Goal: Navigation & Orientation: Find specific page/section

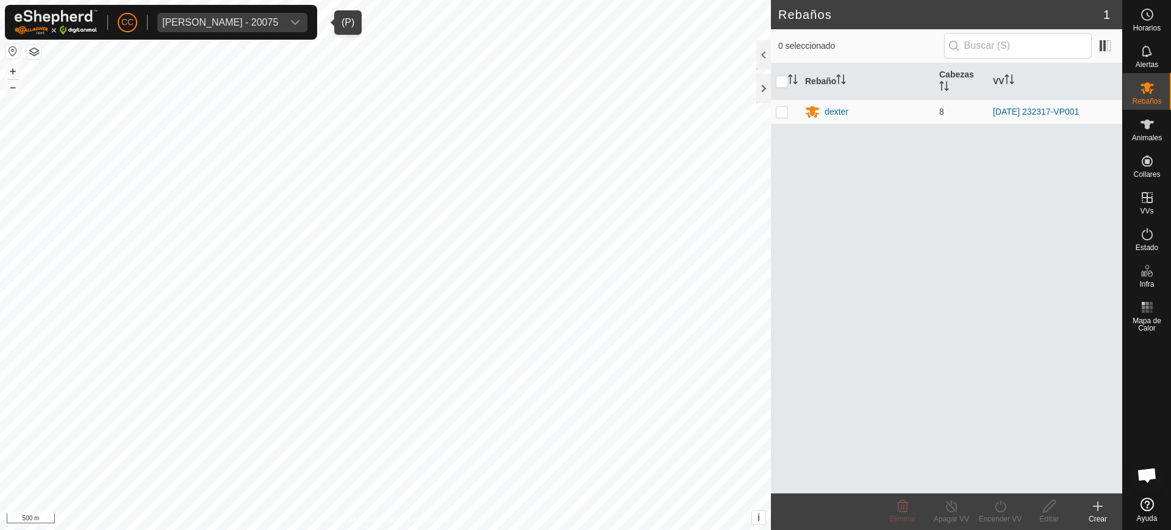
click at [236, 21] on div "Olegario Arranz Rodrigo - 20075" at bounding box center [220, 23] width 116 height 10
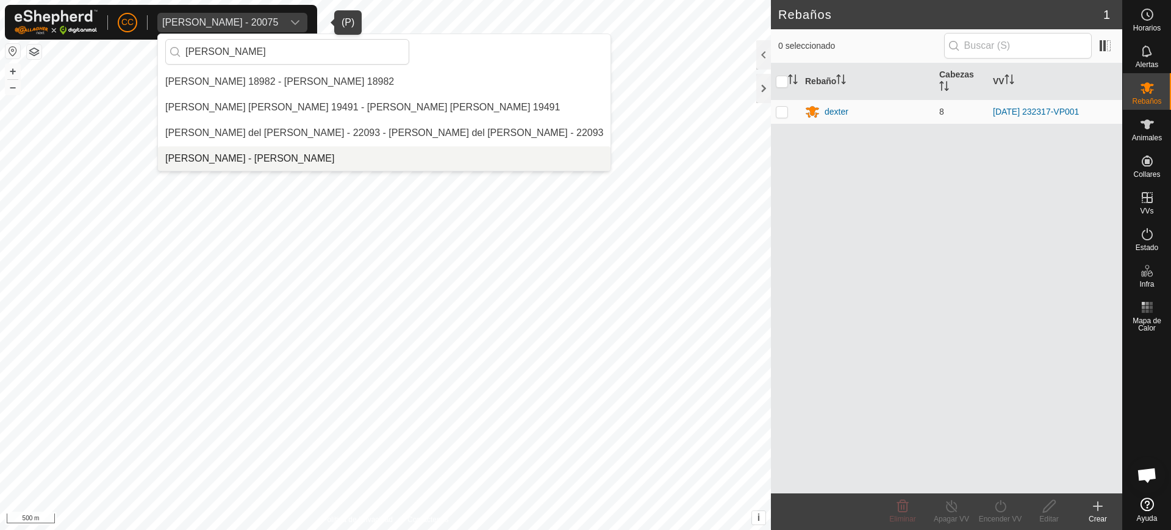
type input "pilar"
click at [286, 154] on li "[PERSON_NAME] - [PERSON_NAME]" at bounding box center [384, 158] width 453 height 24
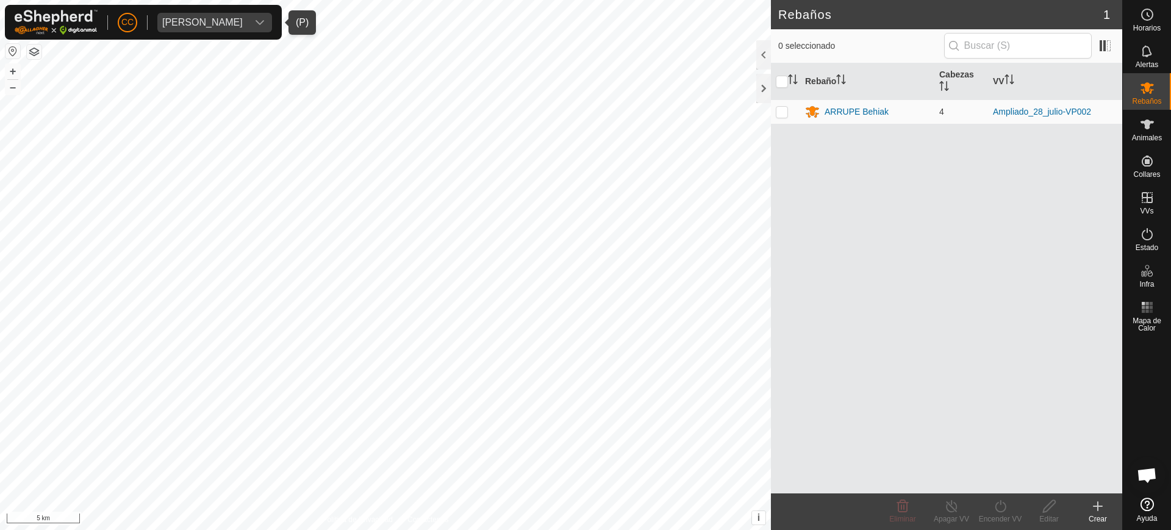
click at [13, 54] on button "button" at bounding box center [12, 51] width 15 height 15
click at [215, 18] on div "Pilar Villegas Susaeta" at bounding box center [202, 23] width 81 height 10
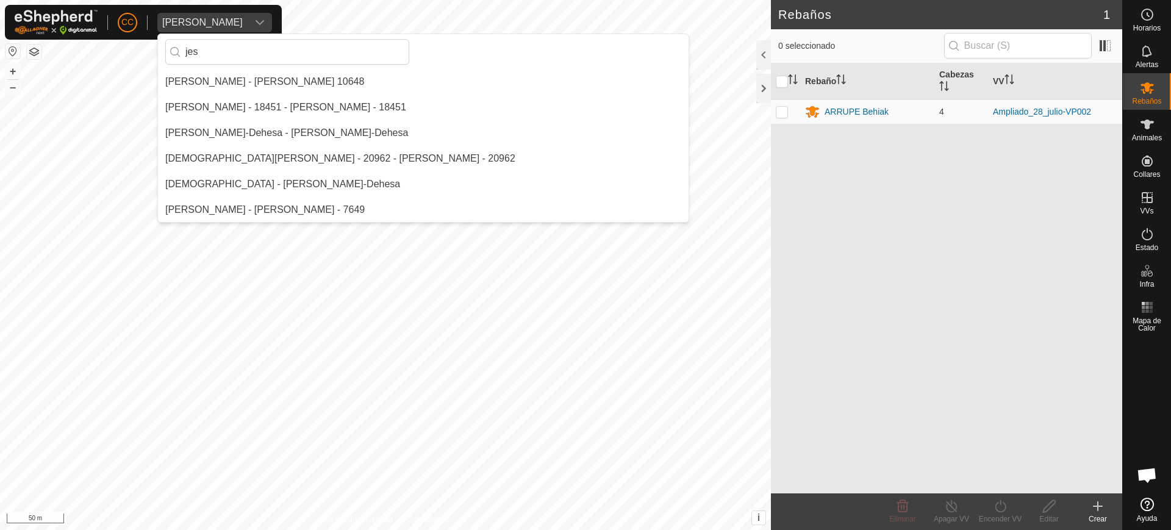
scroll to position [102, 0]
type input "jesu"
click at [217, 79] on li "[PERSON_NAME] - [PERSON_NAME] 10648" at bounding box center [423, 82] width 531 height 24
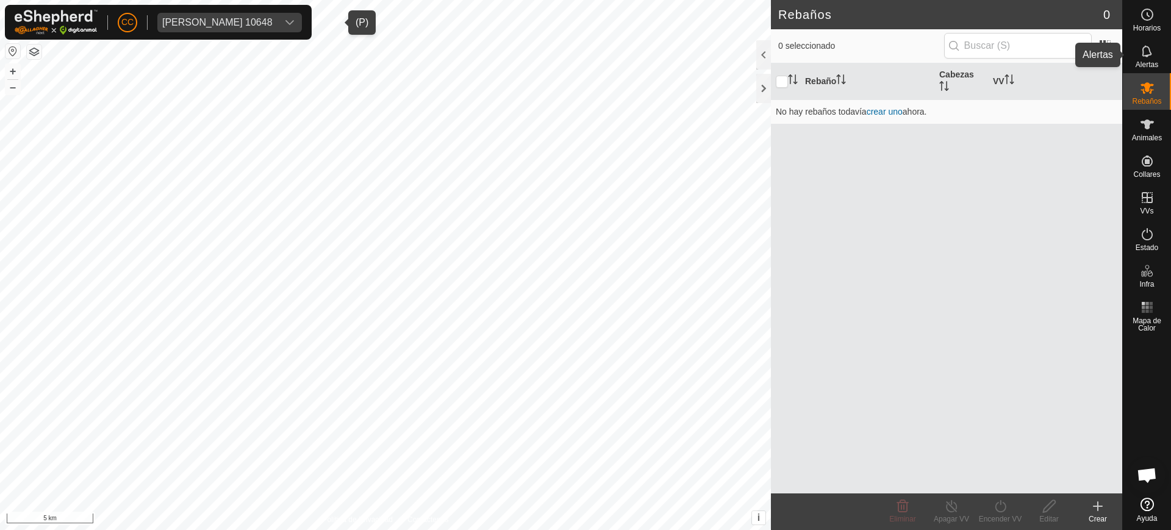
click at [1171, 63] on div "Alertas" at bounding box center [1147, 55] width 48 height 37
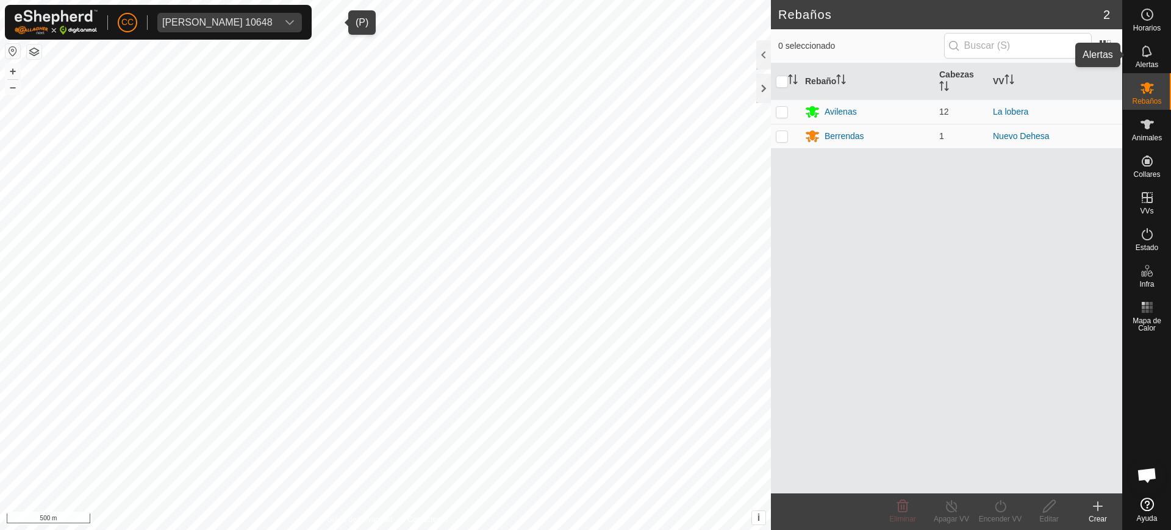
click at [1159, 63] on span "Alertas" at bounding box center [1147, 64] width 23 height 7
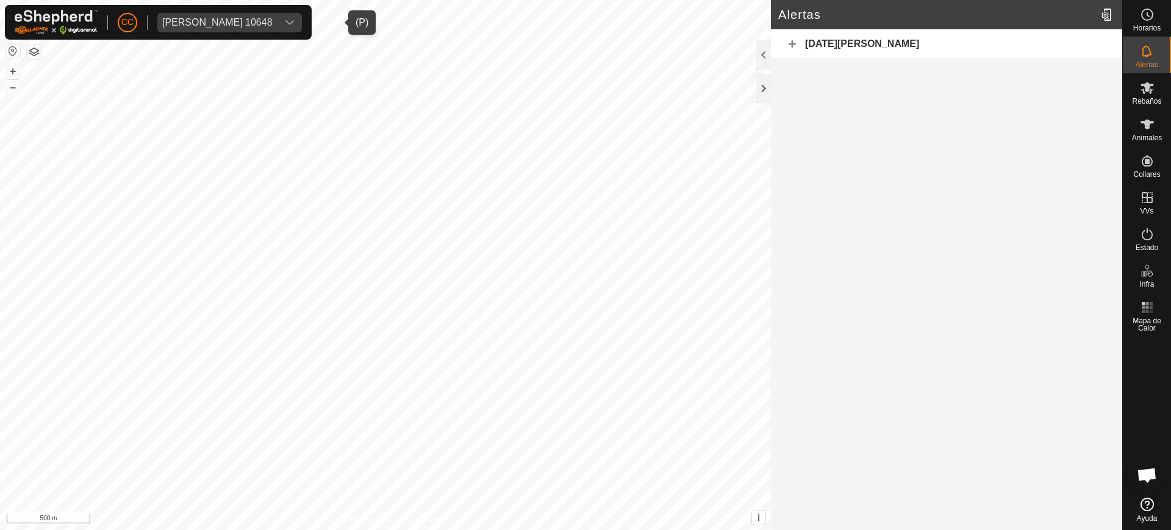
click at [783, 43] on div "28 de agosto de 2025" at bounding box center [946, 44] width 351 height 30
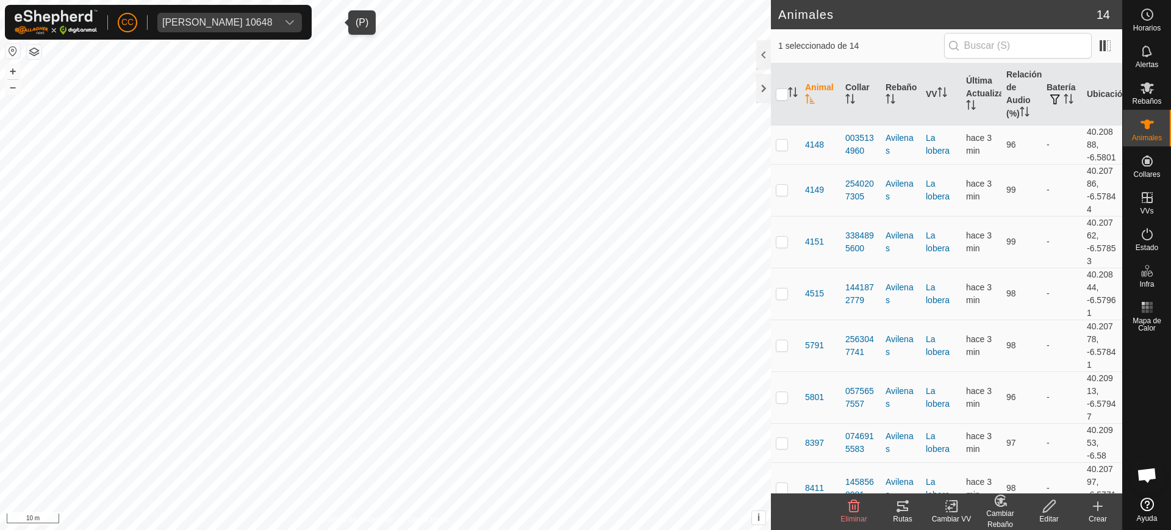
click at [895, 501] on tracks-svg-icon at bounding box center [903, 506] width 49 height 15
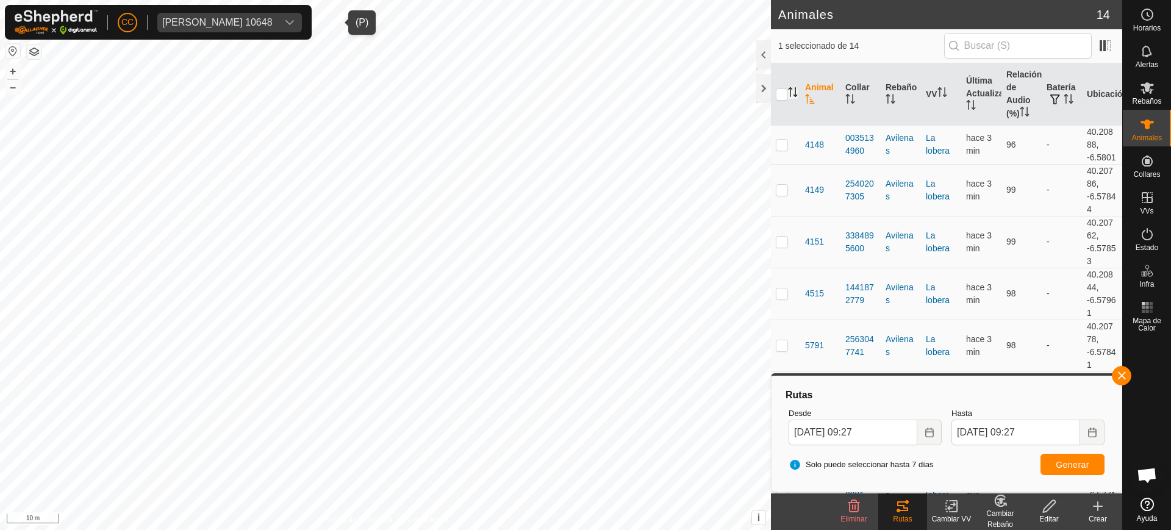
click at [789, 88] on icon "Activar para ordenar" at bounding box center [791, 88] width 4 height 2
click at [228, 21] on div "Jesus Manuel Martin Crespo 10648" at bounding box center [217, 23] width 110 height 10
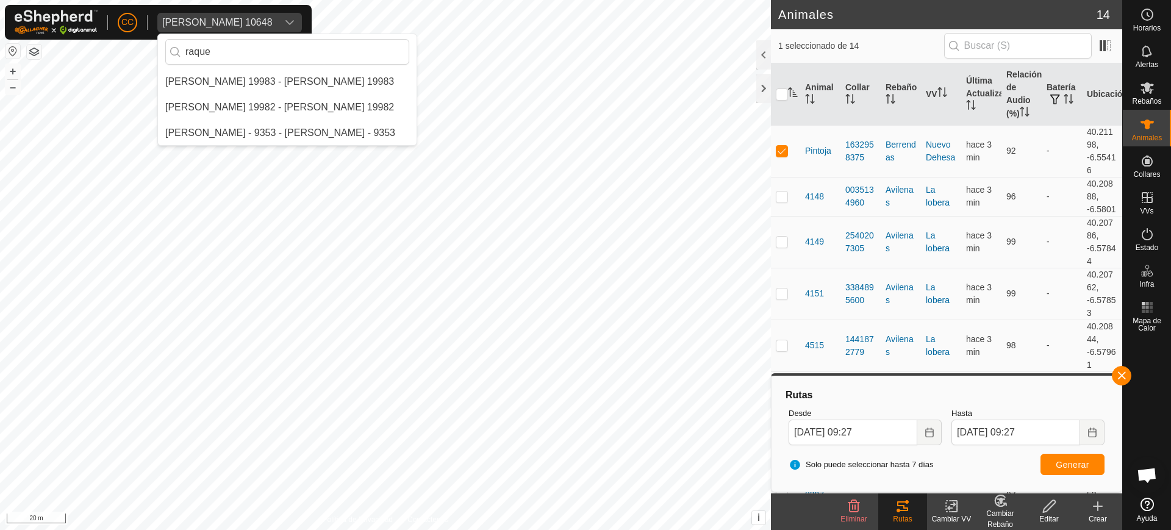
type input "raque"
click at [233, 128] on li "[PERSON_NAME] - 9353 - [PERSON_NAME] - 9353" at bounding box center [287, 133] width 259 height 24
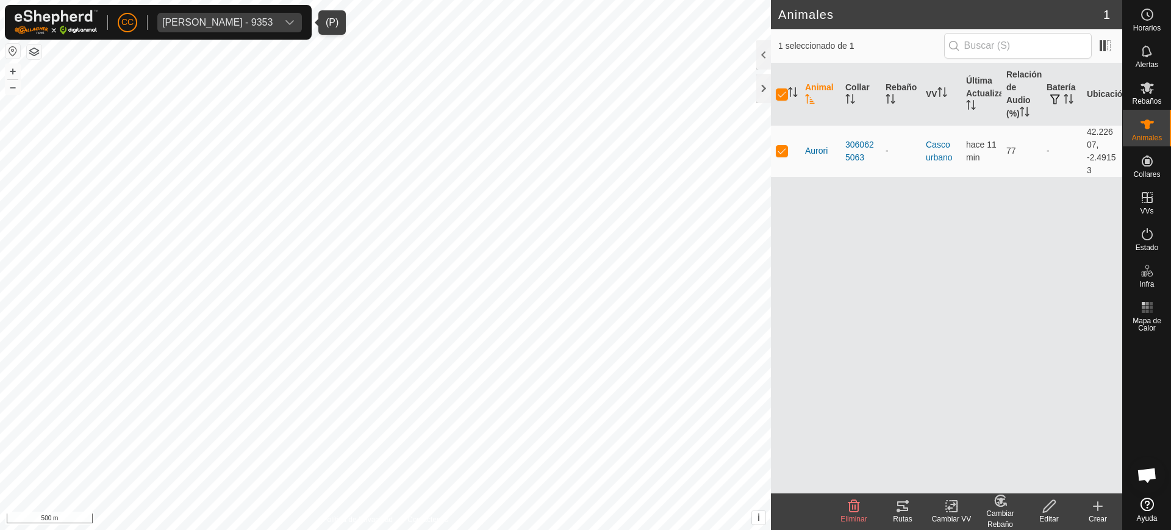
click at [911, 507] on tracks-svg-icon at bounding box center [903, 506] width 49 height 15
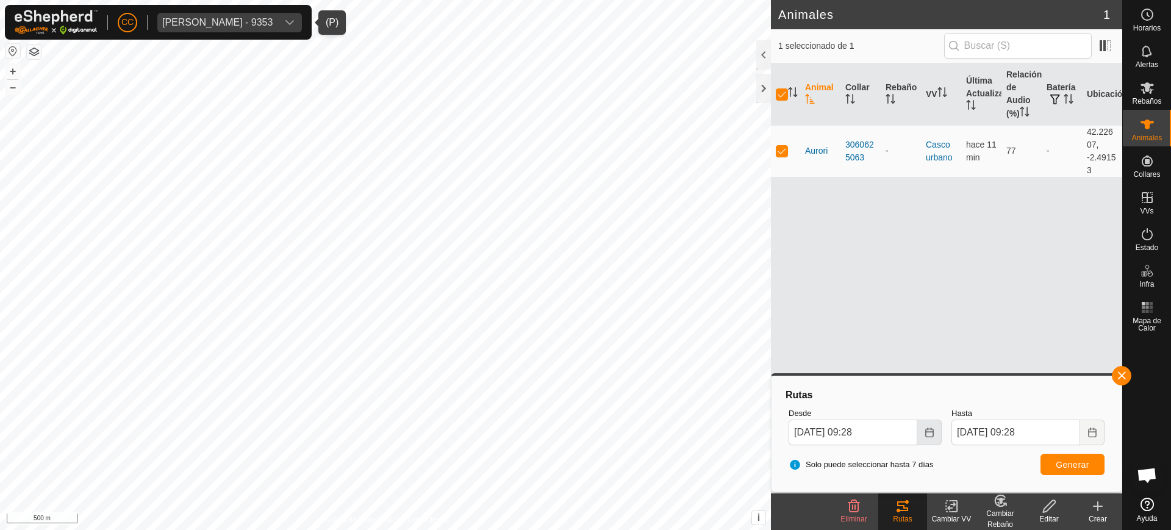
click at [935, 438] on button "Choose Date" at bounding box center [930, 433] width 24 height 26
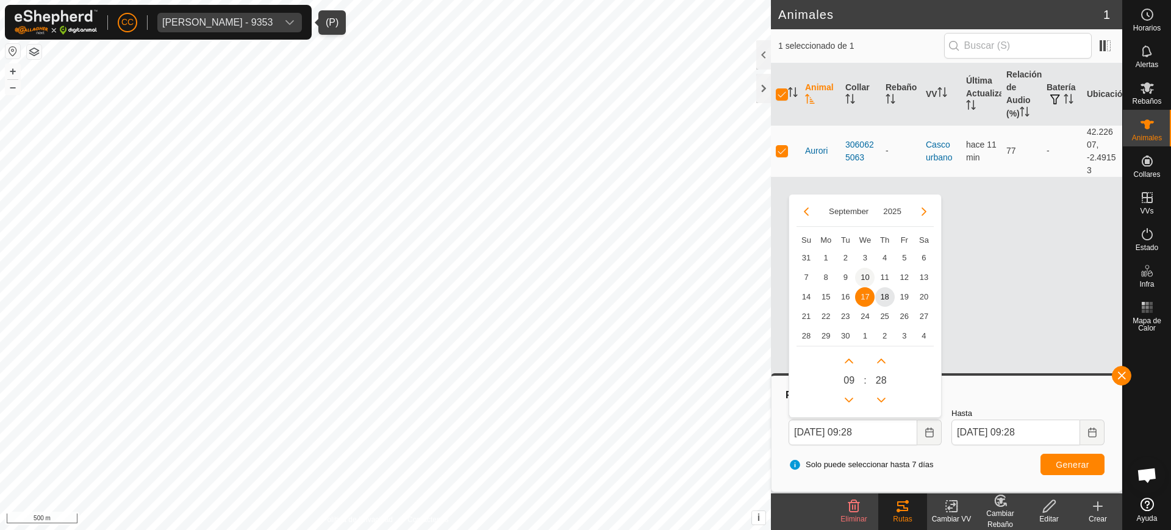
click at [866, 277] on span "10" at bounding box center [865, 278] width 20 height 20
type input "10 Sep, 2025 09:28"
type input "17 Sep, 2025 09:28"
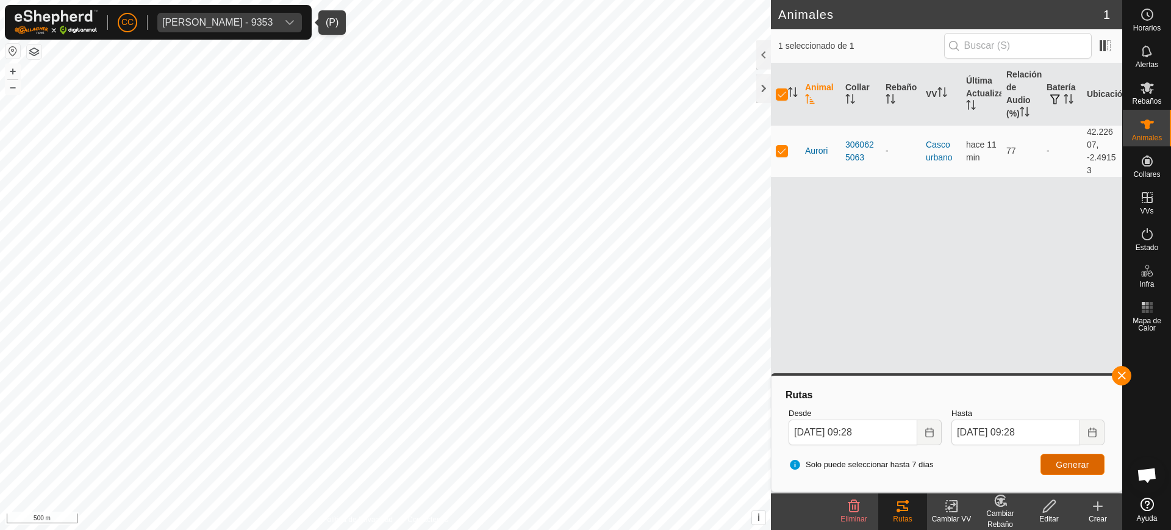
click at [1070, 467] on span "Generar" at bounding box center [1073, 465] width 34 height 10
click at [930, 439] on button "Choose Date" at bounding box center [930, 433] width 24 height 26
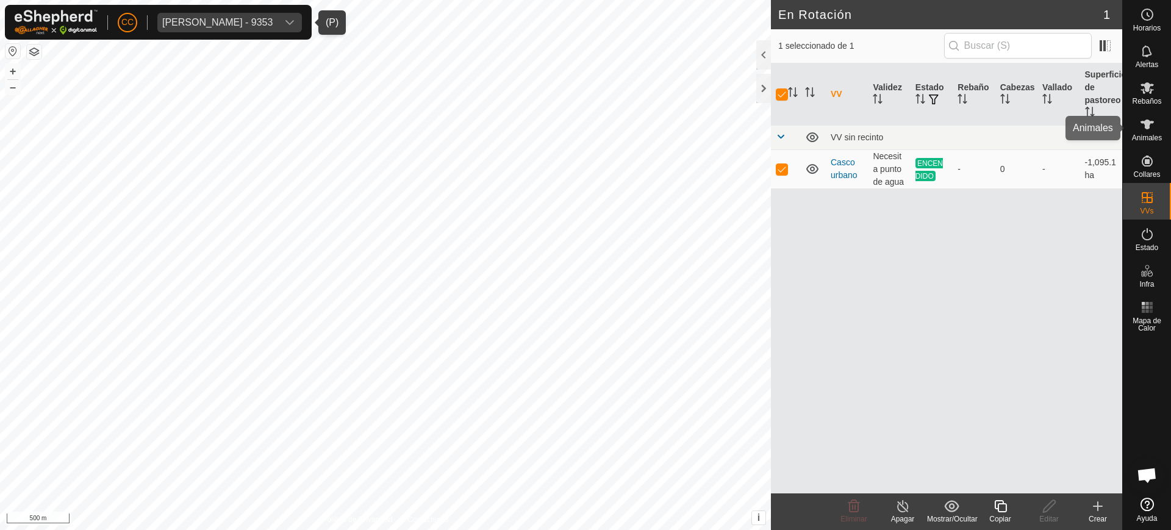
drag, startPoint x: 1154, startPoint y: 137, endPoint x: 1132, endPoint y: 148, distance: 25.4
click at [1154, 136] on span "Animales" at bounding box center [1147, 137] width 30 height 7
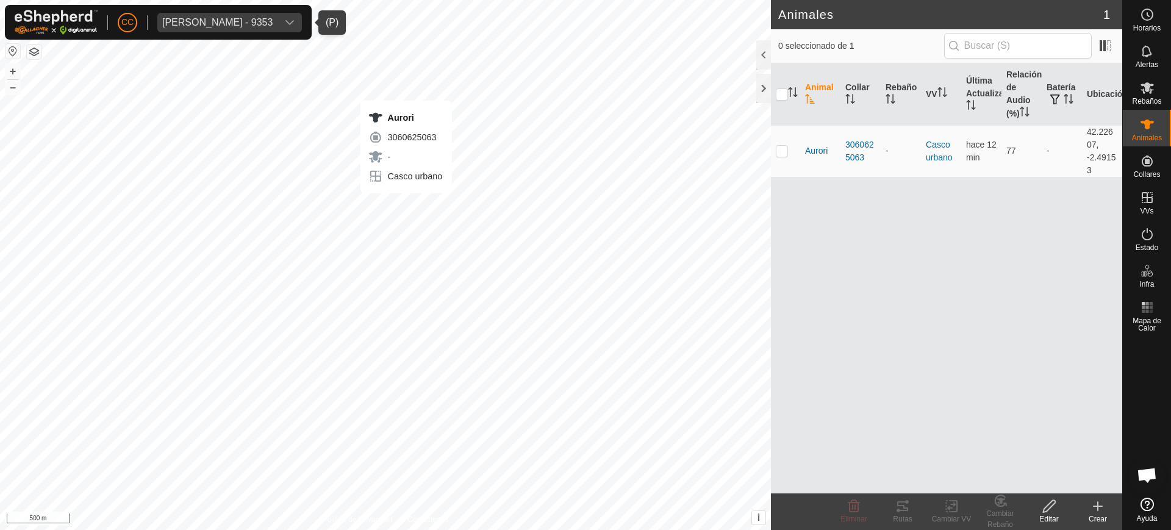
checkbox input "true"
click at [888, 503] on tracks-svg-icon at bounding box center [903, 506] width 49 height 15
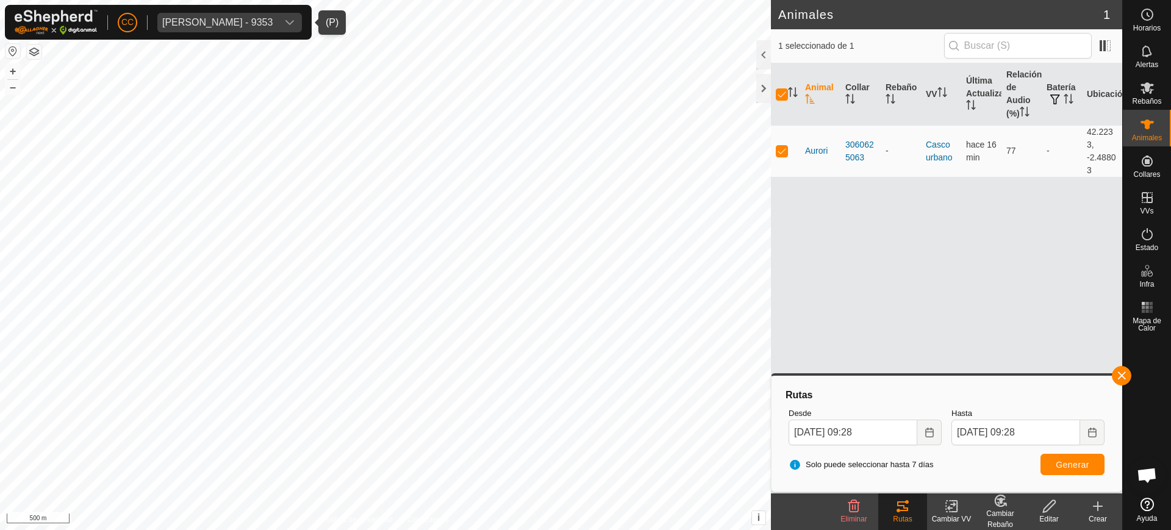
click at [250, 27] on span "Raquel Saenz Blanco - 9353" at bounding box center [217, 23] width 120 height 20
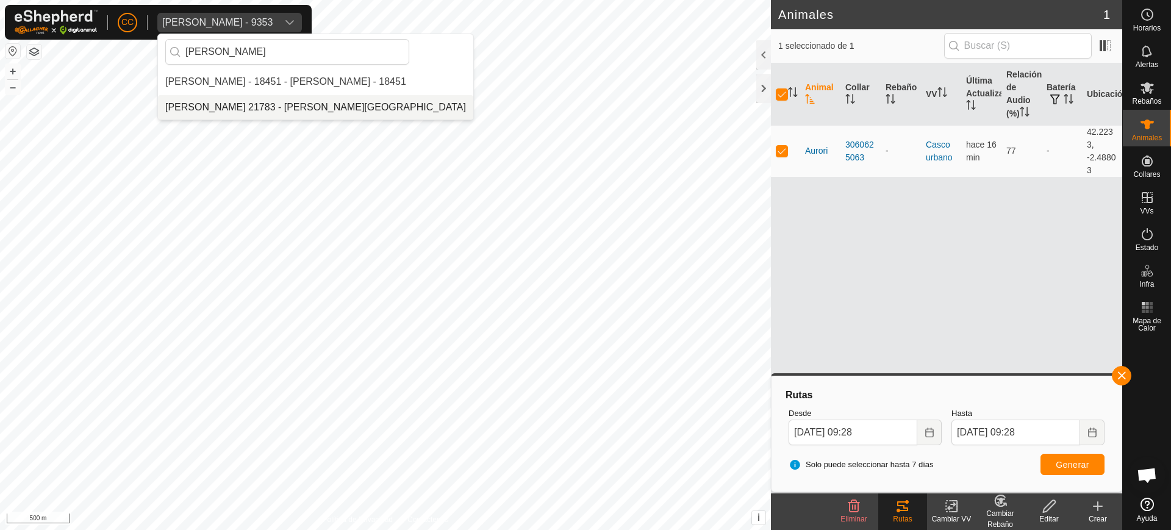
type input "manuel v"
click at [234, 112] on li "[PERSON_NAME] 21783 - [PERSON_NAME][GEOGRAPHIC_DATA]" at bounding box center [315, 107] width 315 height 24
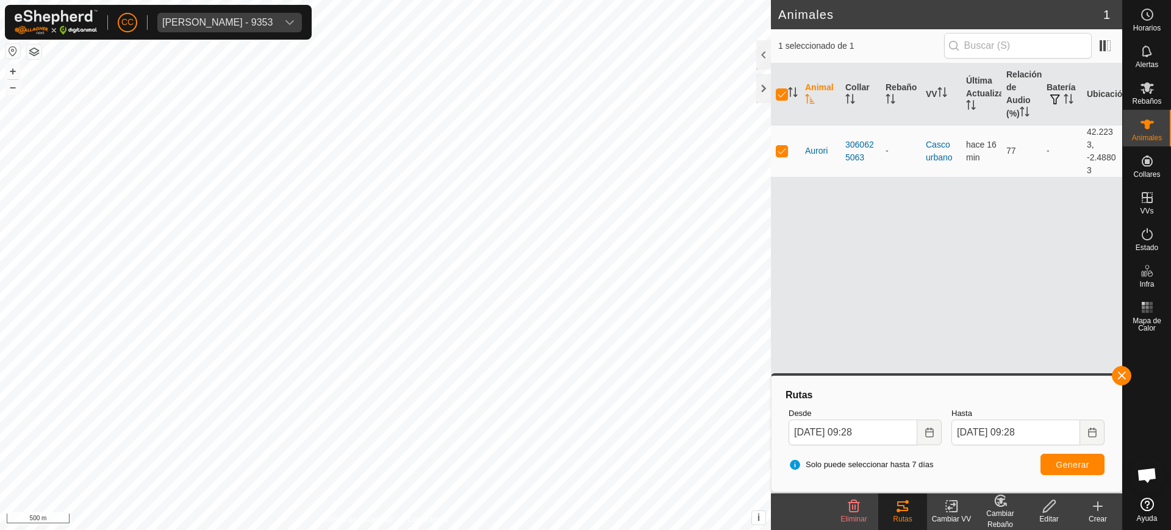
checkbox input "false"
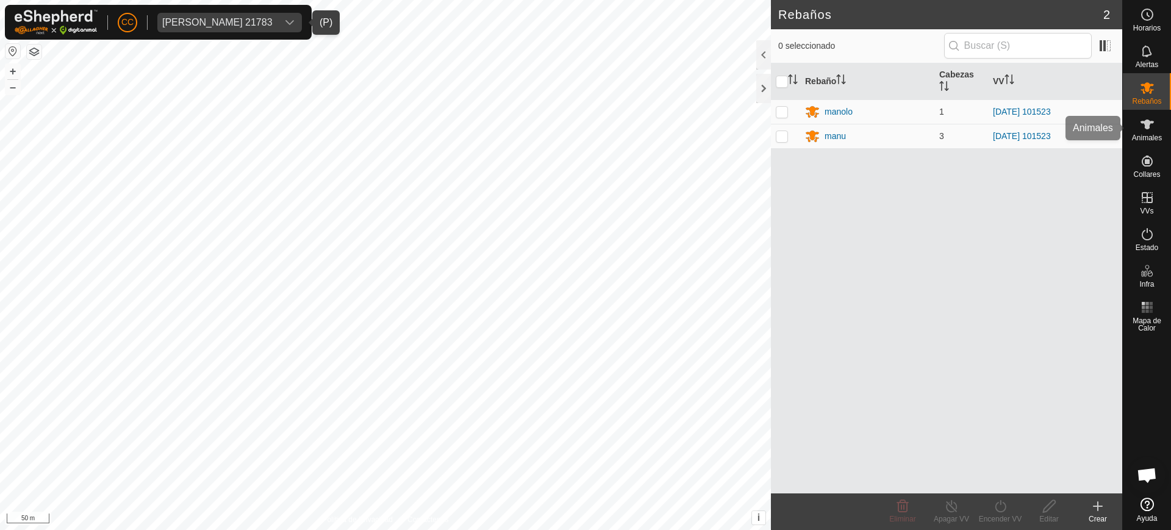
click at [1153, 126] on icon at bounding box center [1147, 124] width 15 height 15
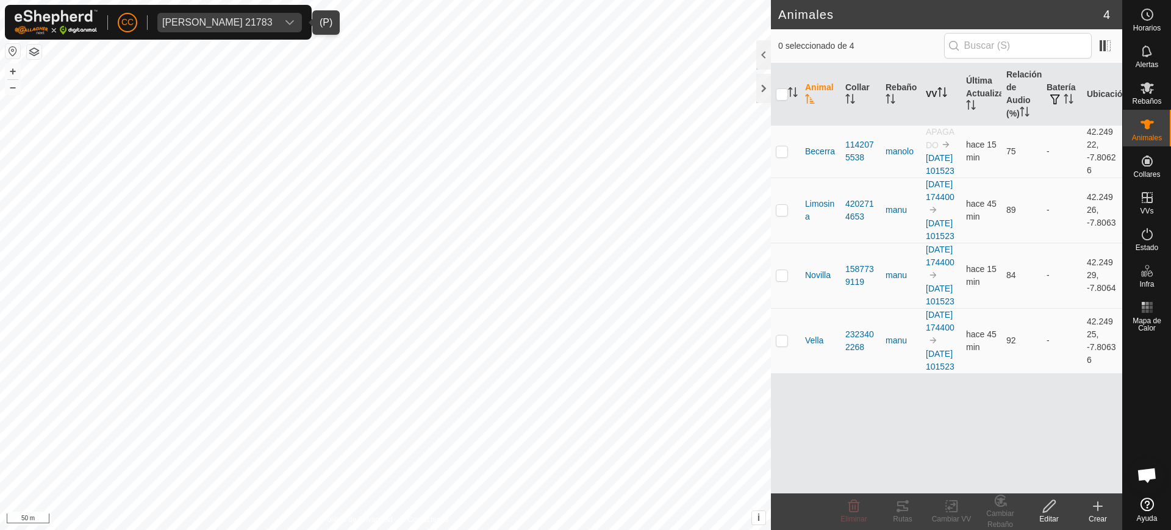
click at [947, 100] on th "VV" at bounding box center [941, 94] width 40 height 62
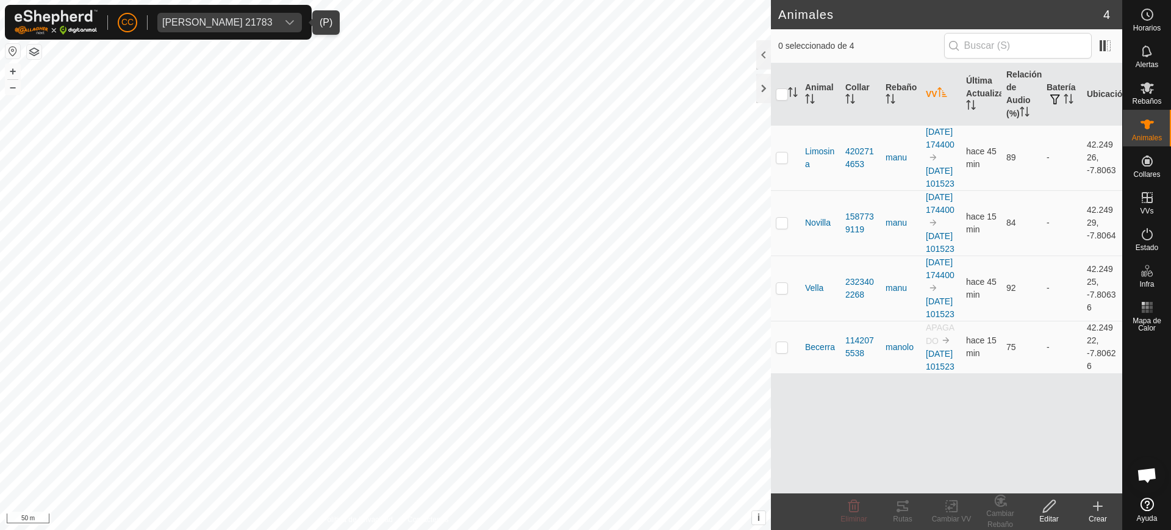
click at [947, 100] on th "VV" at bounding box center [941, 94] width 40 height 62
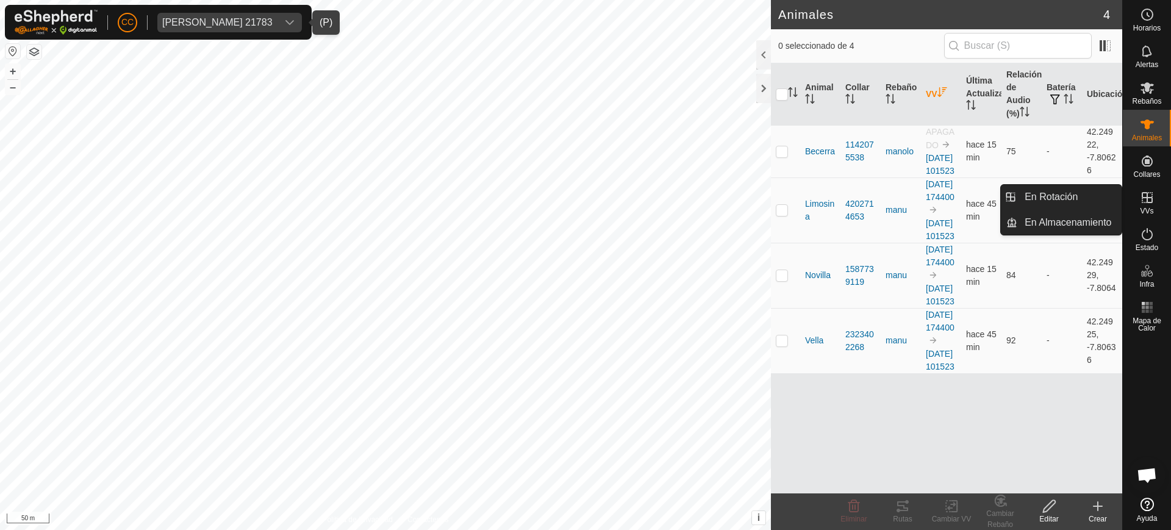
click at [1147, 199] on icon at bounding box center [1147, 197] width 11 height 11
click at [1055, 189] on link "En Rotación" at bounding box center [1070, 197] width 104 height 24
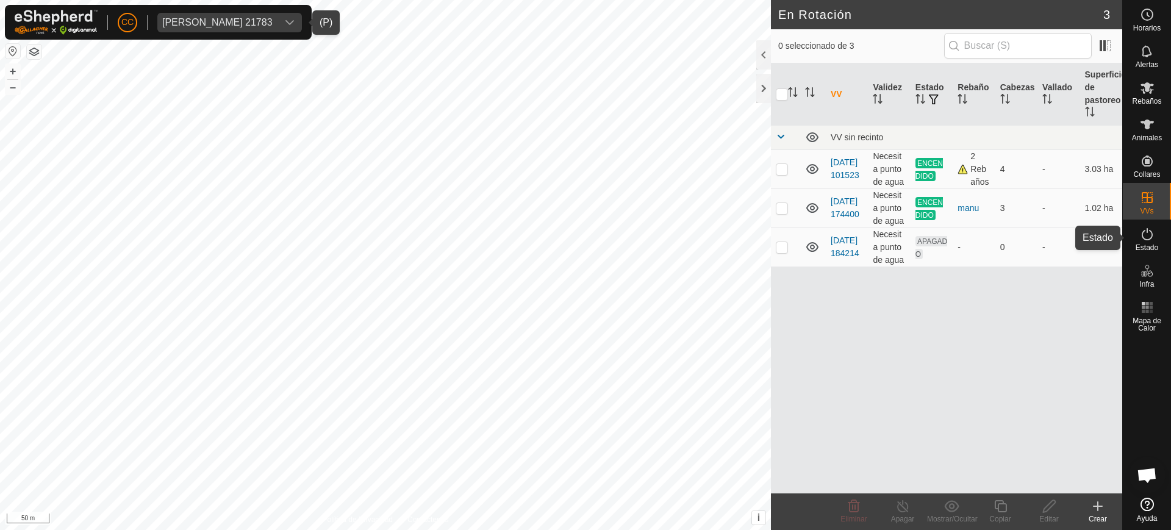
click at [1146, 237] on icon at bounding box center [1147, 234] width 15 height 15
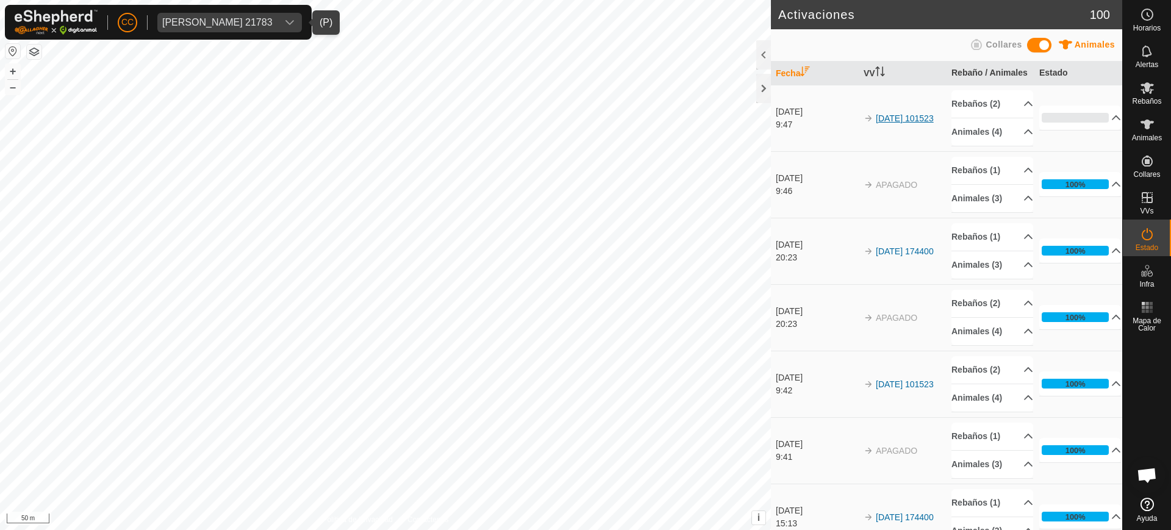
click at [882, 123] on link "2025-08-29 101523" at bounding box center [905, 118] width 58 height 10
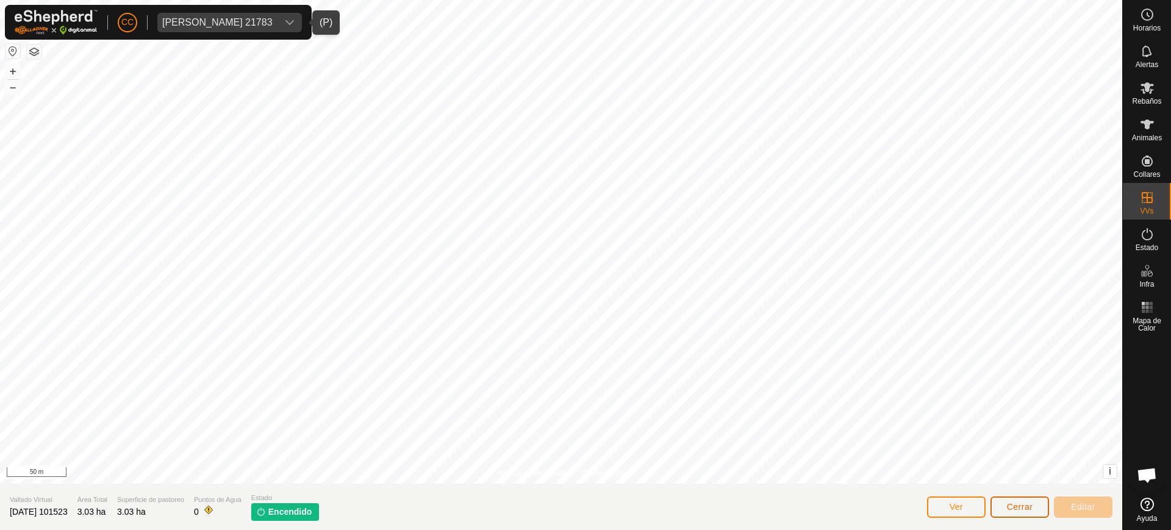
click at [1021, 497] on button "Cerrar" at bounding box center [1020, 507] width 59 height 21
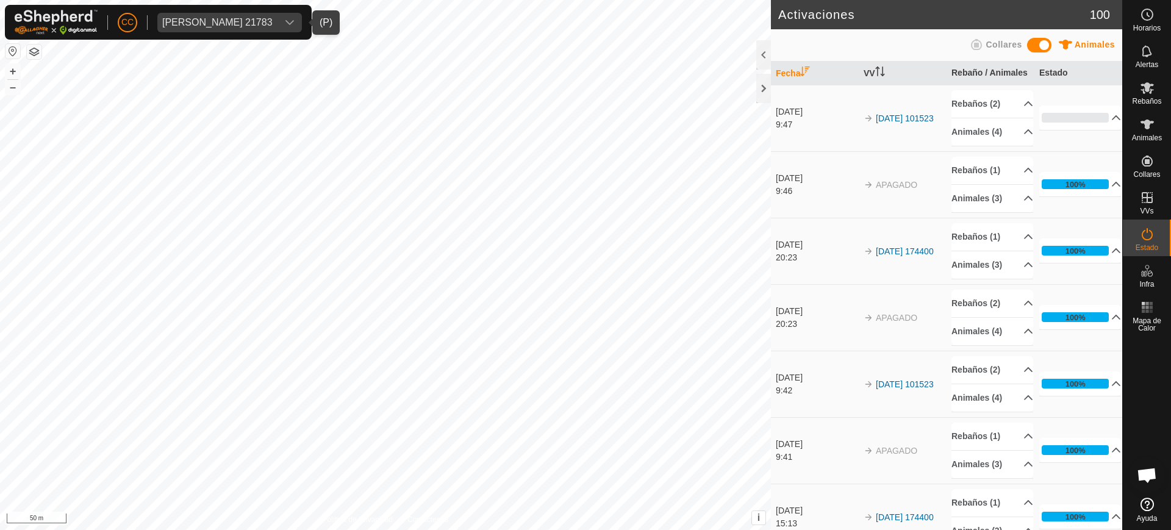
click at [212, 18] on div "Manuel Vila Babarro 21783" at bounding box center [217, 23] width 110 height 10
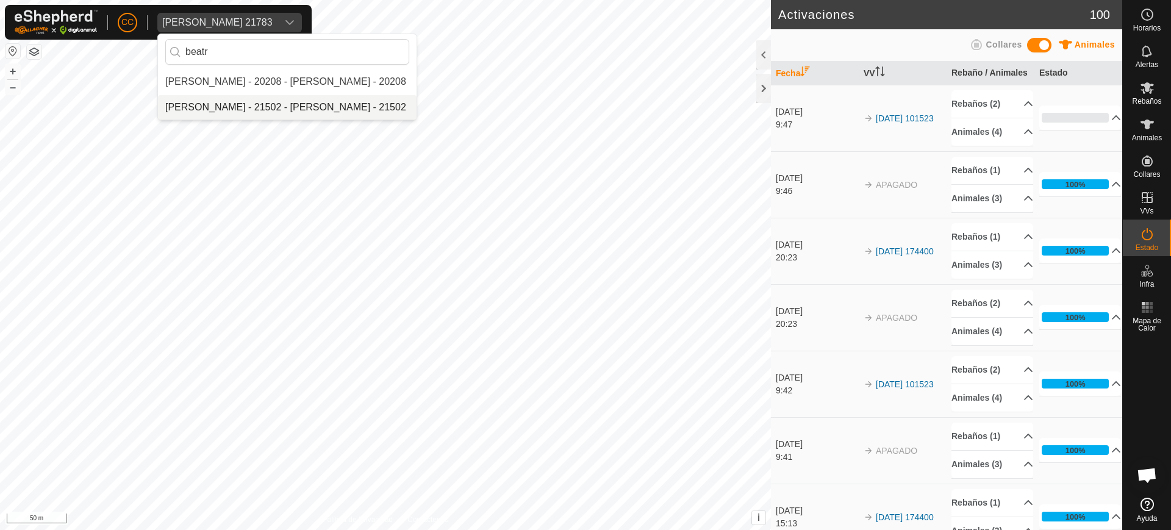
type input "beatr"
click at [275, 99] on li "[PERSON_NAME] - 21502 - [PERSON_NAME] - 21502" at bounding box center [287, 107] width 259 height 24
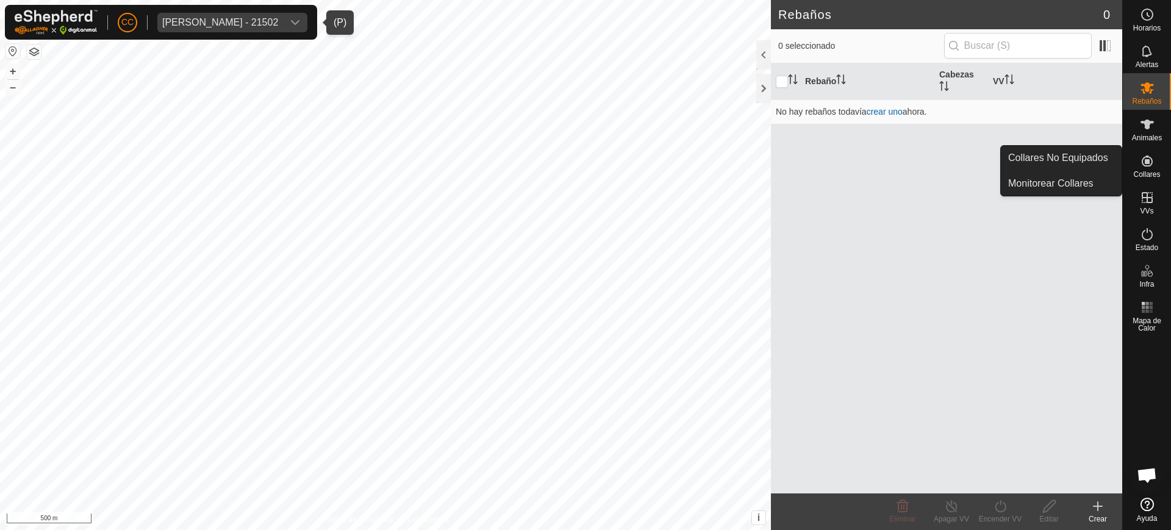
click at [1152, 171] on span "Collares" at bounding box center [1147, 174] width 27 height 7
click at [1102, 154] on link "Collares No Equipados" at bounding box center [1061, 158] width 121 height 24
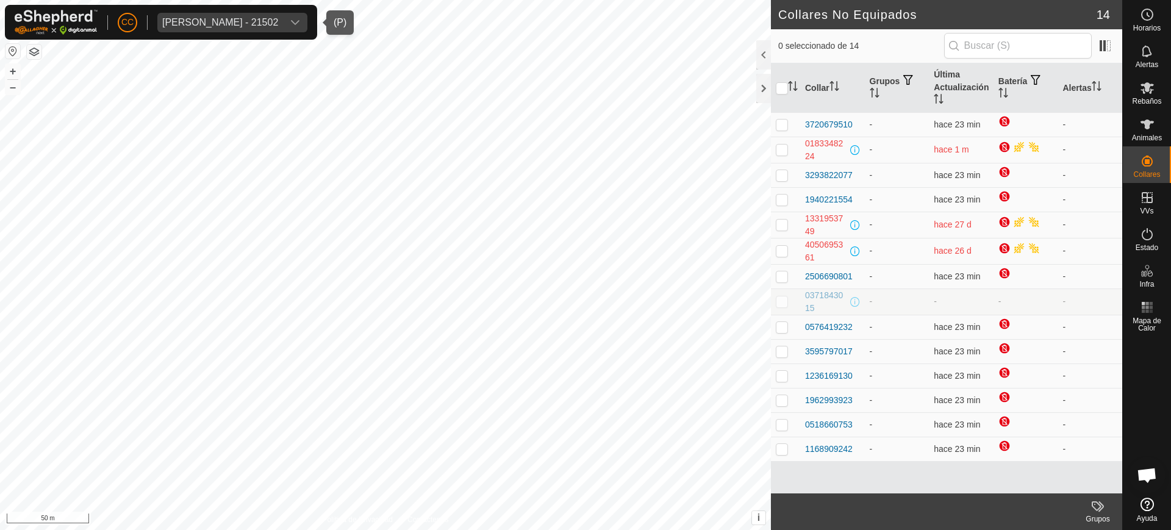
click at [283, 16] on span "Beatriz Uceda Escurin - 21502" at bounding box center [220, 23] width 126 height 20
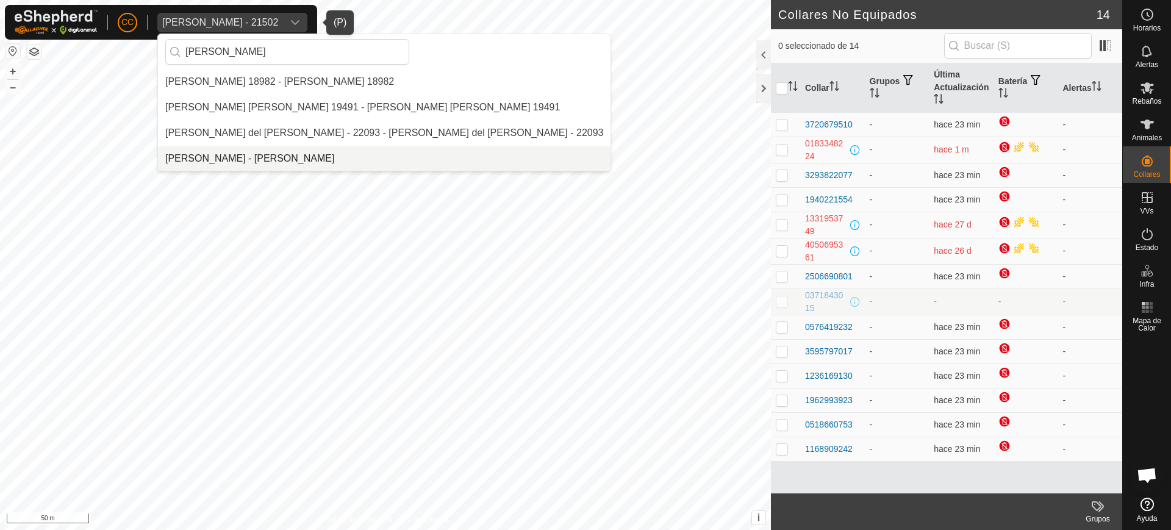
type input "pilar"
click at [270, 154] on li "[PERSON_NAME] - [PERSON_NAME]" at bounding box center [384, 158] width 453 height 24
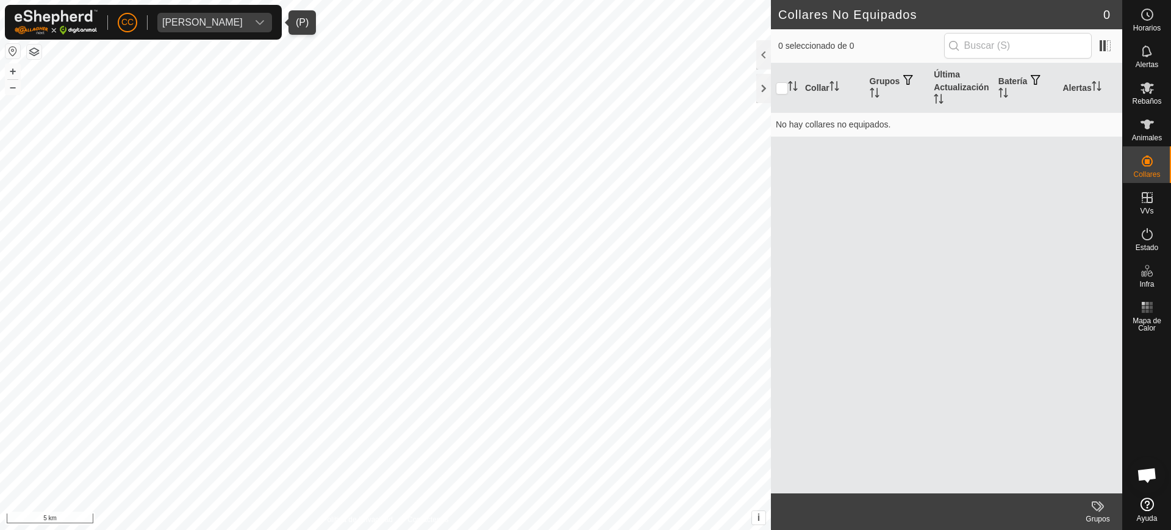
click at [1151, 173] on div "CC Pilar Villegas Susaeta Horarios Alertas Rebaños Animales Collares VVs Estado…" at bounding box center [585, 265] width 1171 height 530
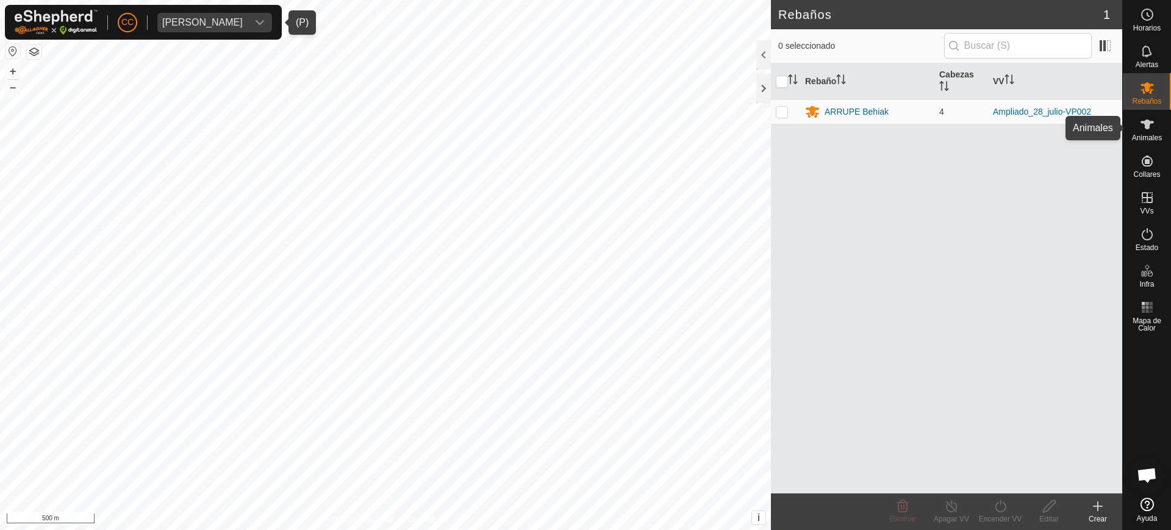
click at [1150, 135] on span "Animales" at bounding box center [1147, 137] width 30 height 7
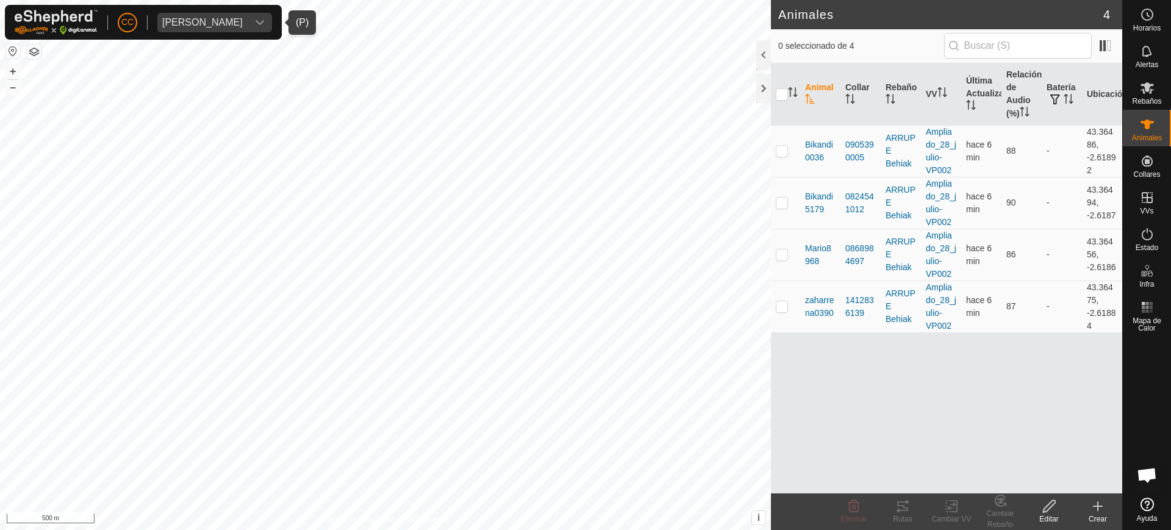
click at [9, 46] on button "button" at bounding box center [12, 51] width 15 height 15
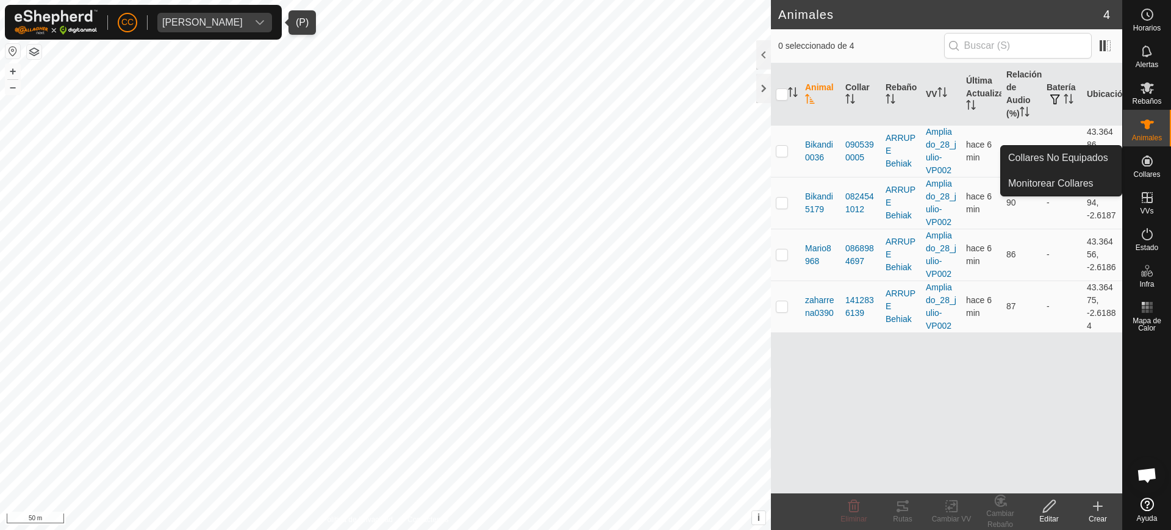
click at [1147, 171] on span "Collares" at bounding box center [1147, 174] width 27 height 7
click at [1081, 153] on link "Collares No Equipados" at bounding box center [1061, 158] width 121 height 24
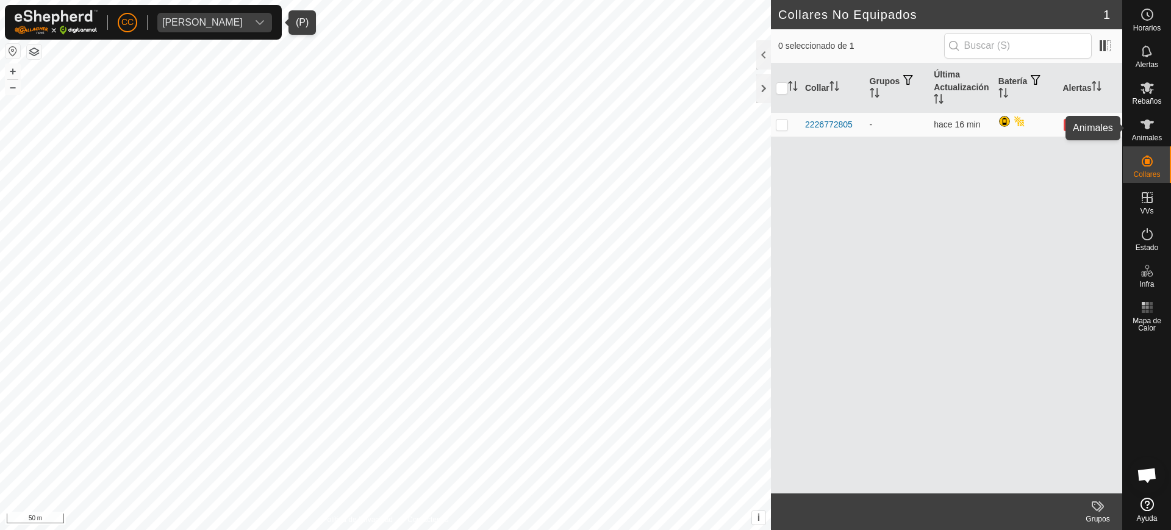
click at [1168, 132] on div "Animales" at bounding box center [1147, 128] width 48 height 37
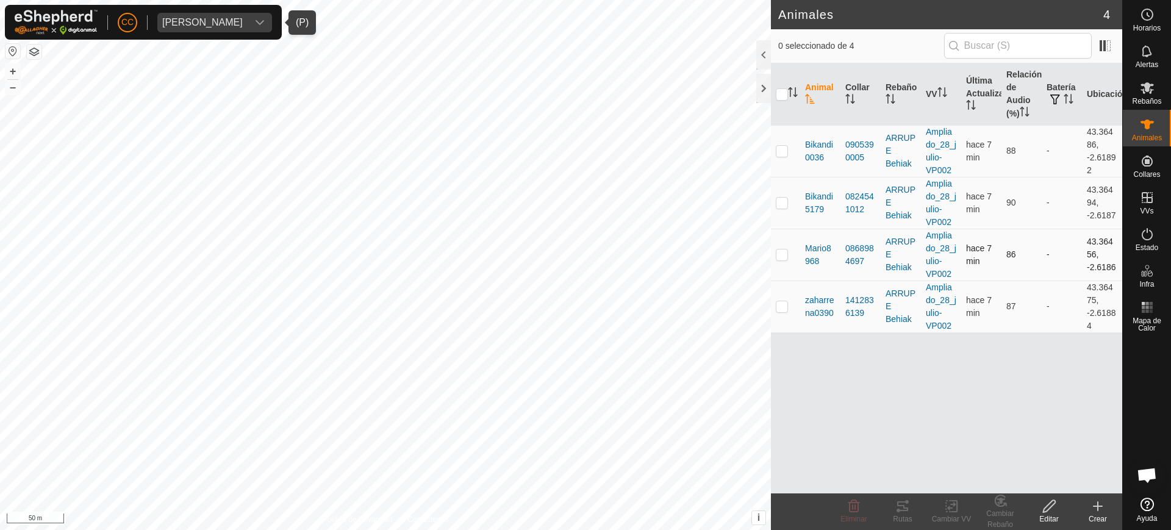
click at [779, 256] on p-checkbox at bounding box center [782, 255] width 12 height 10
checkbox input "true"
click at [866, 246] on div "0868984697" at bounding box center [861, 255] width 31 height 26
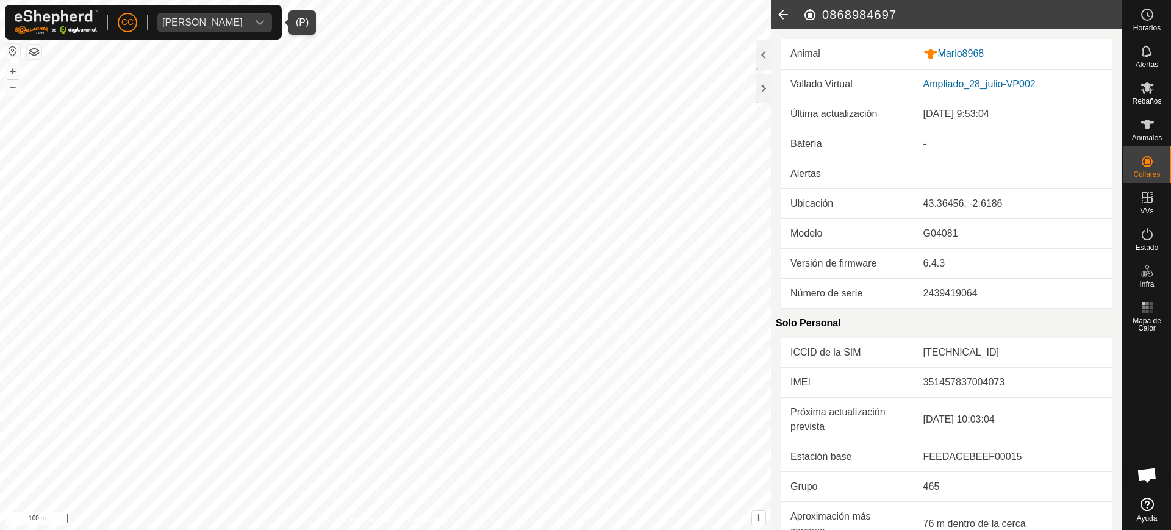
click at [775, 17] on icon at bounding box center [783, 14] width 24 height 29
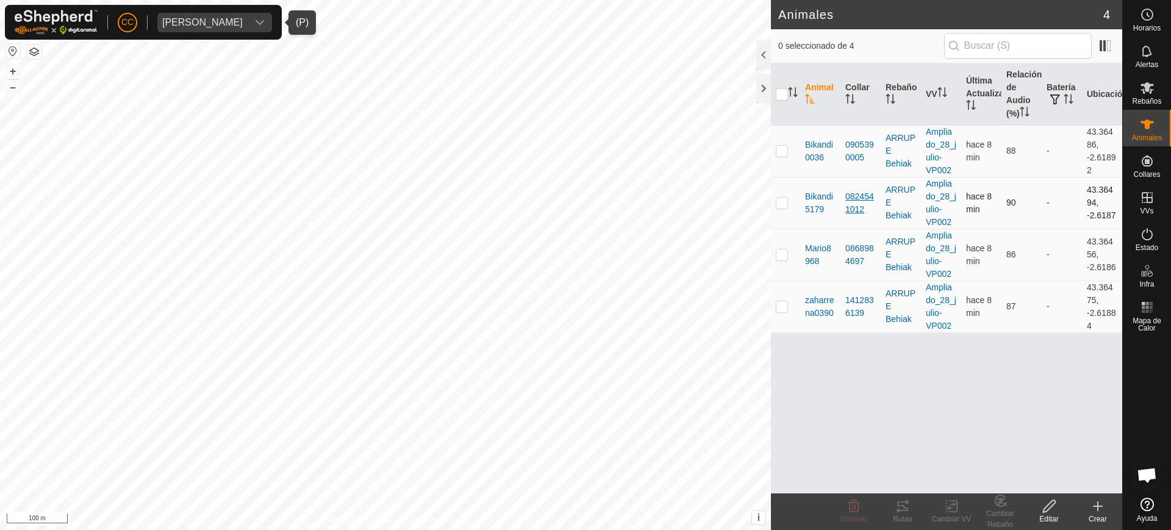
click at [857, 202] on div "0824541012" at bounding box center [861, 203] width 31 height 26
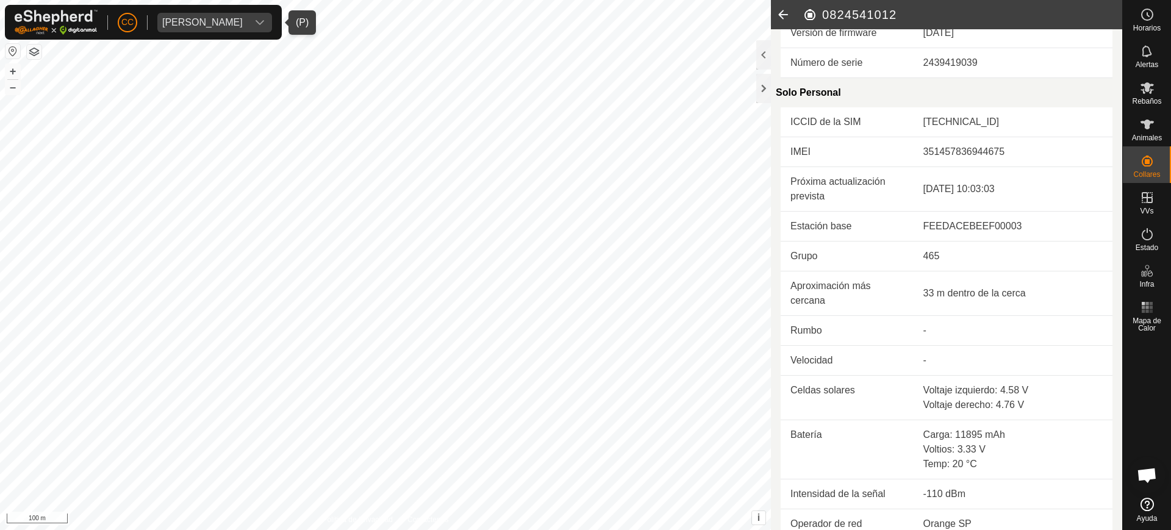
scroll to position [231, 0]
click at [776, 12] on icon at bounding box center [783, 14] width 24 height 29
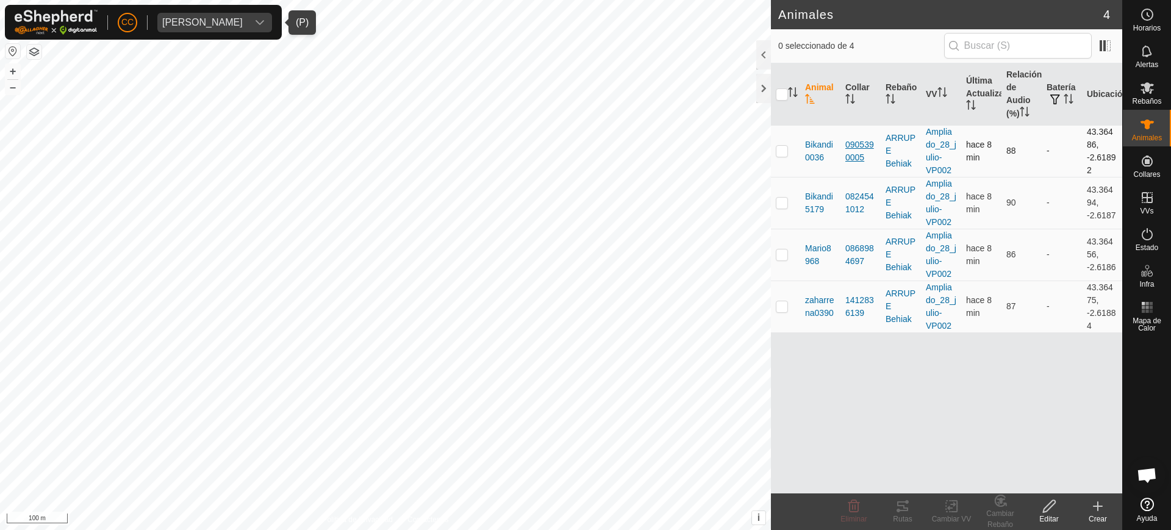
click at [853, 157] on div "0905390005" at bounding box center [861, 151] width 31 height 26
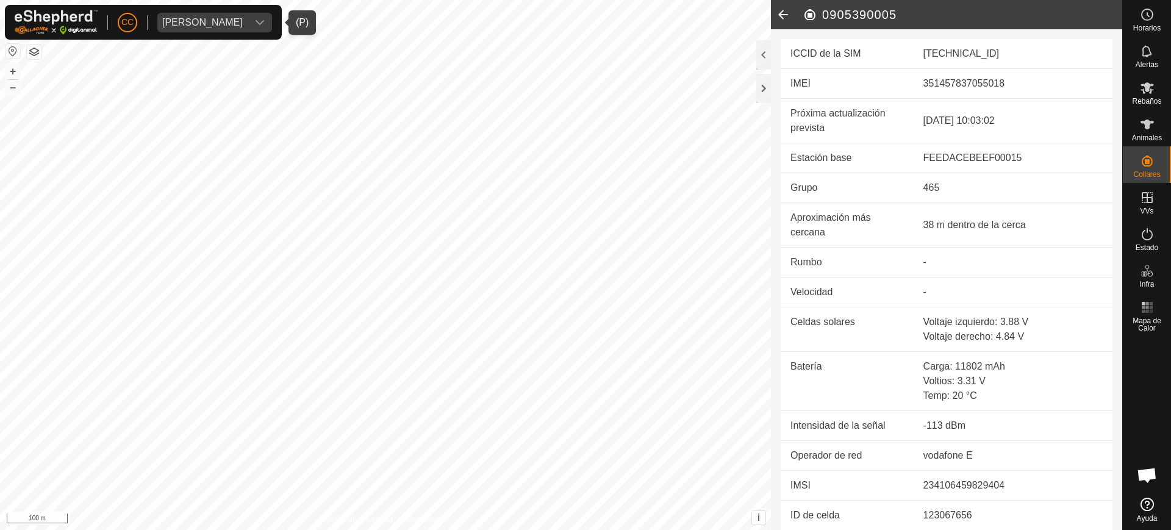
scroll to position [300, 0]
click at [788, 13] on icon at bounding box center [783, 14] width 24 height 29
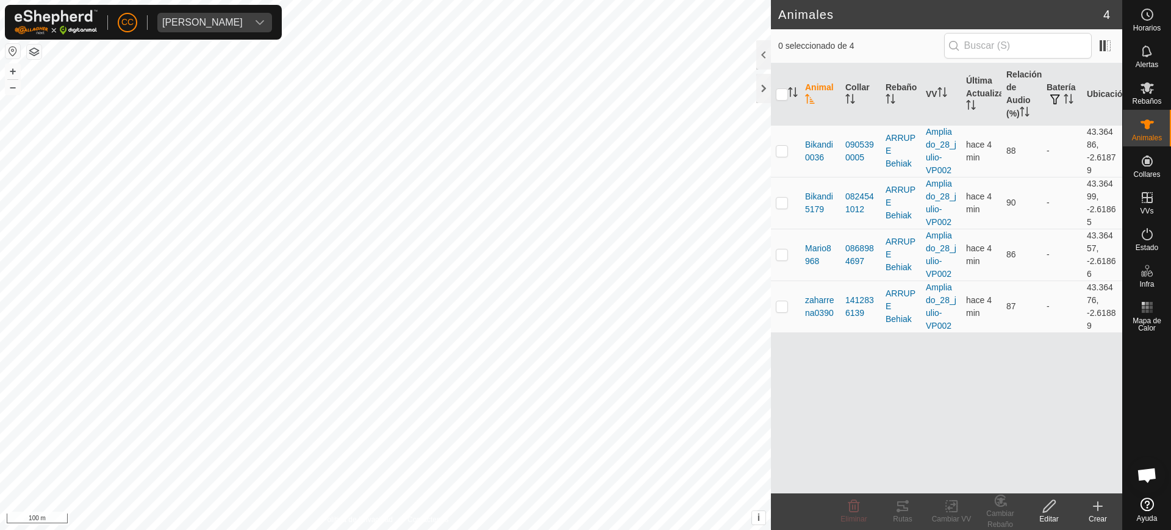
click at [1143, 511] on link "Ayuda" at bounding box center [1147, 510] width 48 height 34
click at [228, 19] on div "Pilar Villegas Susaeta" at bounding box center [202, 23] width 81 height 10
type input "Rafael Muñoz Velazquez"
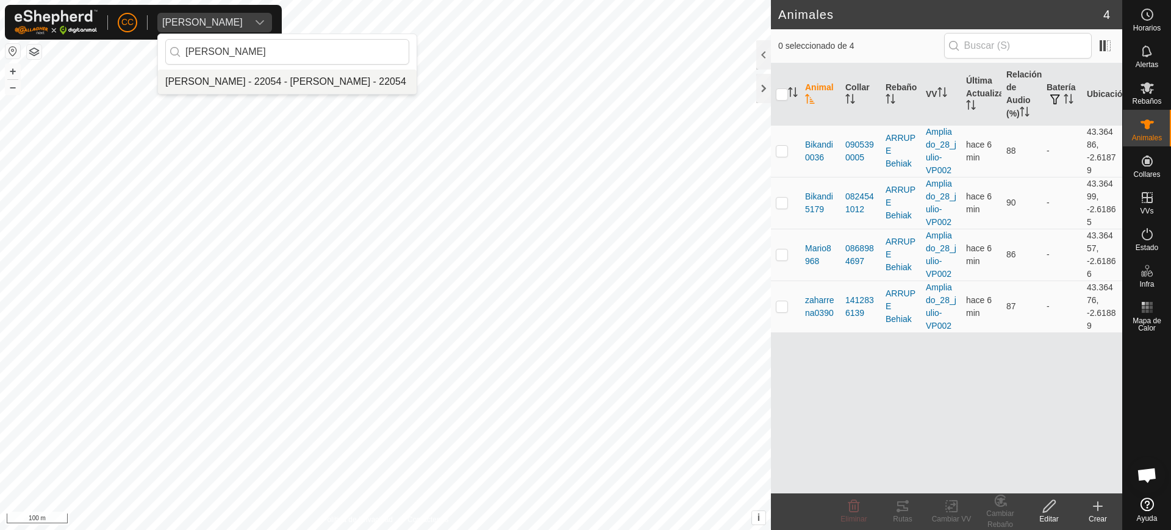
click at [277, 73] on li "[PERSON_NAME] - 22054 - [PERSON_NAME] - 22054" at bounding box center [287, 82] width 259 height 24
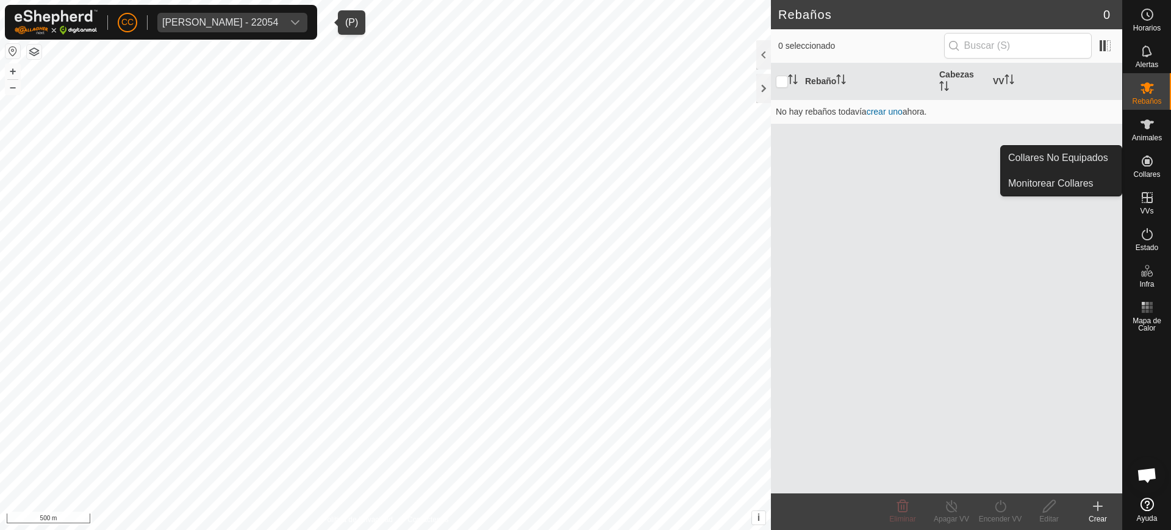
click at [1154, 159] on icon at bounding box center [1147, 161] width 15 height 15
click at [1112, 159] on link "Collares No Equipados" at bounding box center [1061, 158] width 121 height 24
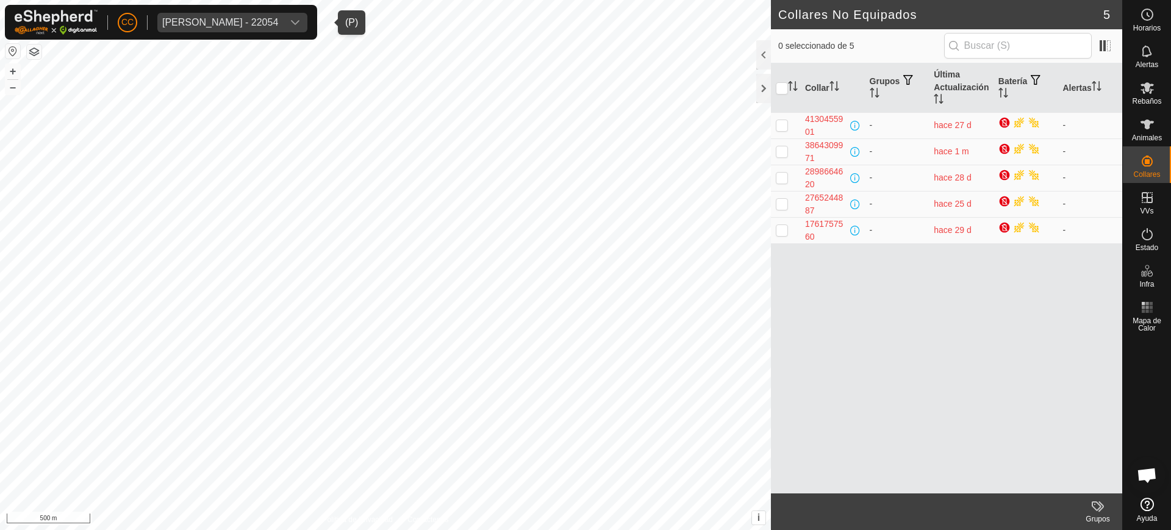
click at [307, 23] on div "dropdown trigger" at bounding box center [295, 23] width 24 height 20
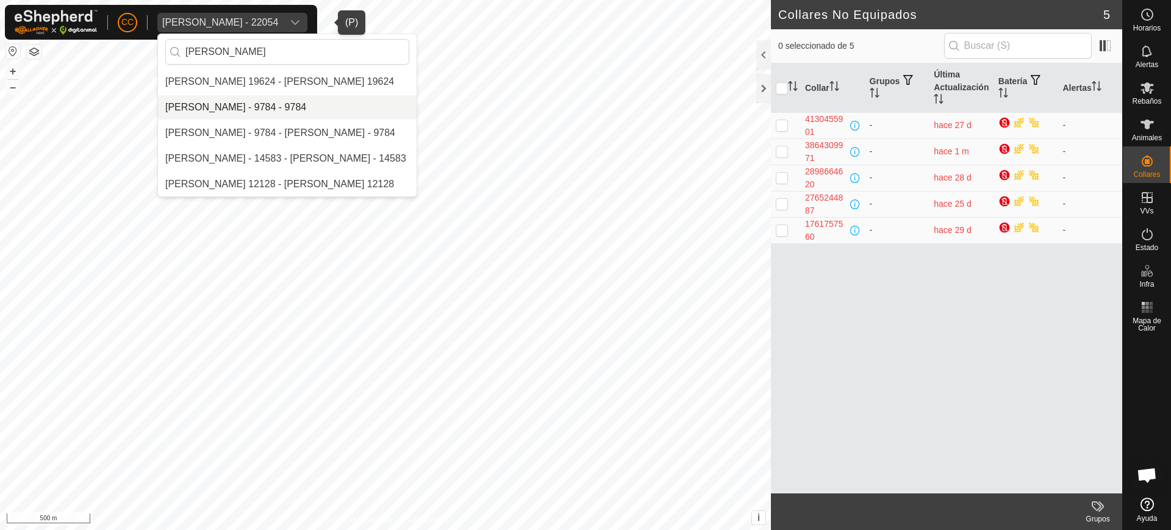
type input "dani"
click at [289, 109] on li "[PERSON_NAME] - 9784 - 9784" at bounding box center [287, 107] width 259 height 24
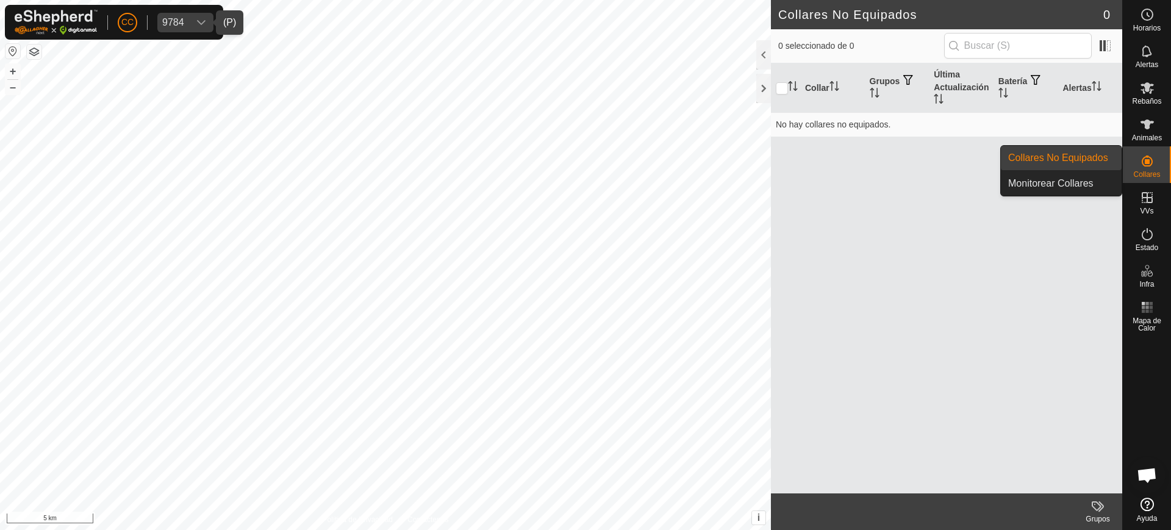
drag, startPoint x: 1146, startPoint y: 151, endPoint x: 1150, endPoint y: 157, distance: 8.0
click at [1150, 157] on icon at bounding box center [1147, 161] width 11 height 11
click at [1096, 161] on link "Collares No Equipados" at bounding box center [1061, 158] width 121 height 24
click at [1090, 157] on link "Collares No Equipados" at bounding box center [1061, 158] width 121 height 24
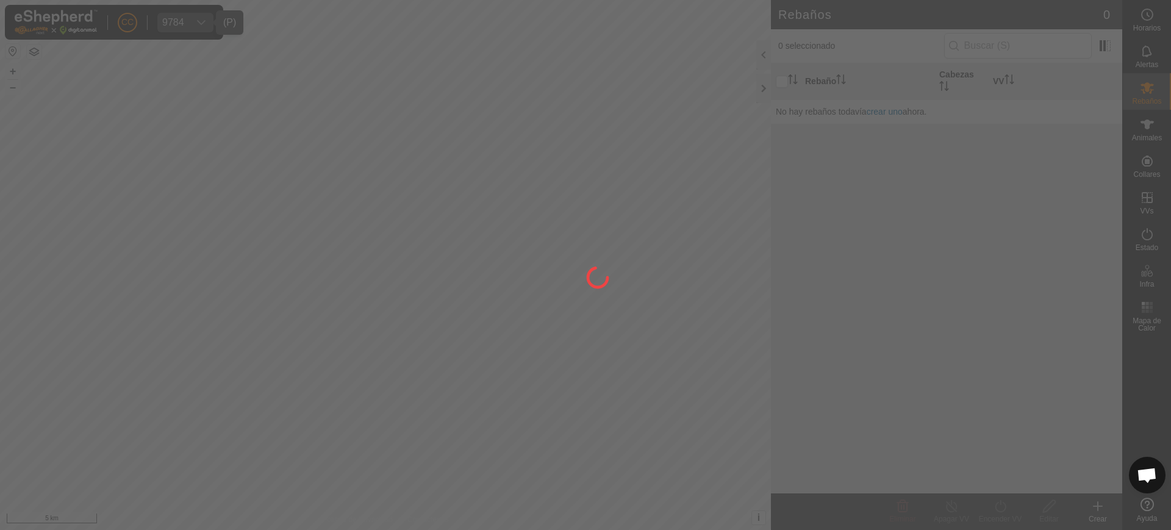
click at [1165, 124] on div at bounding box center [585, 265] width 1171 height 530
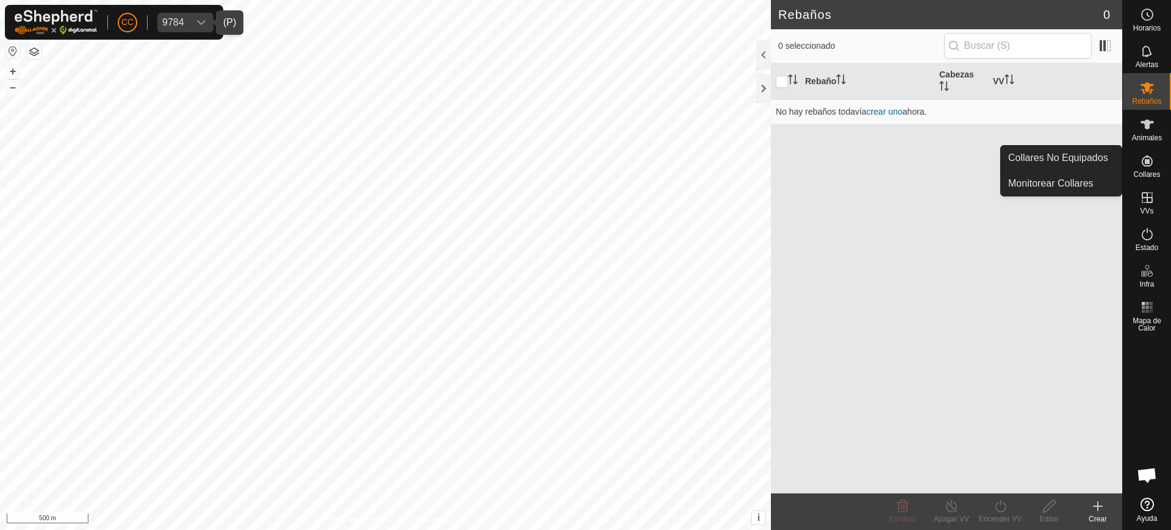
click at [1153, 167] on icon at bounding box center [1147, 161] width 15 height 15
click at [1079, 157] on link "Collares No Equipados" at bounding box center [1061, 158] width 121 height 24
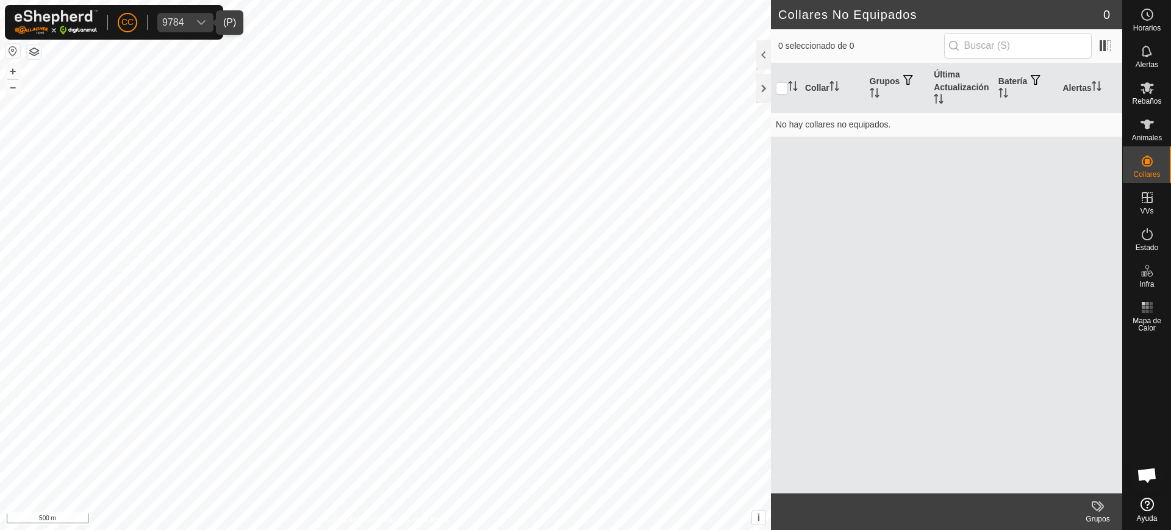
click at [174, 26] on div "9784" at bounding box center [173, 23] width 22 height 10
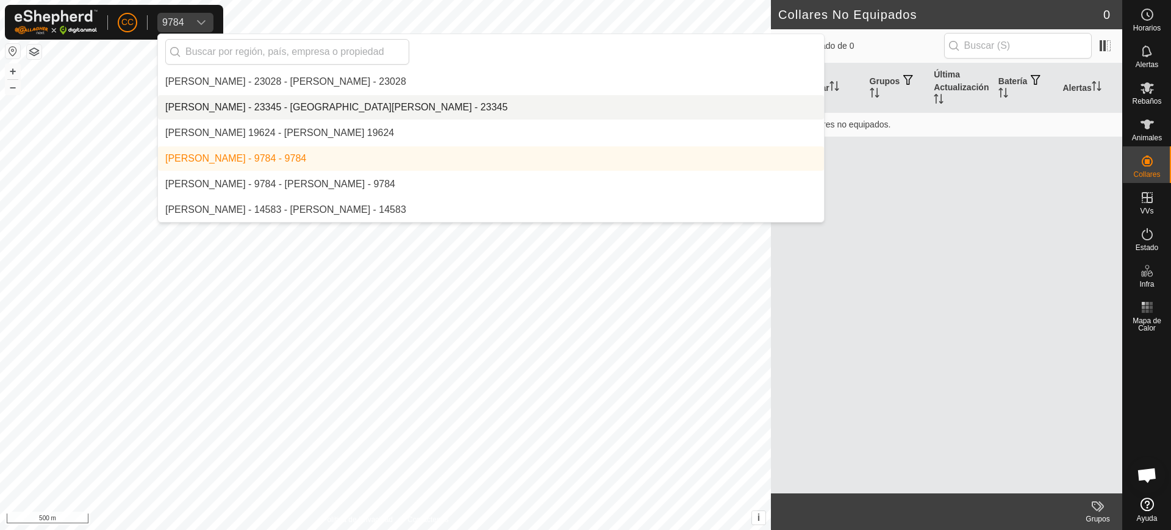
scroll to position [2254, 0]
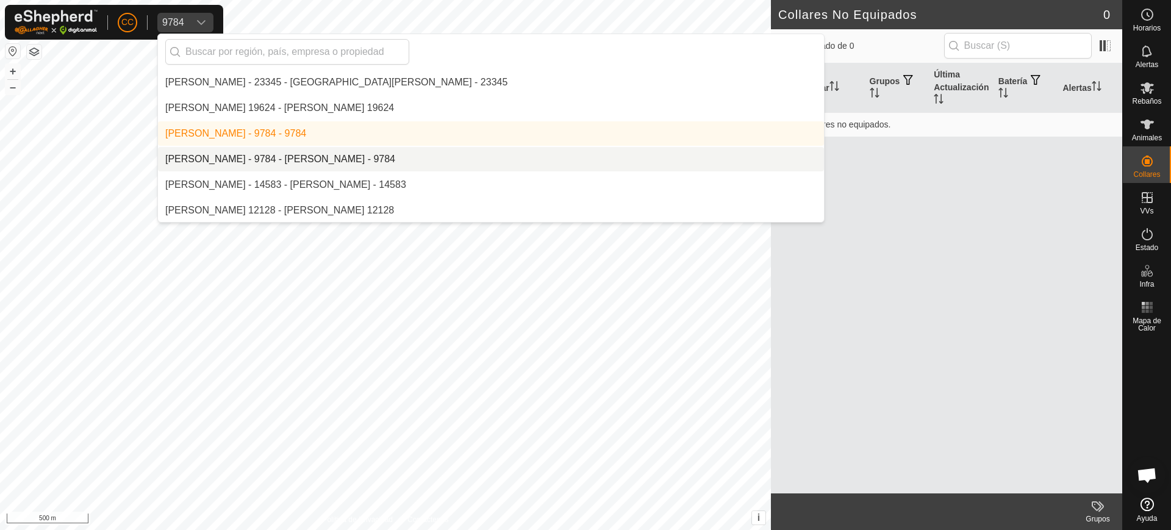
click at [292, 154] on li "[PERSON_NAME] - 9784 - [PERSON_NAME] - 9784" at bounding box center [491, 159] width 666 height 24
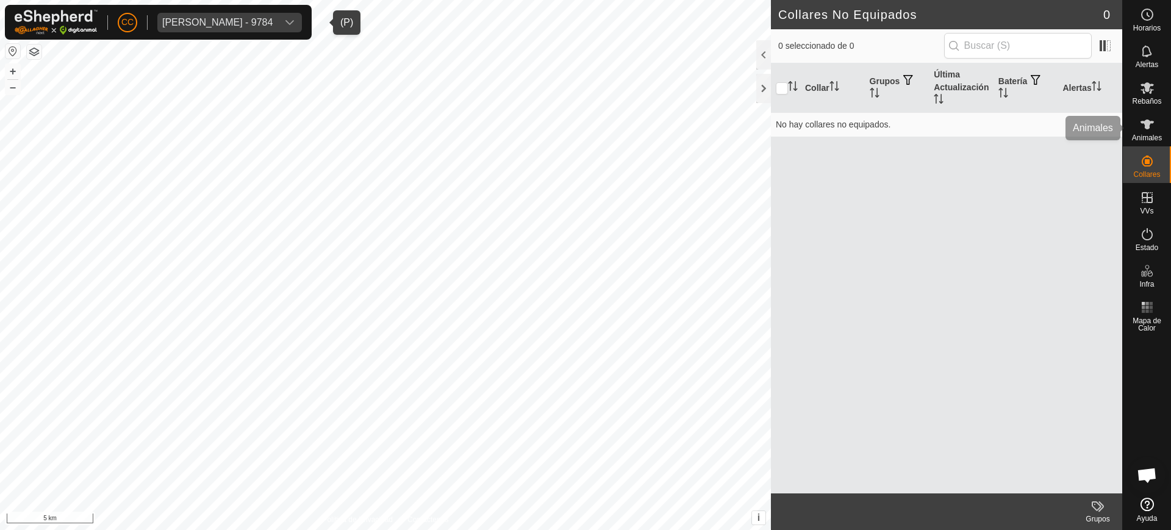
click at [1138, 143] on div "CC Daniel Breso Caravantes - 9784 Horarios Alertas Rebaños Animales Collares VV…" at bounding box center [585, 265] width 1171 height 530
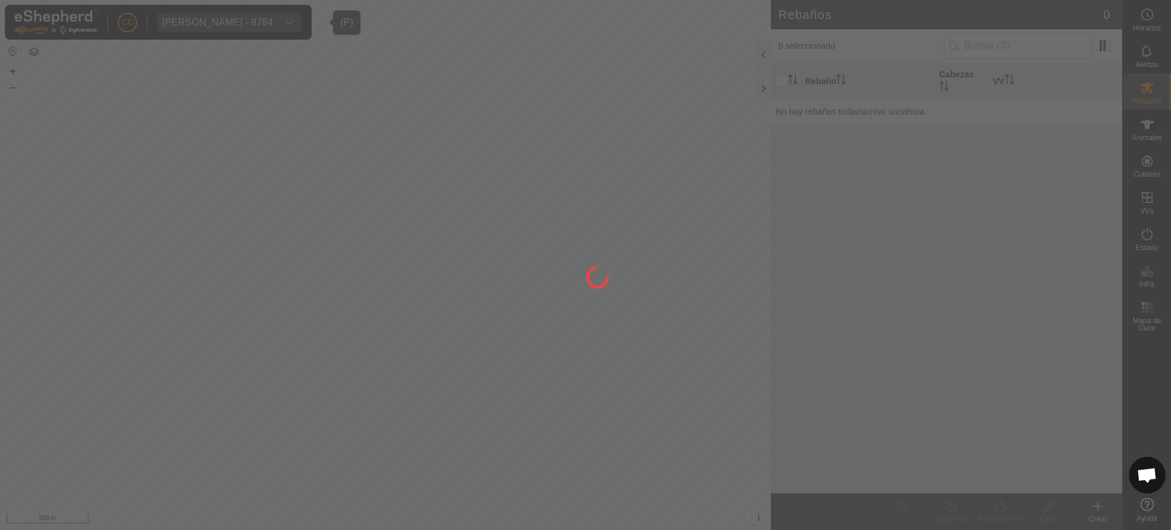
click at [1150, 167] on div at bounding box center [585, 265] width 1171 height 530
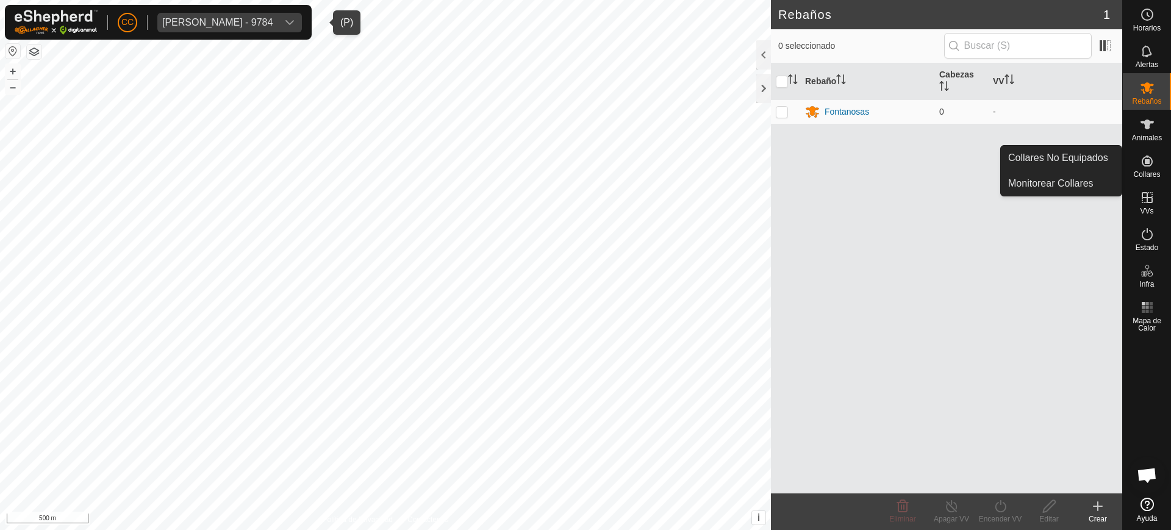
click at [1148, 165] on icon at bounding box center [1147, 161] width 11 height 11
click at [1076, 149] on link "Collares No Equipados" at bounding box center [1061, 158] width 121 height 24
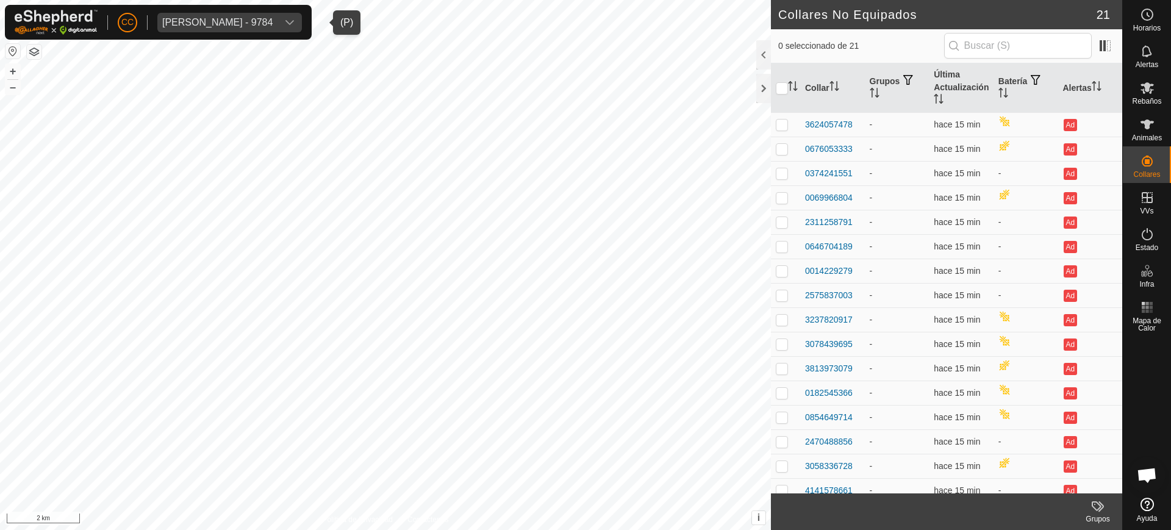
click at [235, 11] on div "CC Daniel Breso Caravantes - 9784" at bounding box center [158, 22] width 307 height 35
click at [239, 24] on div "Daniel Breso Caravantes - 9784" at bounding box center [217, 23] width 110 height 10
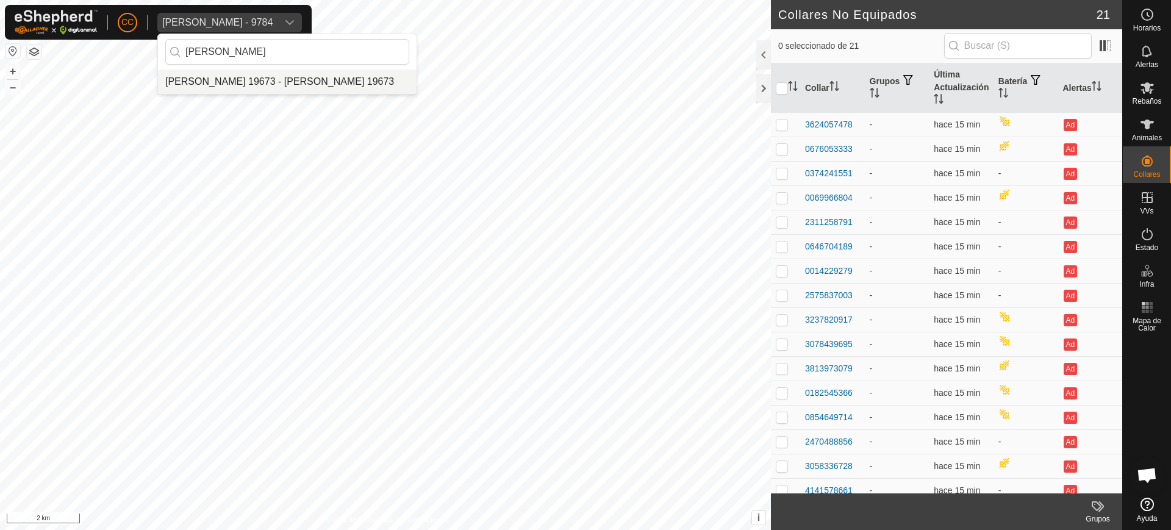
type input "manuel cast"
click at [311, 85] on li "[PERSON_NAME] 19673 - [PERSON_NAME] 19673" at bounding box center [287, 82] width 259 height 24
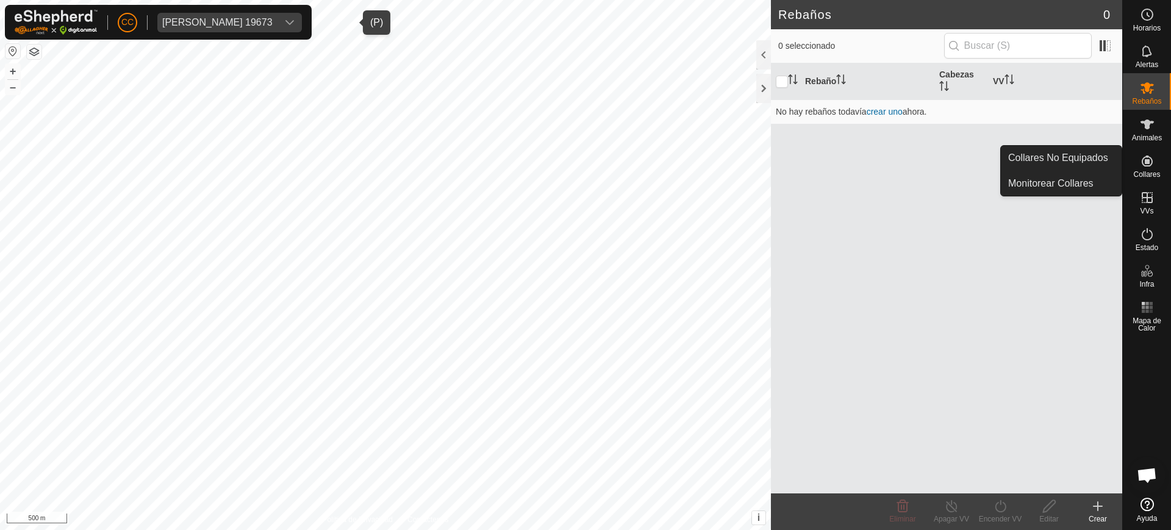
click at [1148, 163] on icon at bounding box center [1147, 161] width 11 height 11
click at [1093, 153] on link "Collares No Equipados" at bounding box center [1061, 158] width 121 height 24
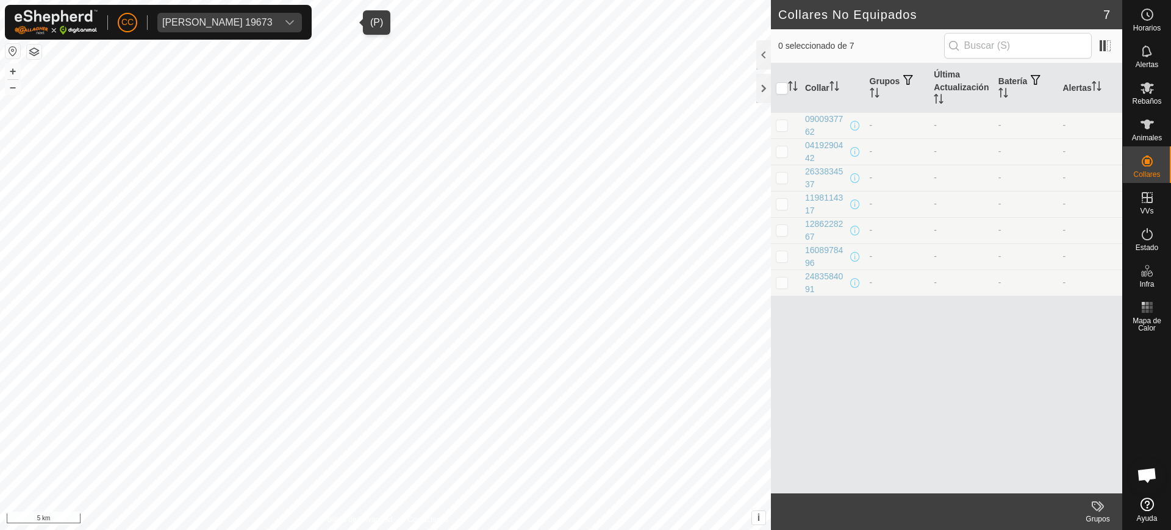
click at [203, 18] on div "MANUEL CASTANO SANCHEZ 19673" at bounding box center [217, 23] width 110 height 10
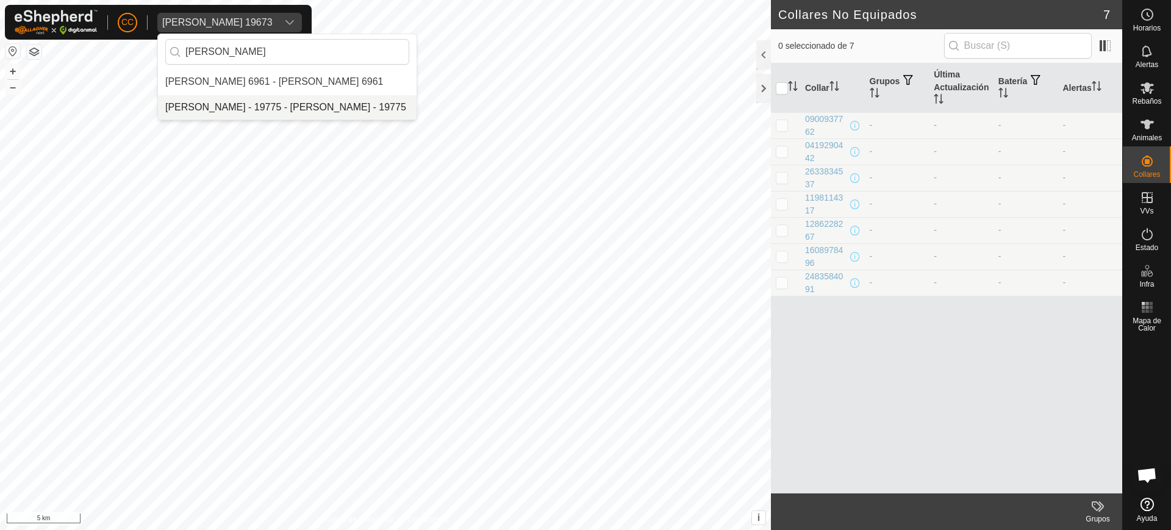
type input "alvaro"
click at [264, 109] on li "[PERSON_NAME] - 19775 - [PERSON_NAME] - 19775" at bounding box center [287, 107] width 259 height 24
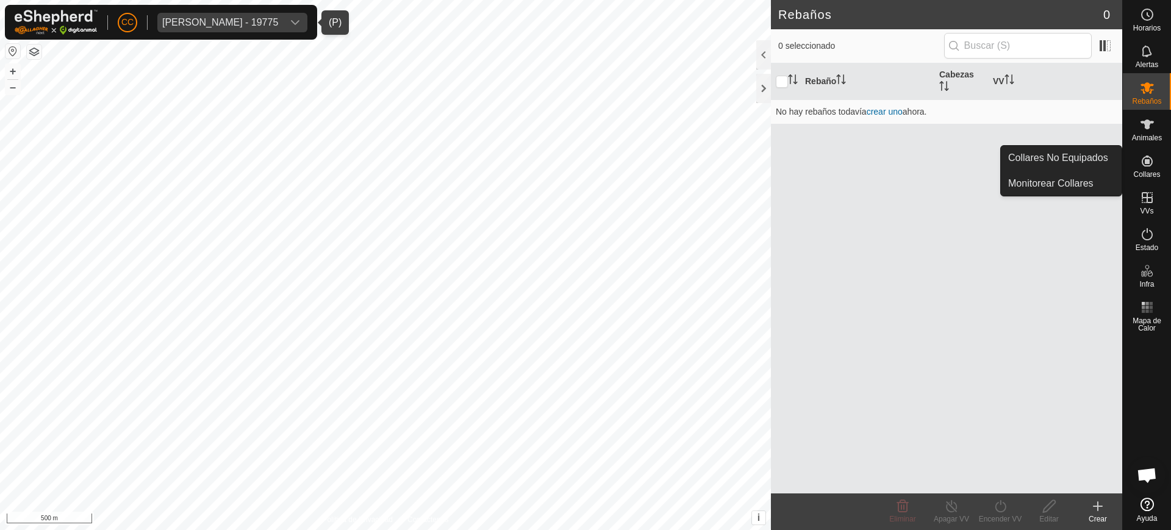
drag, startPoint x: 1157, startPoint y: 168, endPoint x: 1143, endPoint y: 168, distance: 13.4
click at [1152, 168] on es-neckbands-svg-icon at bounding box center [1148, 161] width 22 height 20
click at [1092, 159] on link "Collares No Equipados" at bounding box center [1061, 158] width 121 height 24
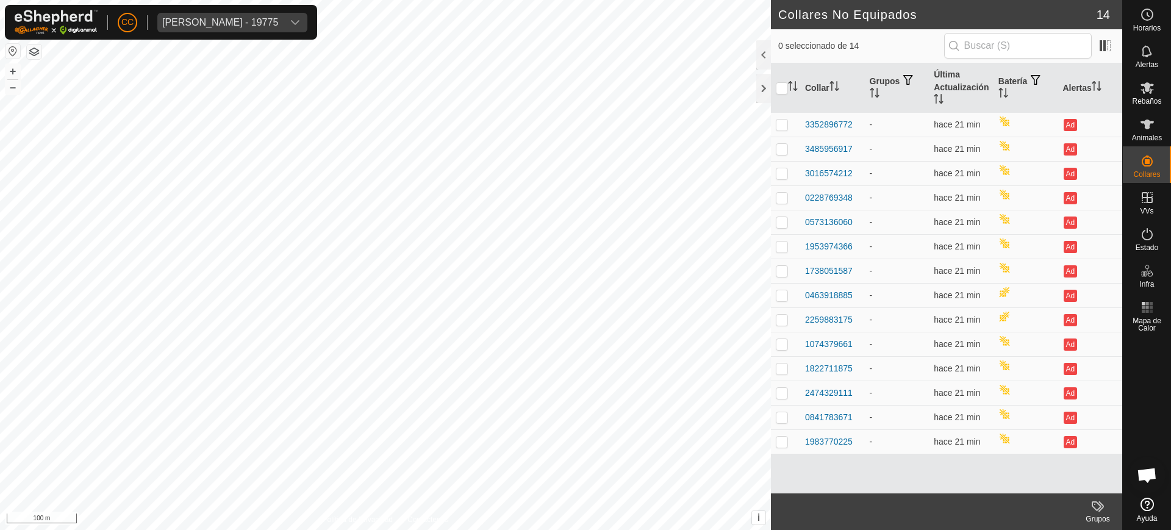
click at [303, 12] on div "CC Alvaro Piriz Mezquita - 19775" at bounding box center [161, 22] width 312 height 35
click at [283, 21] on span "Alvaro Piriz Mezquita - 19775" at bounding box center [220, 23] width 126 height 20
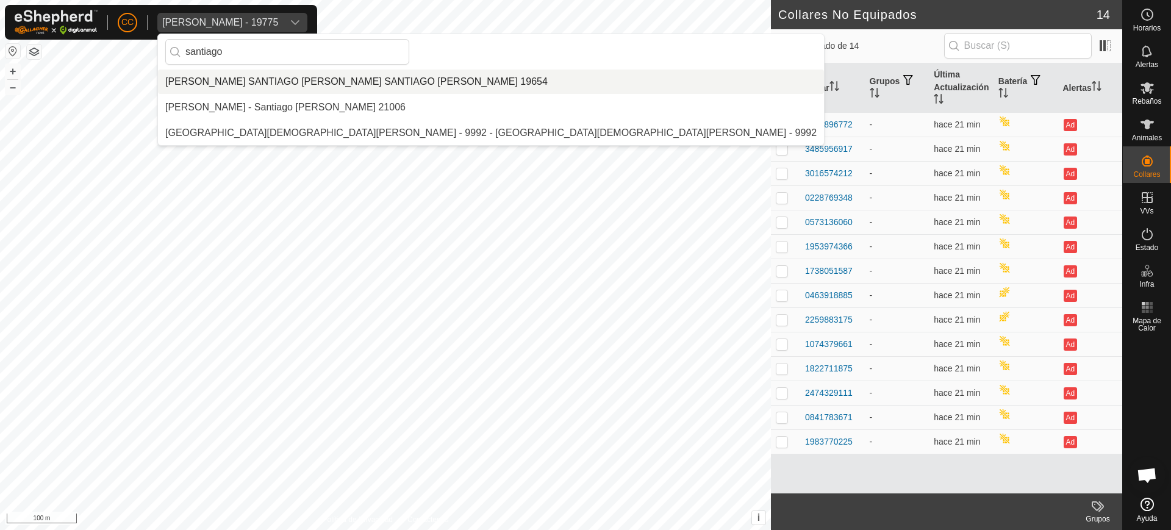
type input "santiago"
click at [97, 46] on div "CC Alvaro Piriz Mezquita - 19775 santiago ANGEL SANTIAGO GARCIA GARCIA - ANGEL …" at bounding box center [585, 265] width 1171 height 530
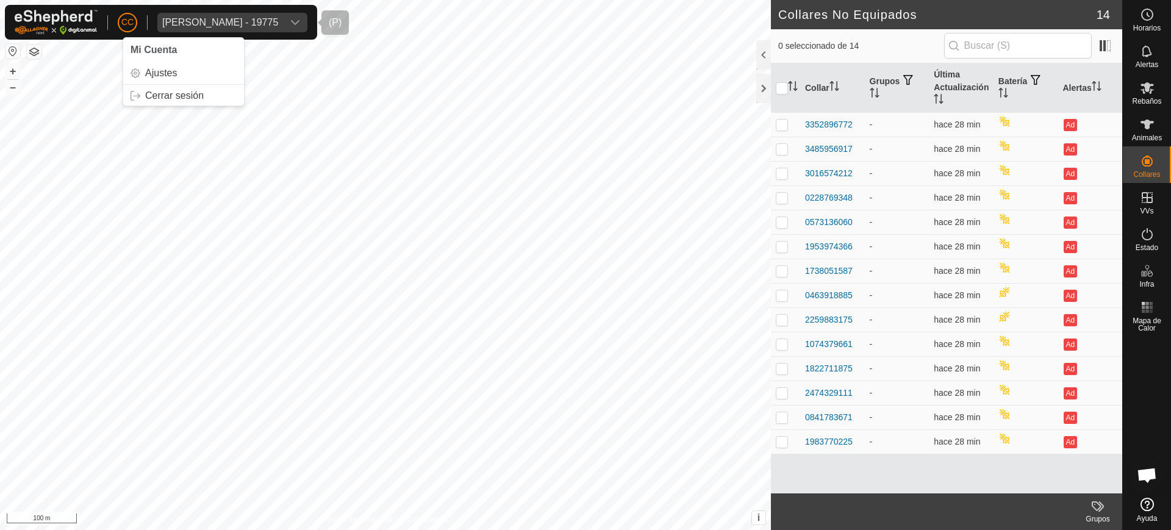
click at [223, 13] on span "Alvaro Piriz Mezquita - 19775" at bounding box center [220, 23] width 126 height 20
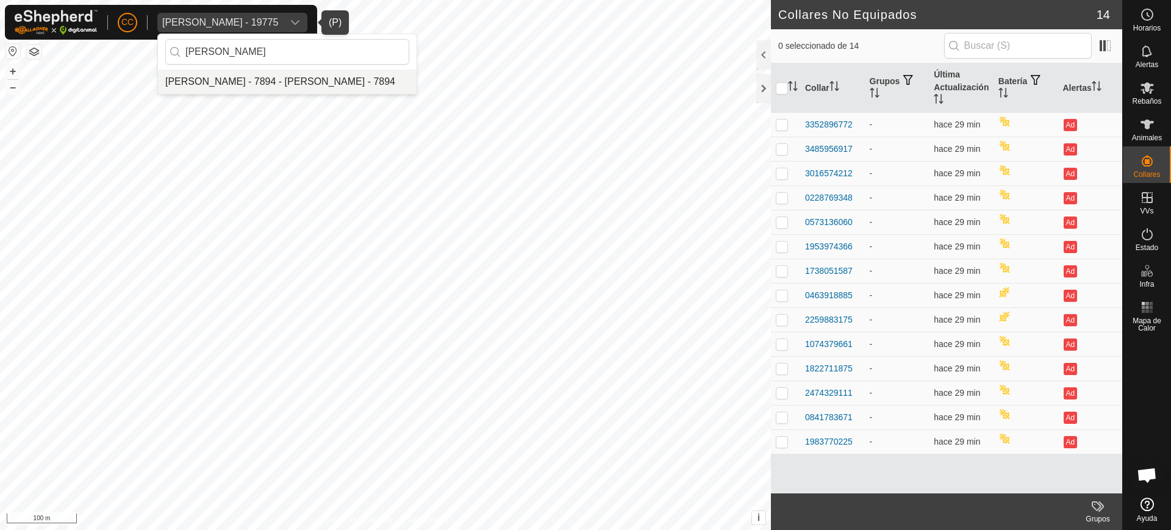
type input "hector"
click at [317, 82] on li "[PERSON_NAME] - 7894 - [PERSON_NAME] - 7894" at bounding box center [287, 82] width 259 height 24
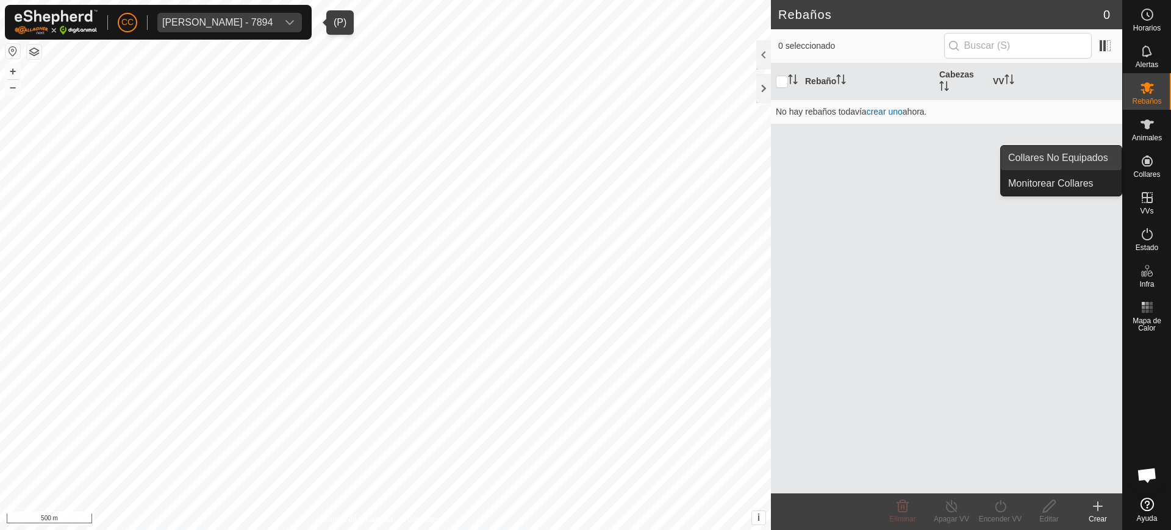
click at [1088, 159] on link "Collares No Equipados" at bounding box center [1061, 158] width 121 height 24
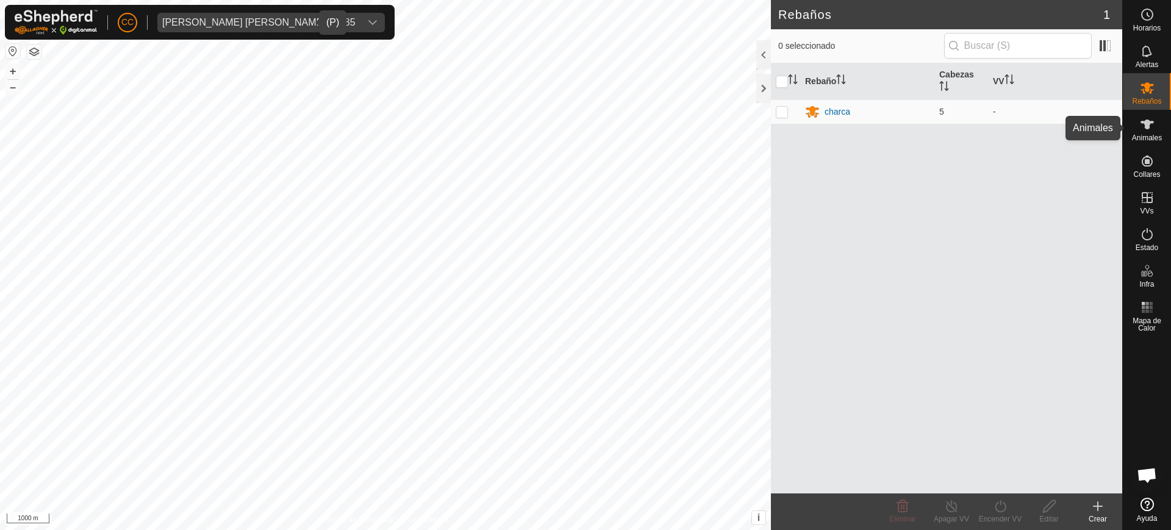
click at [1149, 134] on span "Animales" at bounding box center [1147, 137] width 30 height 7
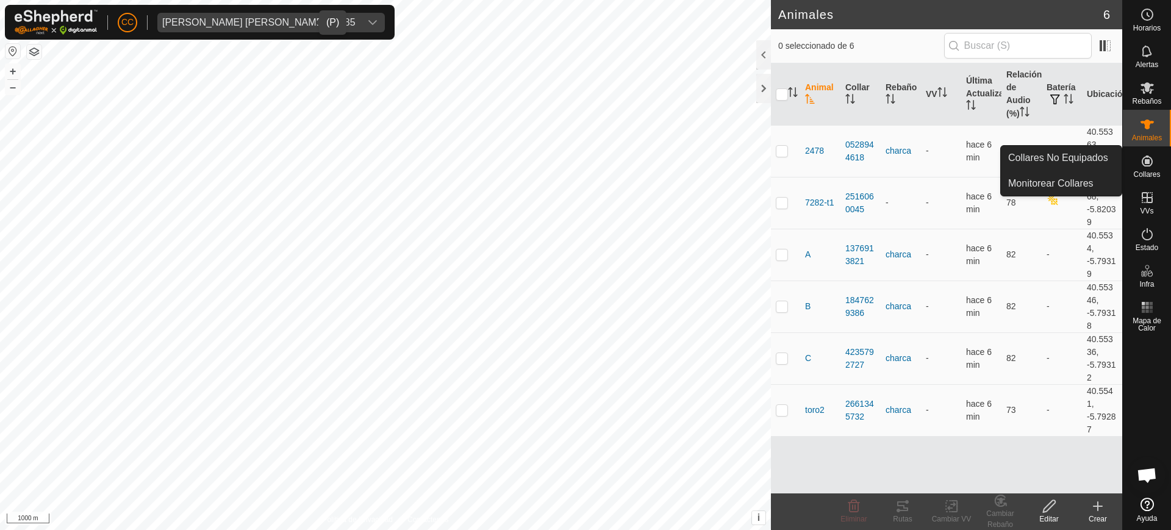
click at [1149, 159] on icon at bounding box center [1147, 161] width 11 height 11
click at [1080, 160] on link "Collares No Equipados" at bounding box center [1061, 158] width 121 height 24
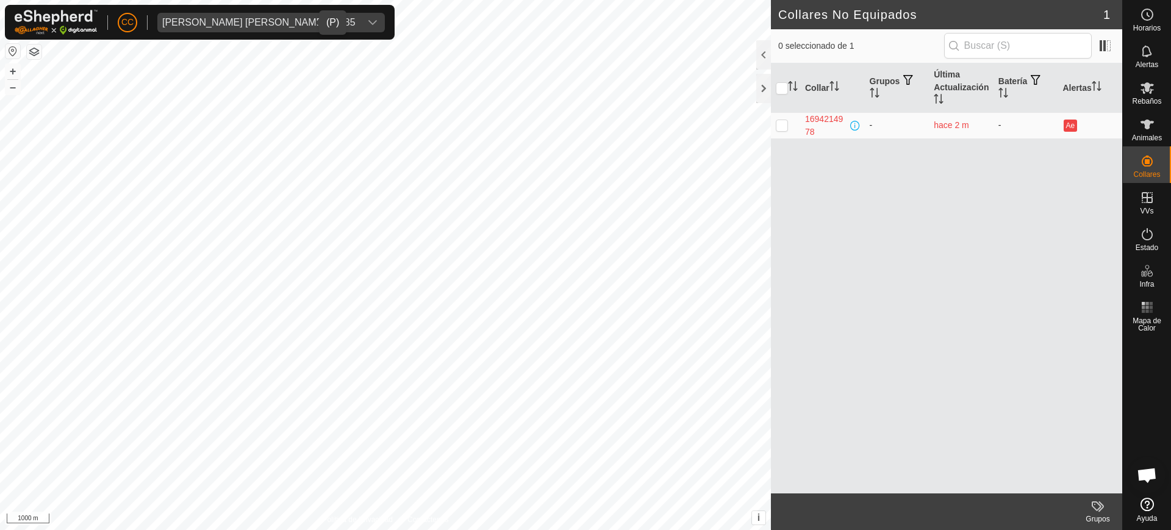
drag, startPoint x: 824, startPoint y: 127, endPoint x: 801, endPoint y: 115, distance: 25.4
click at [801, 115] on td "1694214978" at bounding box center [832, 125] width 65 height 26
copy div "1694214978"
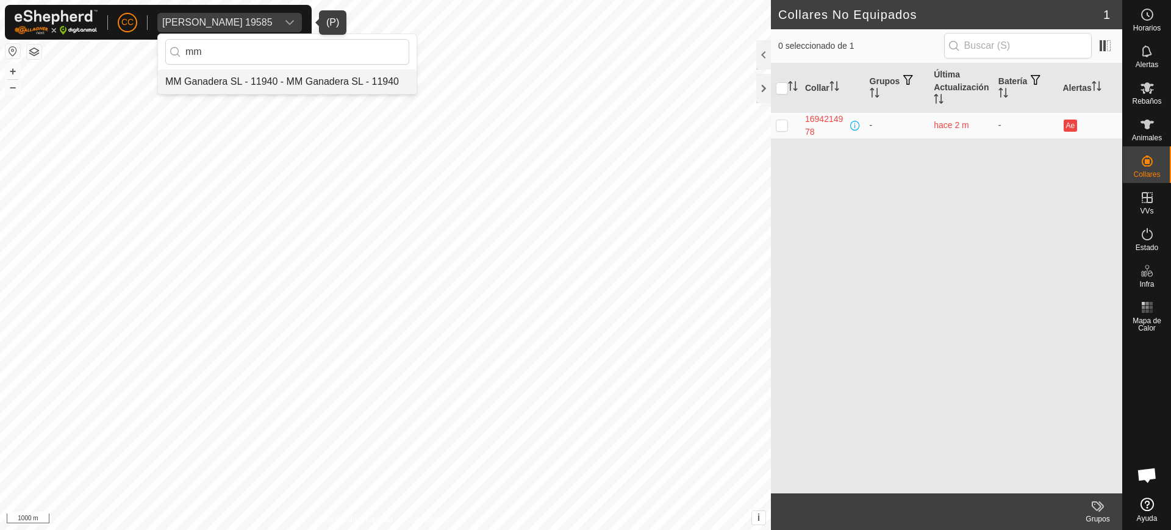
type input "mm"
click at [265, 77] on li "MM Ganadera SL - 11940 - MM Ganadera SL - 11940" at bounding box center [287, 82] width 259 height 24
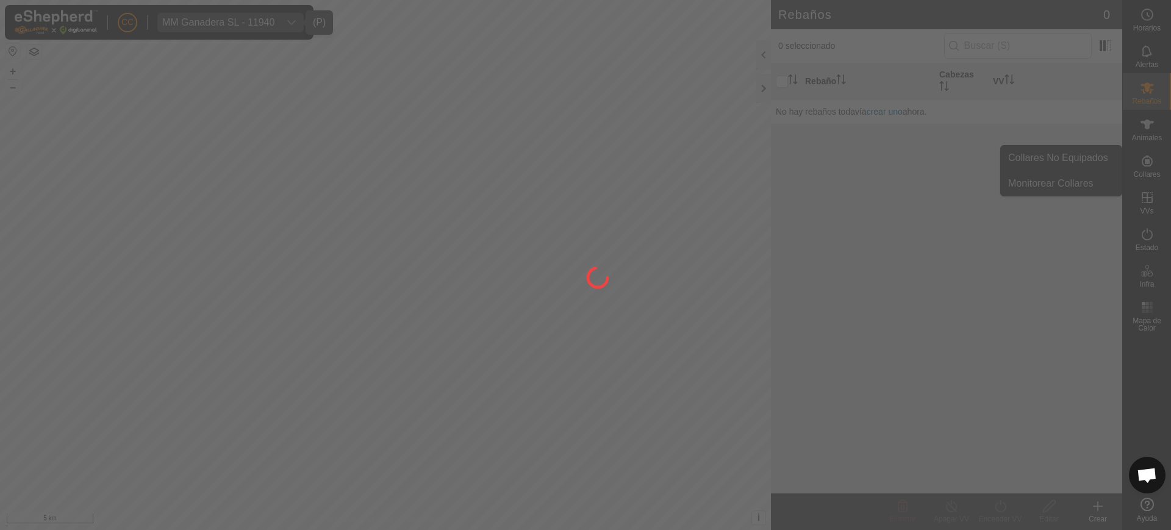
click at [1148, 176] on div at bounding box center [585, 265] width 1171 height 530
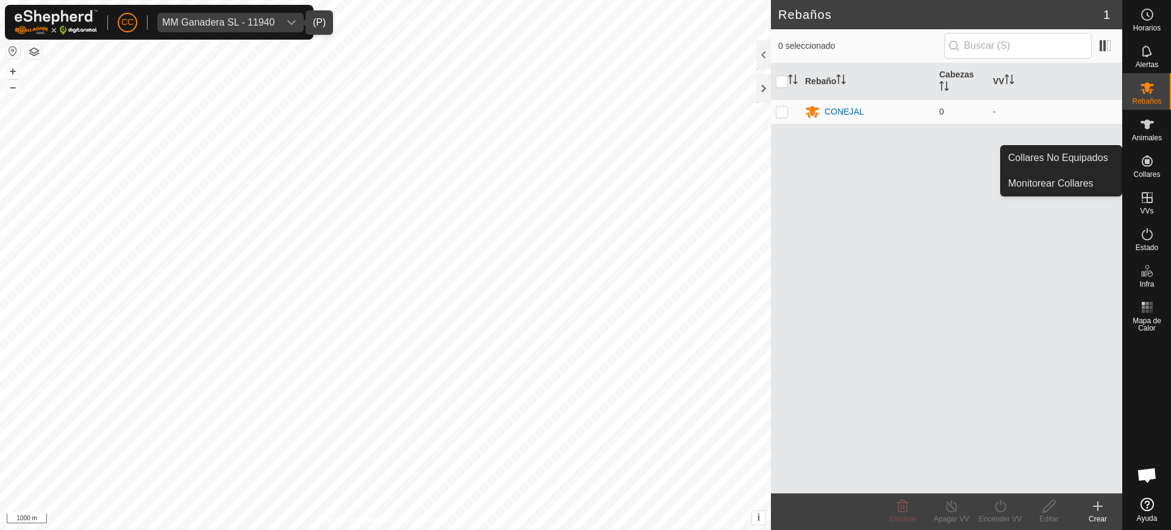
click at [1152, 176] on span "Collares" at bounding box center [1147, 174] width 27 height 7
click at [1079, 149] on link "Collares No Equipados" at bounding box center [1061, 158] width 121 height 24
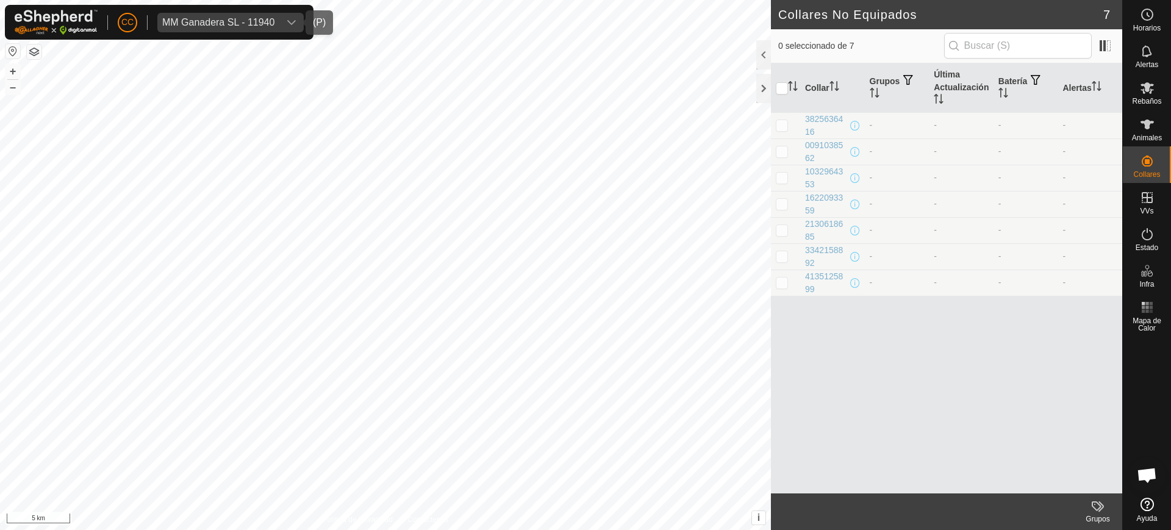
click at [249, 18] on div "MM Ganadera SL - 11940" at bounding box center [218, 23] width 112 height 10
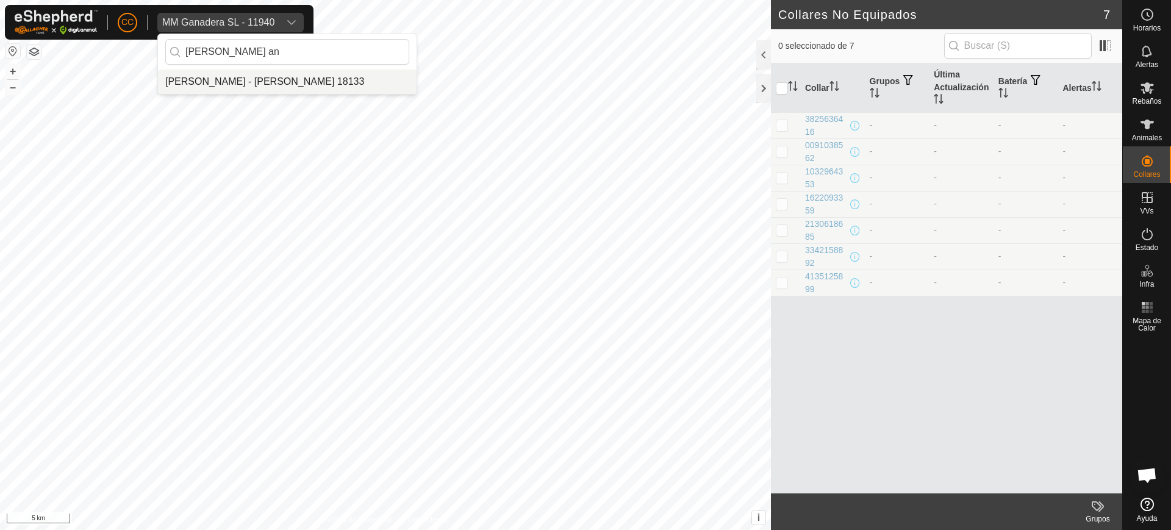
type input "maria an"
click at [260, 71] on li "[PERSON_NAME] - [PERSON_NAME] 18133" at bounding box center [287, 82] width 259 height 24
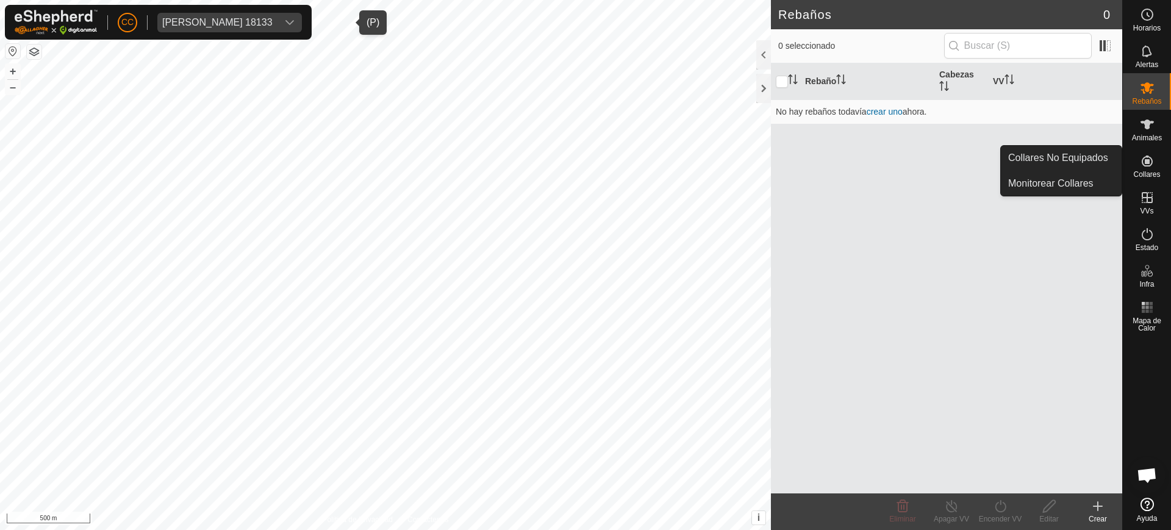
click at [1152, 157] on icon at bounding box center [1147, 161] width 15 height 15
click at [1115, 157] on link "Collares No Equipados" at bounding box center [1061, 158] width 121 height 24
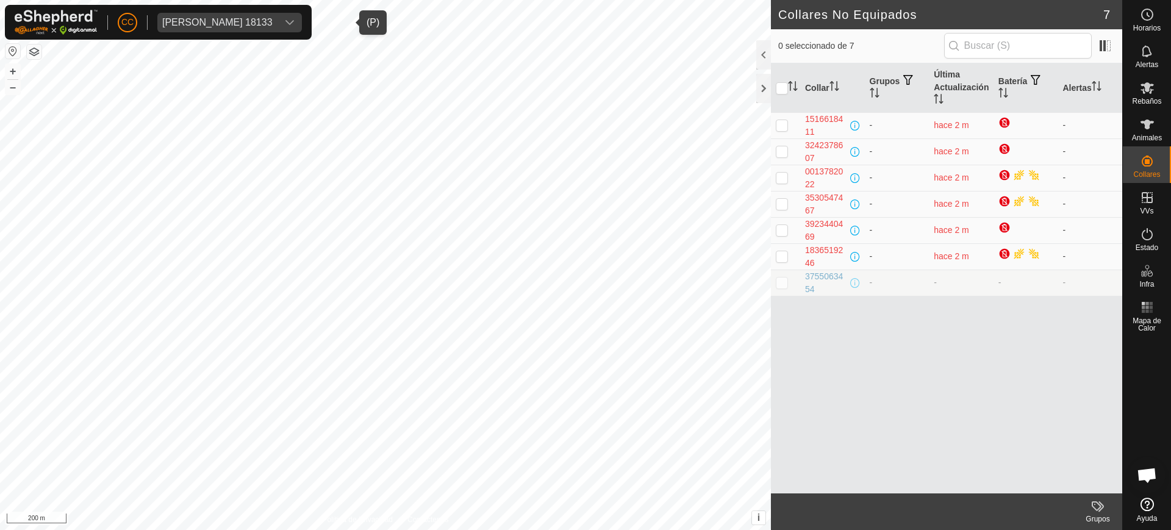
drag, startPoint x: 222, startPoint y: 24, endPoint x: 214, endPoint y: 21, distance: 8.7
click at [218, 27] on span "Maria Angeles Gonzalez Martin 18133" at bounding box center [217, 23] width 120 height 20
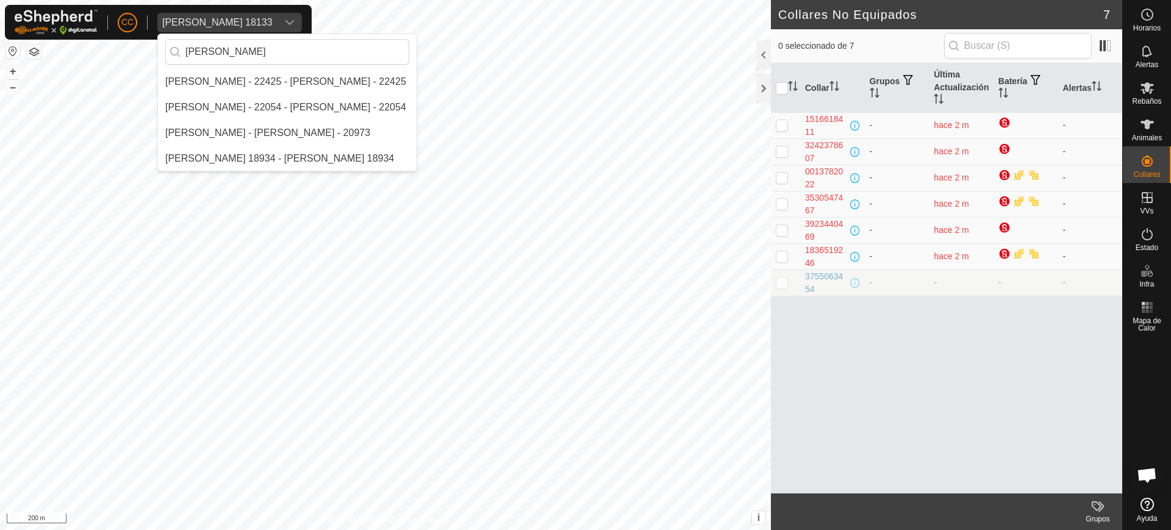
type input "rafae"
click at [83, 80] on div "CC Maria Angeles Gonzalez Martin 18133 rafae Rafael Manuel Fernandez Bujero - 2…" at bounding box center [585, 265] width 1171 height 530
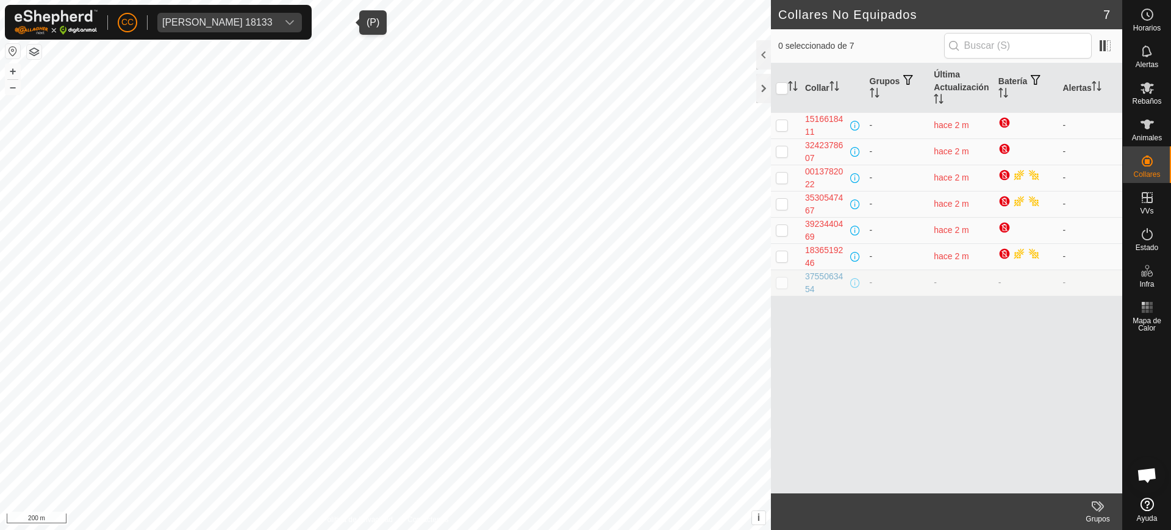
click at [204, 18] on div "Maria Angeles Gonzalez Martin 18133" at bounding box center [217, 23] width 110 height 10
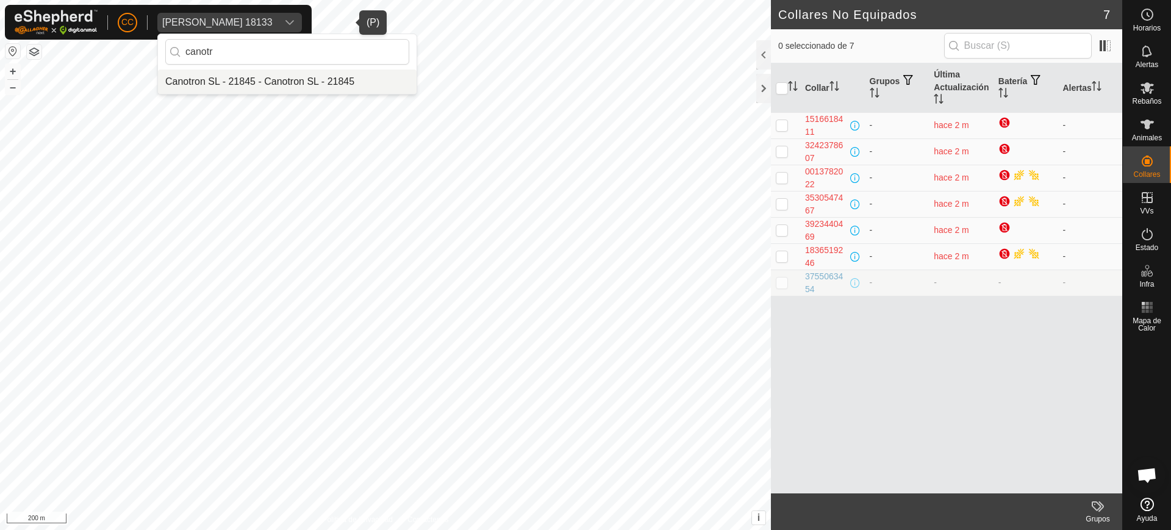
type input "canotr"
click at [226, 79] on li "Canotron SL - 21845 - Canotron SL - 21845" at bounding box center [287, 82] width 259 height 24
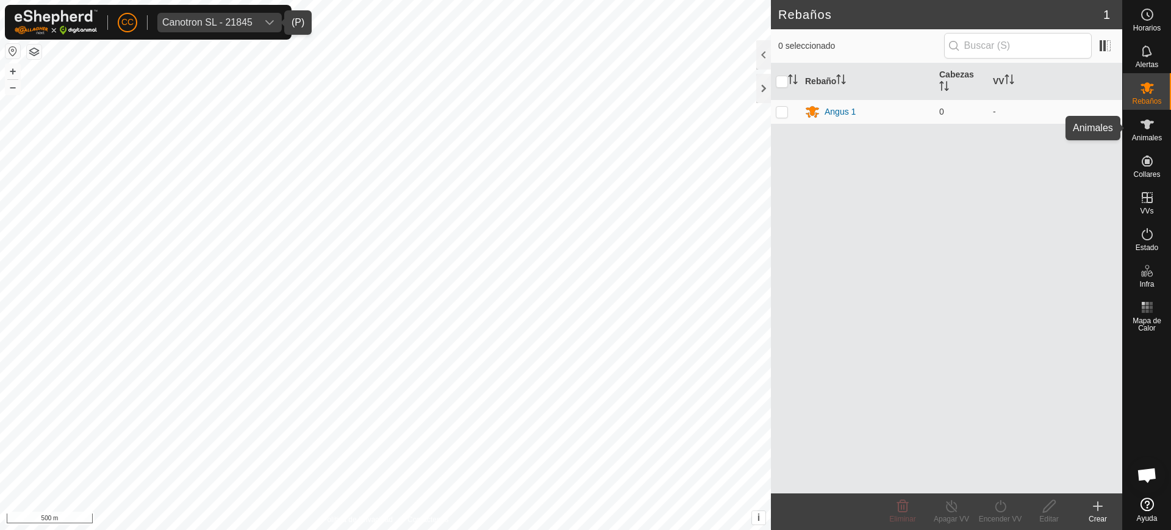
click at [1148, 137] on span "Animales" at bounding box center [1147, 137] width 30 height 7
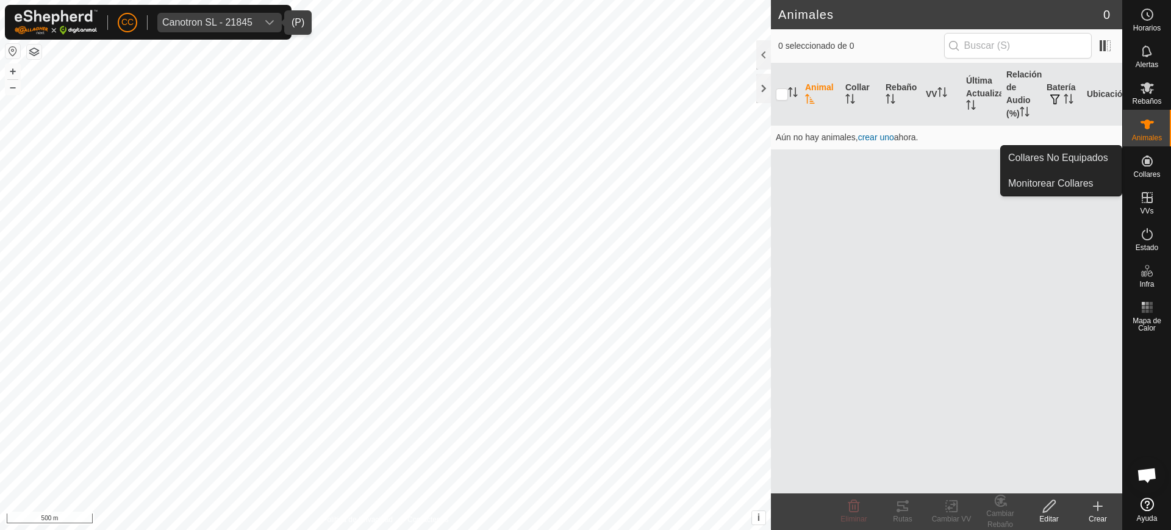
click at [1148, 160] on icon at bounding box center [1147, 161] width 11 height 11
click at [1099, 161] on link "Collares No Equipados" at bounding box center [1061, 158] width 121 height 24
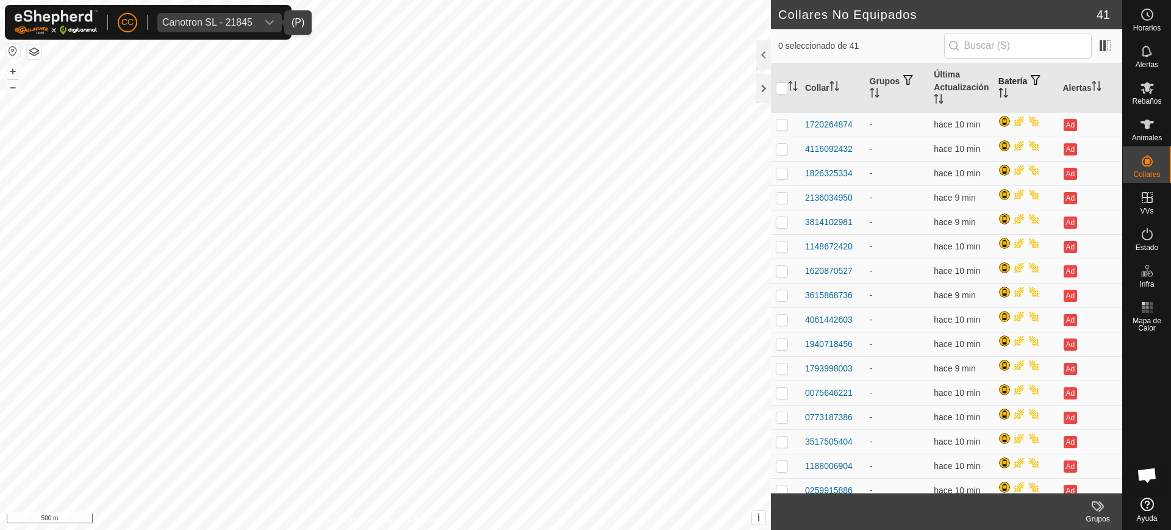
click at [999, 96] on icon "Activar para ordenar" at bounding box center [1004, 93] width 10 height 10
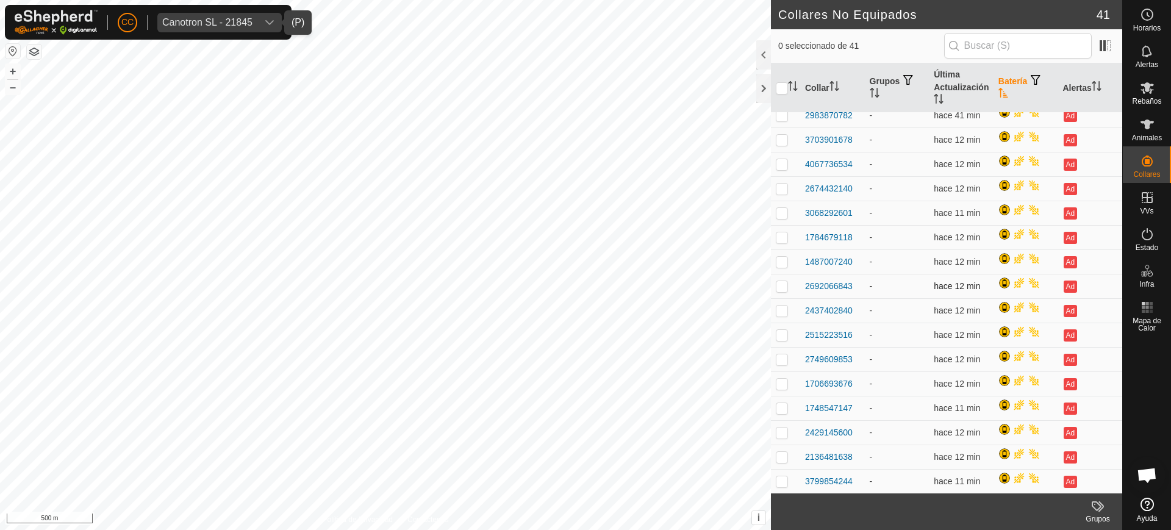
scroll to position [622, 0]
click at [10, 51] on button "button" at bounding box center [12, 51] width 15 height 15
click at [240, 23] on div "Canotron SL - 21845" at bounding box center [207, 23] width 90 height 10
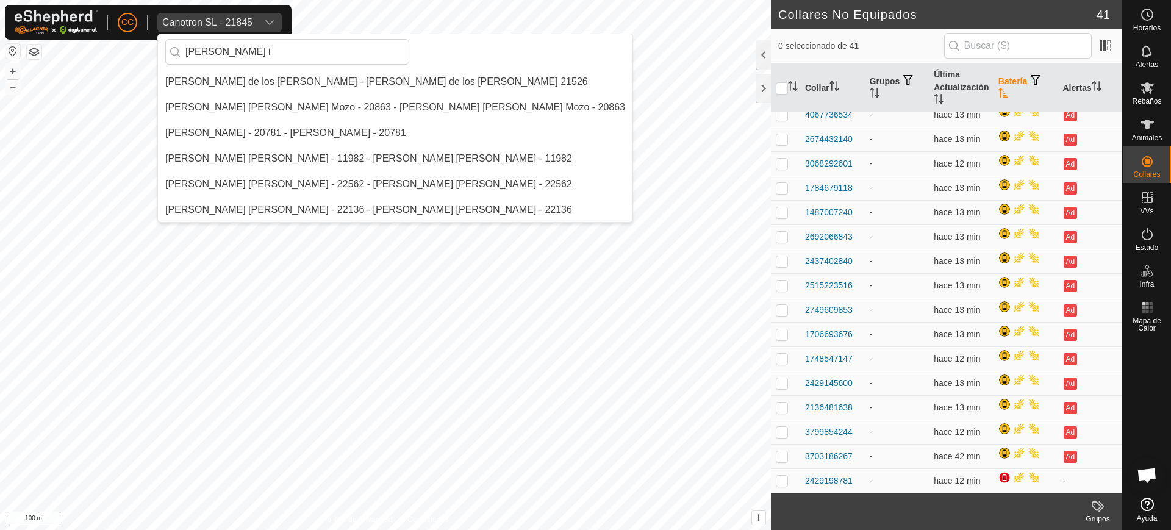
scroll to position [0, 0]
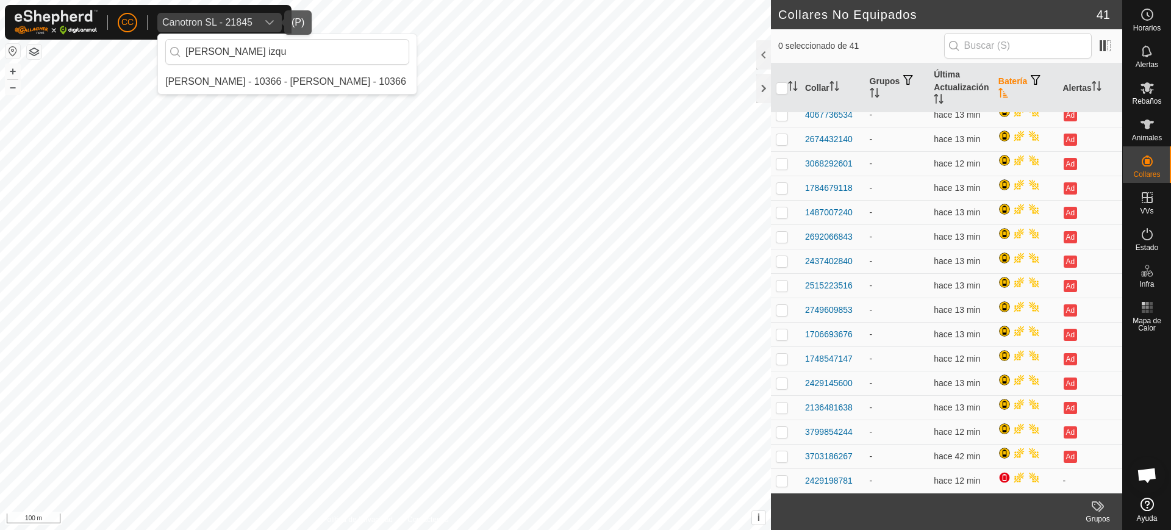
type input "angel izqu"
click at [267, 73] on li "[PERSON_NAME] - 10366 - [PERSON_NAME] - 10366" at bounding box center [287, 82] width 259 height 24
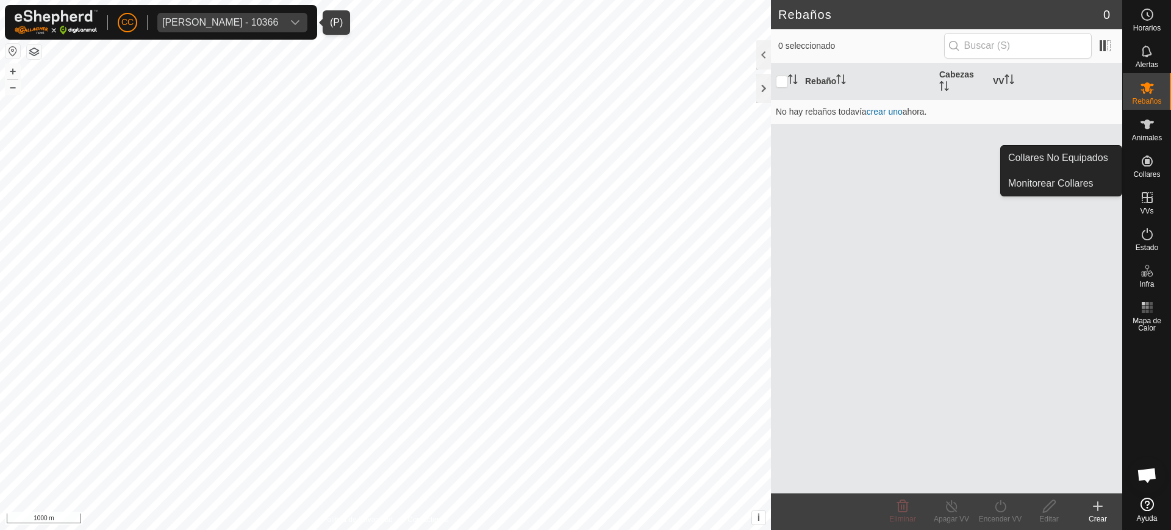
click at [1154, 166] on icon at bounding box center [1147, 161] width 15 height 15
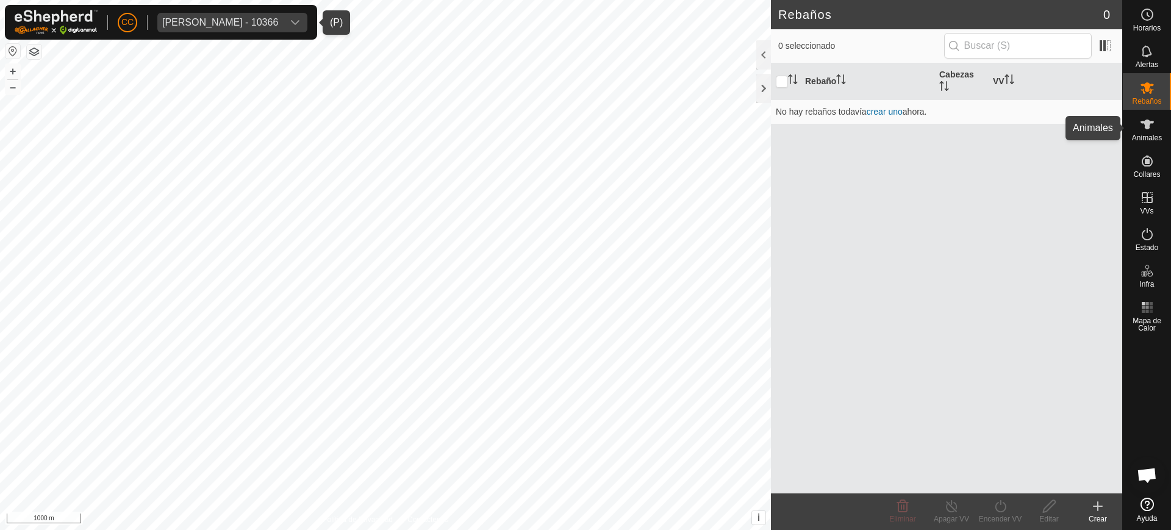
click at [1143, 128] on icon at bounding box center [1147, 124] width 15 height 15
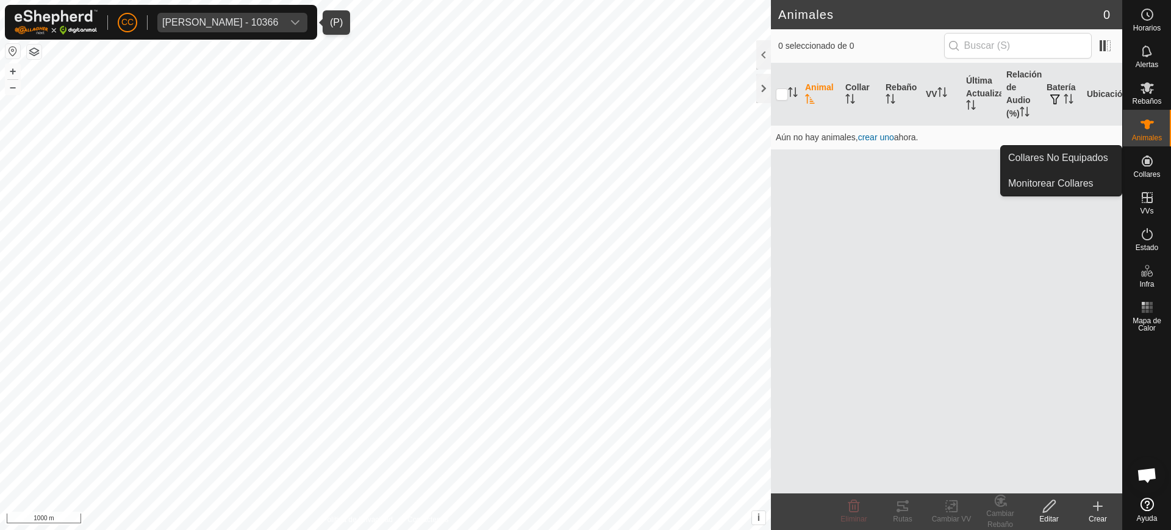
click at [1154, 153] on es-neckbands-svg-icon at bounding box center [1148, 161] width 22 height 20
click at [1073, 156] on link "Collares No Equipados" at bounding box center [1061, 158] width 121 height 24
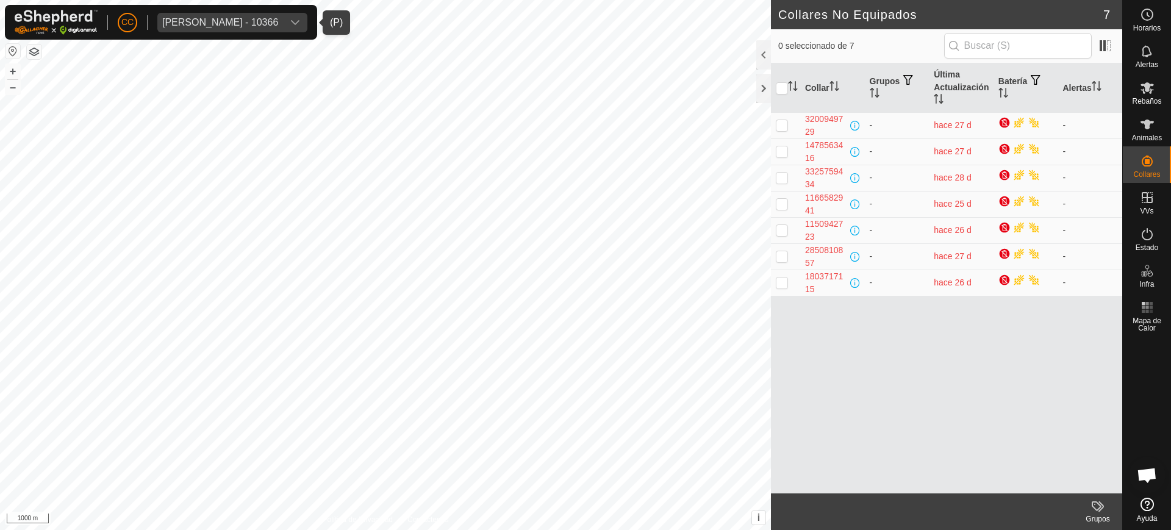
click at [251, 24] on div "Angel Izquierdo Vega - 10366" at bounding box center [220, 23] width 116 height 10
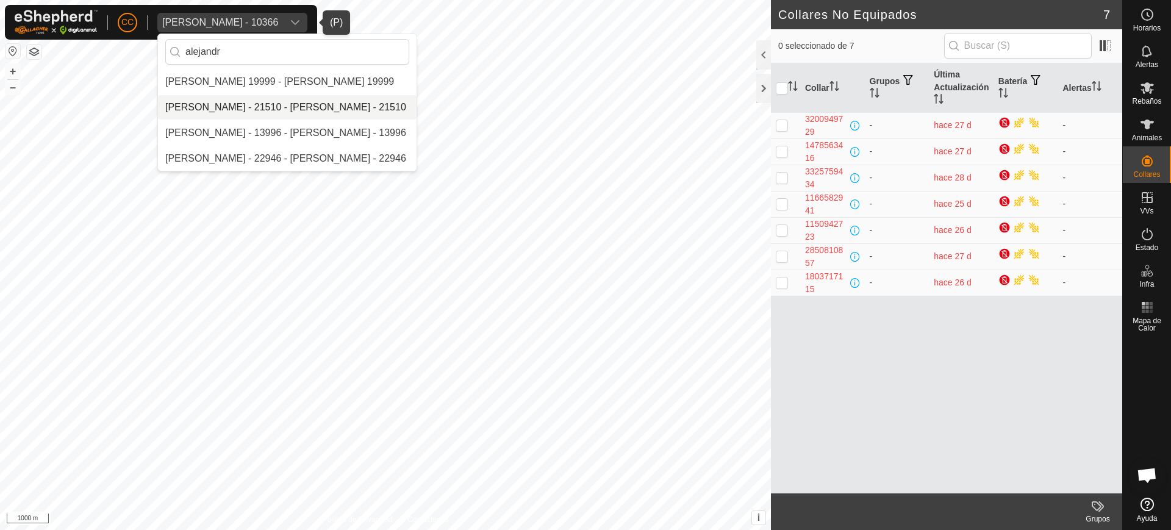
type input "alejandr"
click at [261, 99] on li "[PERSON_NAME] - 21510 - [PERSON_NAME] - 21510" at bounding box center [287, 107] width 259 height 24
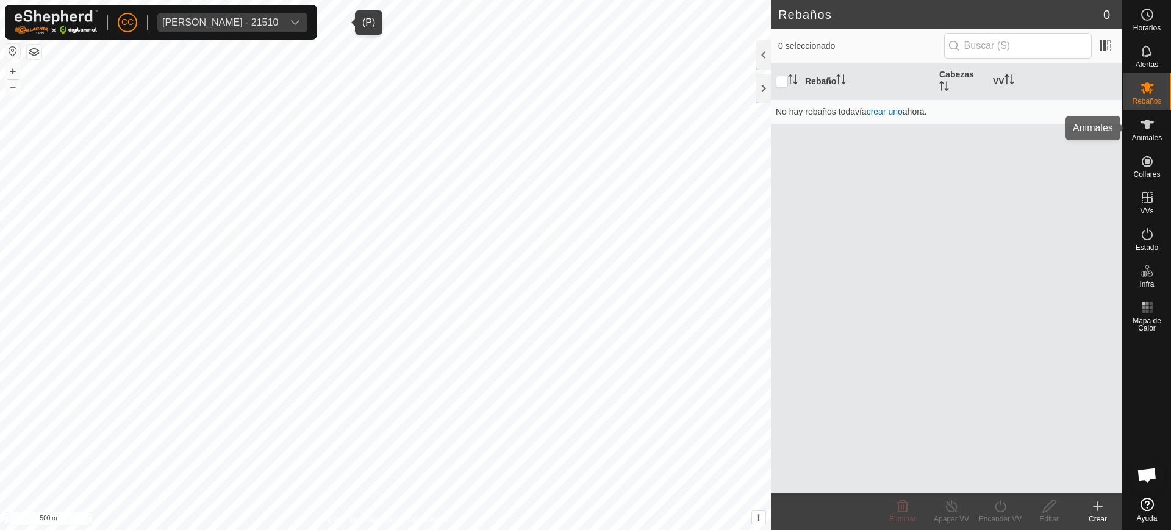
click at [1163, 126] on div "Animales" at bounding box center [1147, 128] width 48 height 37
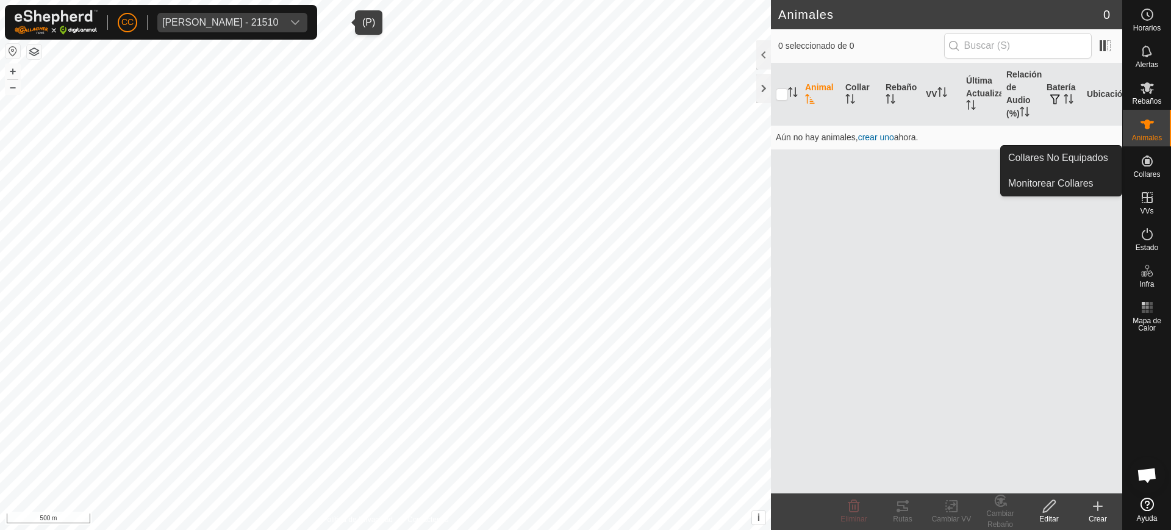
click at [1159, 162] on div "Collares" at bounding box center [1147, 164] width 48 height 37
click at [1118, 160] on link "Collares No Equipados" at bounding box center [1061, 158] width 121 height 24
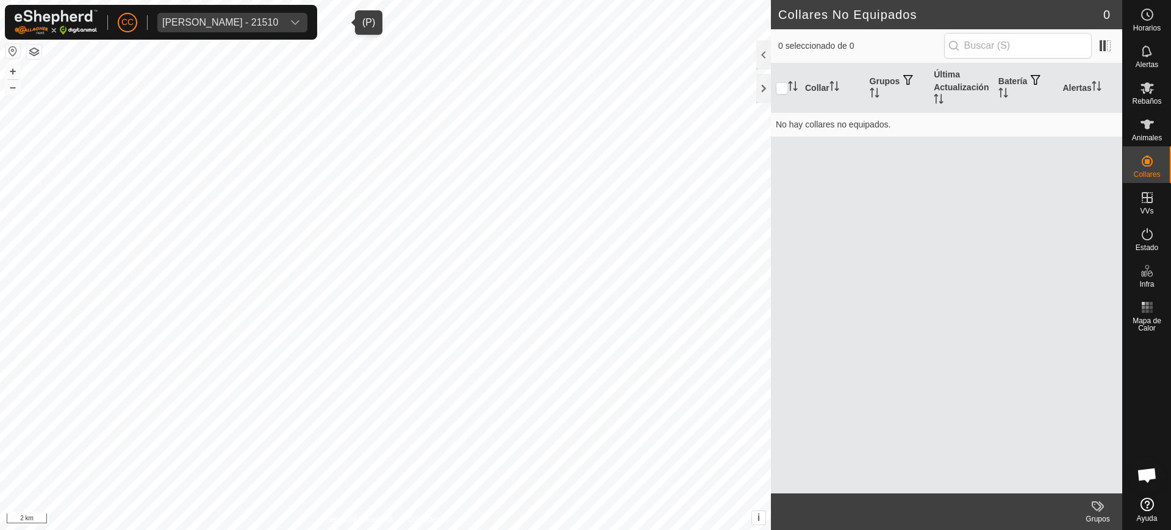
click at [283, 22] on span "Alejandro Castellano Barrero - 21510" at bounding box center [220, 23] width 126 height 20
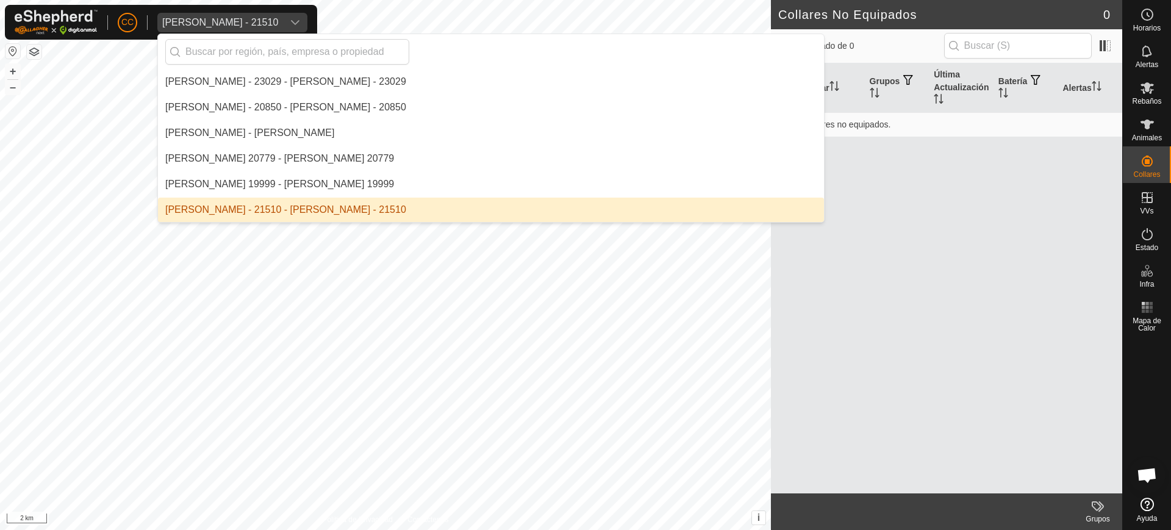
scroll to position [461, 0]
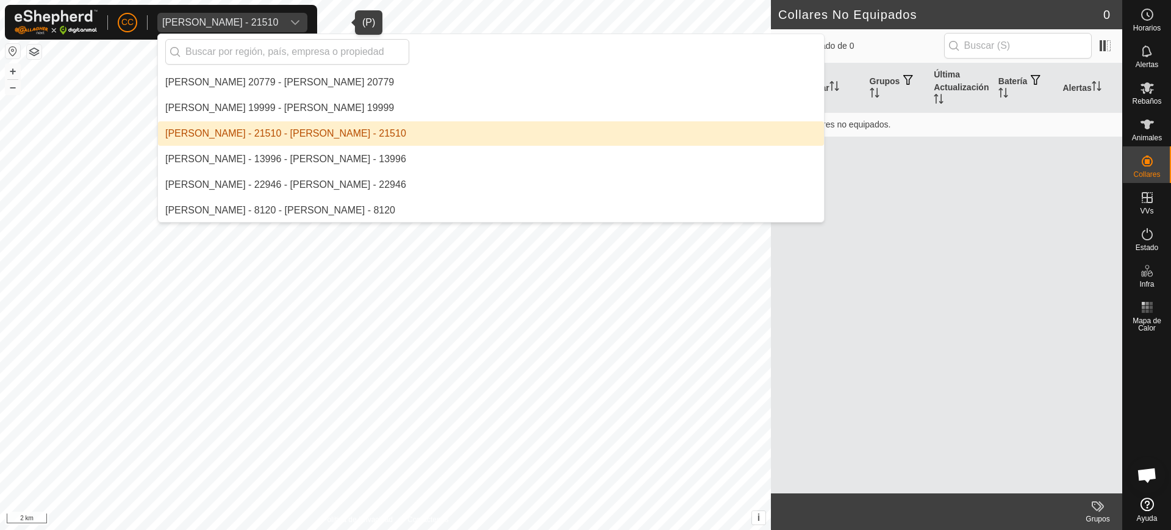
click at [253, 124] on li "[PERSON_NAME] - 21510 - [PERSON_NAME] - 21510" at bounding box center [491, 133] width 666 height 24
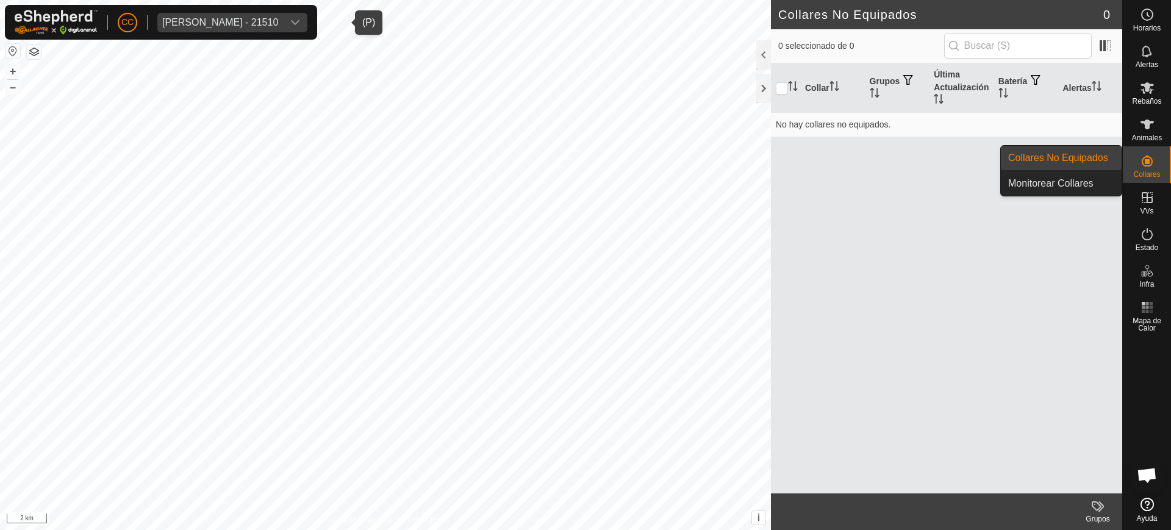
click at [1170, 169] on div "Collares" at bounding box center [1147, 164] width 48 height 37
click at [1085, 155] on link "Collares No Equipados" at bounding box center [1061, 158] width 121 height 24
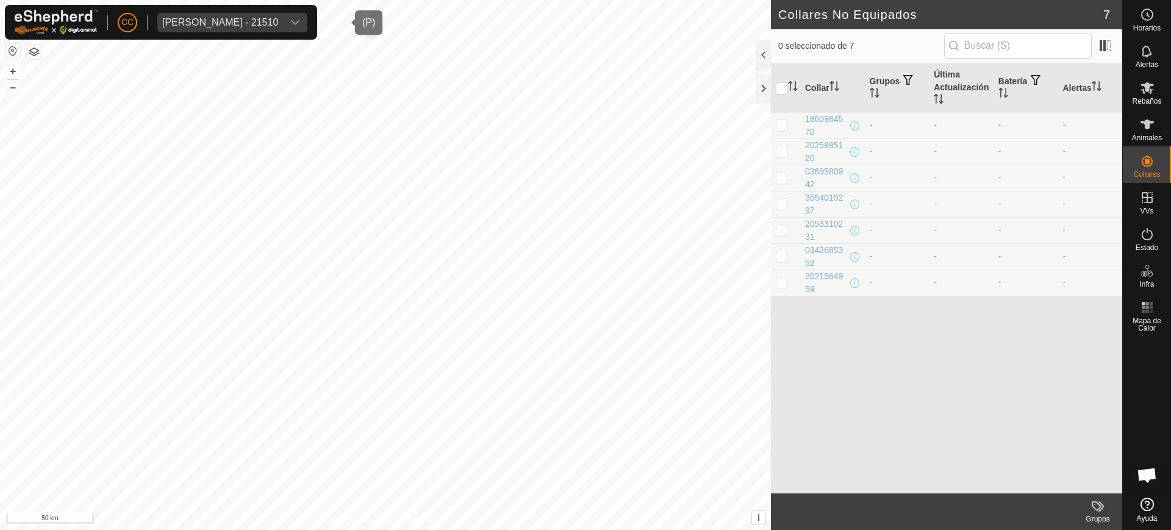
click at [235, 18] on div "Alejandro Castellano Barrero - 21510" at bounding box center [220, 23] width 116 height 10
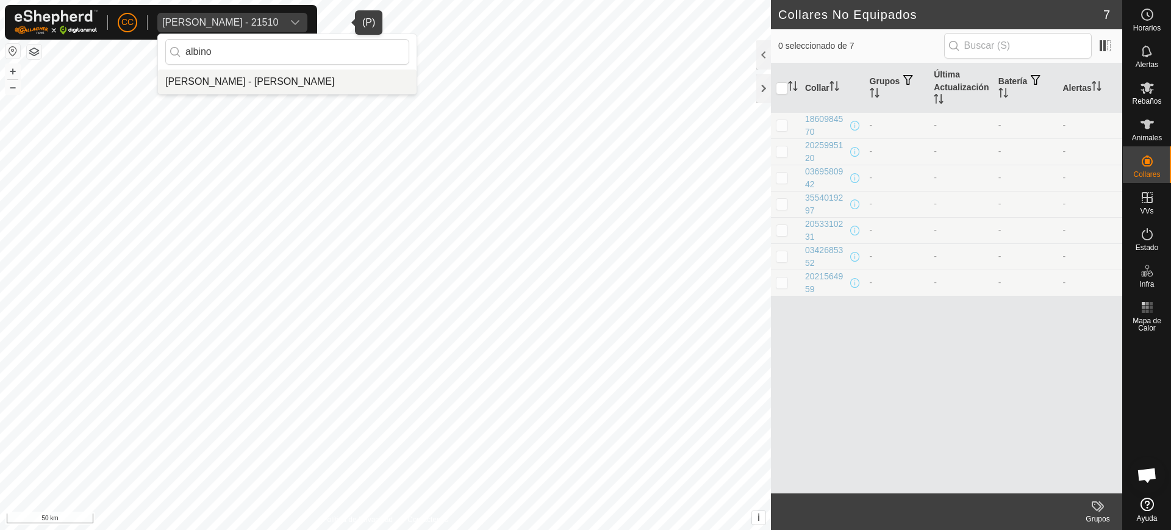
type input "albino"
click at [210, 87] on li "[PERSON_NAME] - [PERSON_NAME]" at bounding box center [287, 82] width 259 height 24
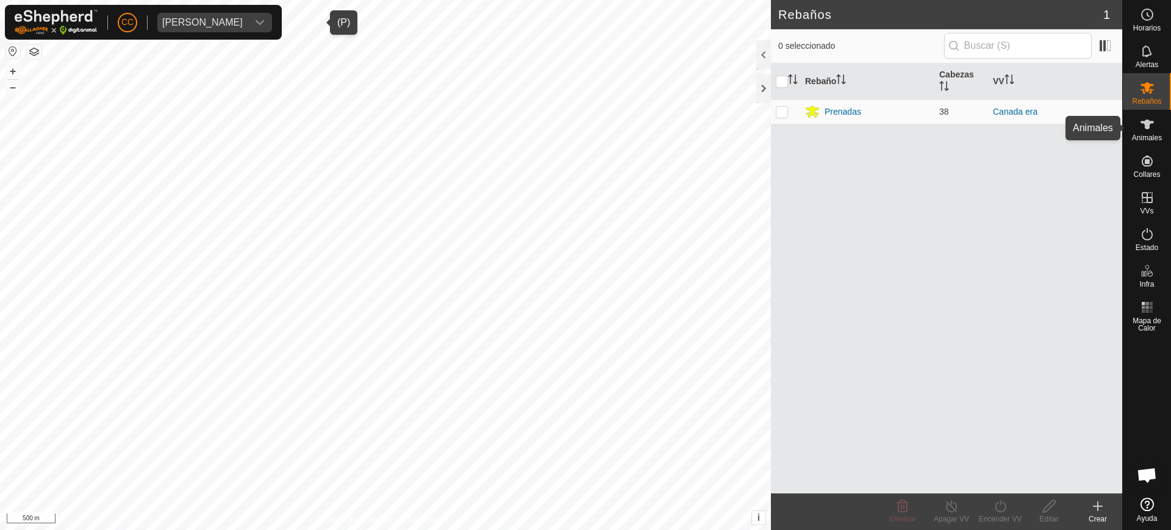
click at [1162, 127] on div "Animales" at bounding box center [1147, 128] width 48 height 37
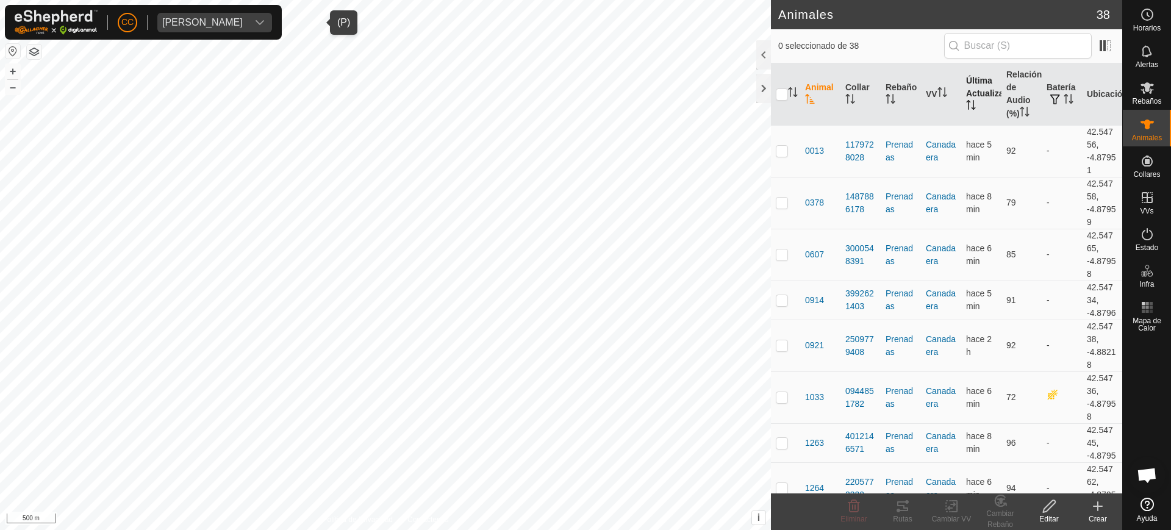
click at [968, 95] on th "Última Actualización" at bounding box center [981, 94] width 40 height 62
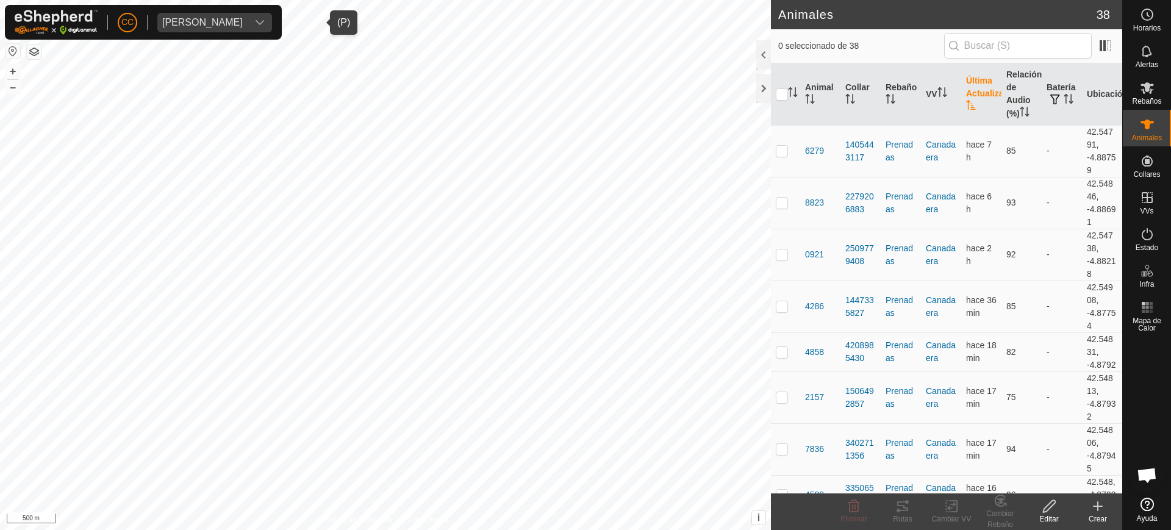
click at [968, 95] on th "Última Actualización" at bounding box center [981, 94] width 40 height 62
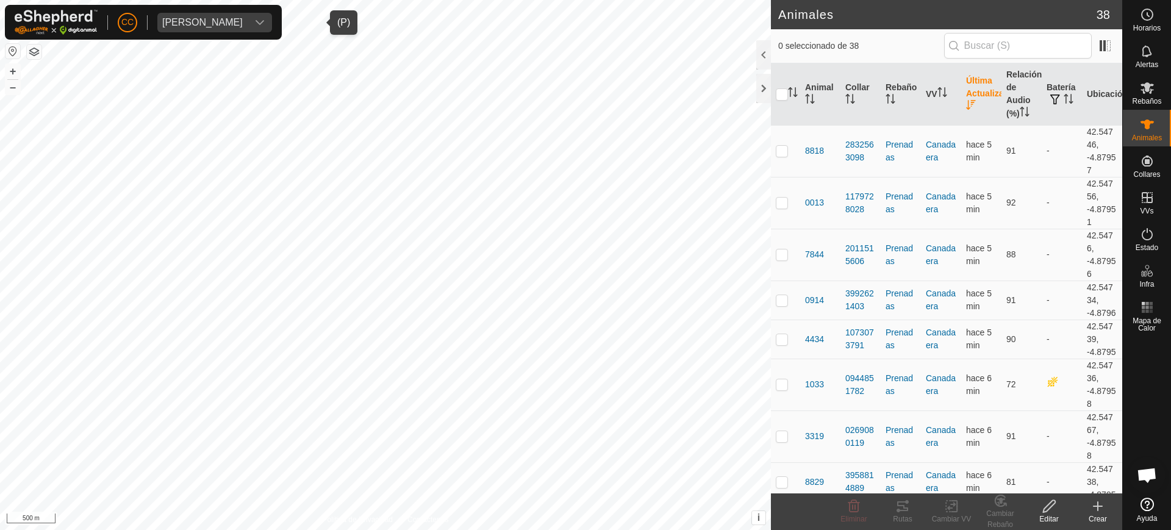
click at [968, 95] on th "Última Actualización" at bounding box center [981, 94] width 40 height 62
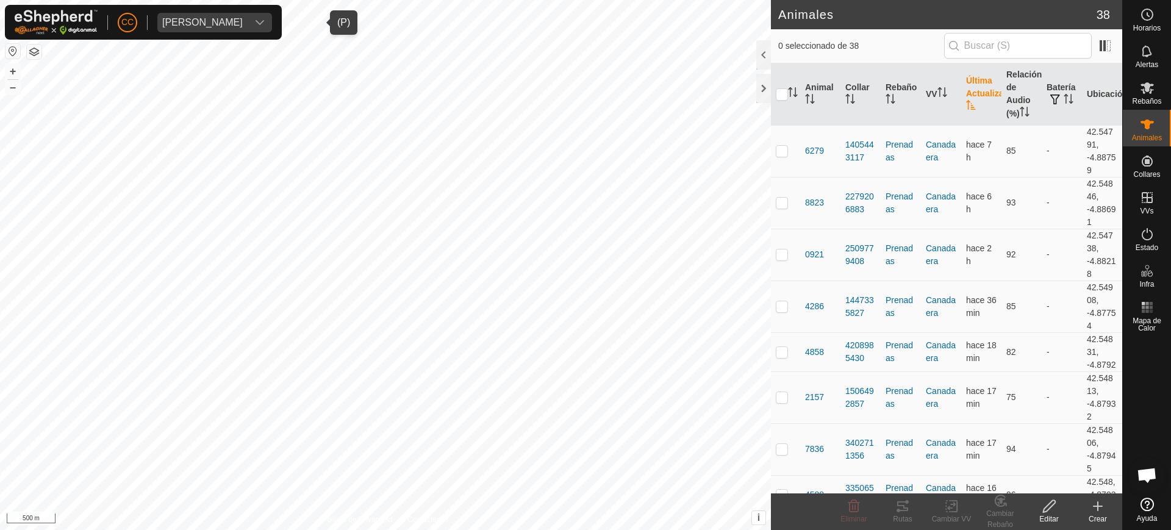
click at [968, 95] on th "Última Actualización" at bounding box center [981, 94] width 40 height 62
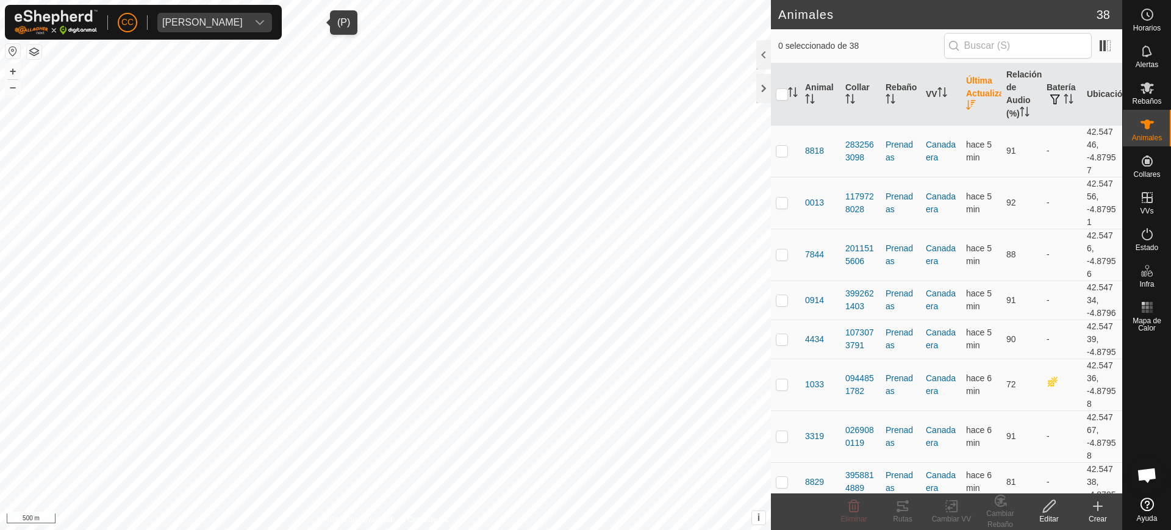
click at [968, 95] on th "Última Actualización" at bounding box center [981, 94] width 40 height 62
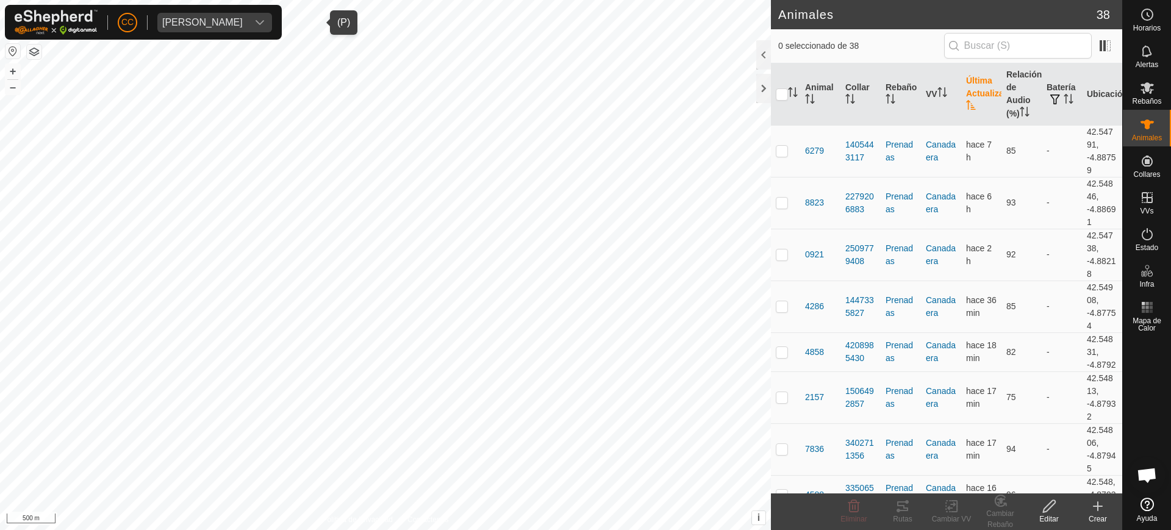
click at [968, 95] on th "Última Actualización" at bounding box center [981, 94] width 40 height 62
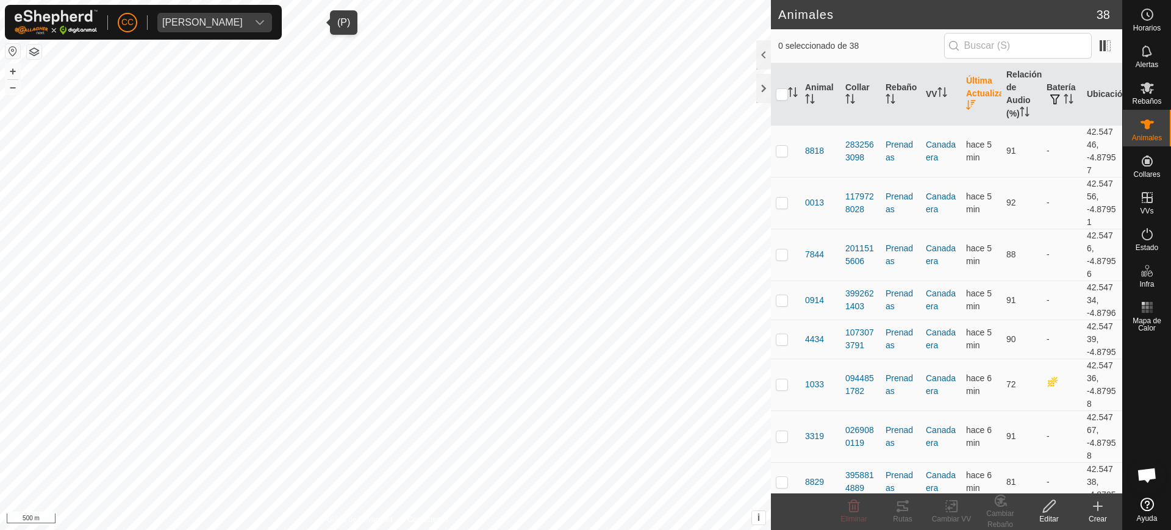
click at [968, 95] on th "Última Actualización" at bounding box center [981, 94] width 40 height 62
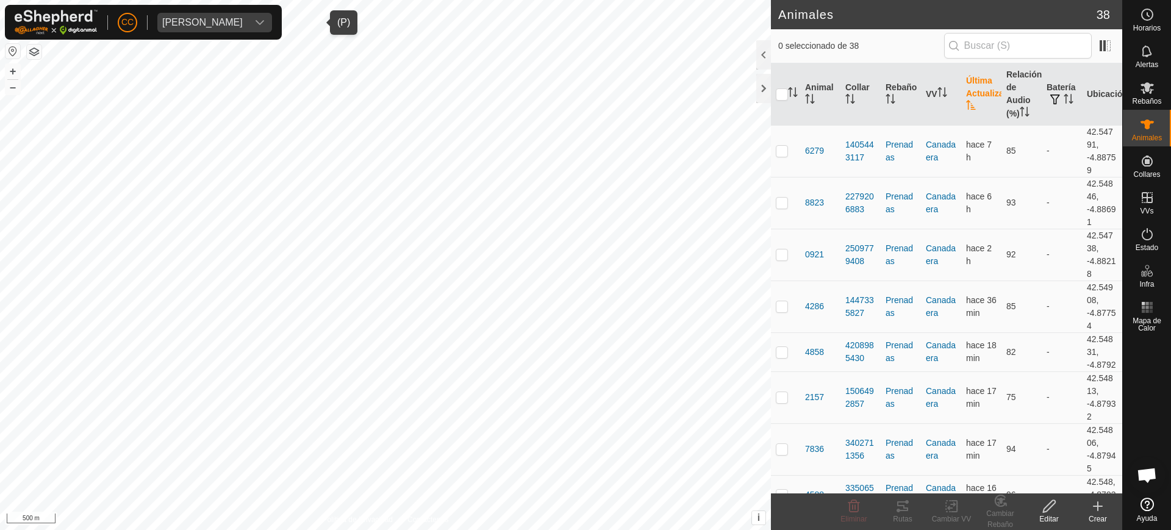
click at [968, 95] on th "Última Actualización" at bounding box center [981, 94] width 40 height 62
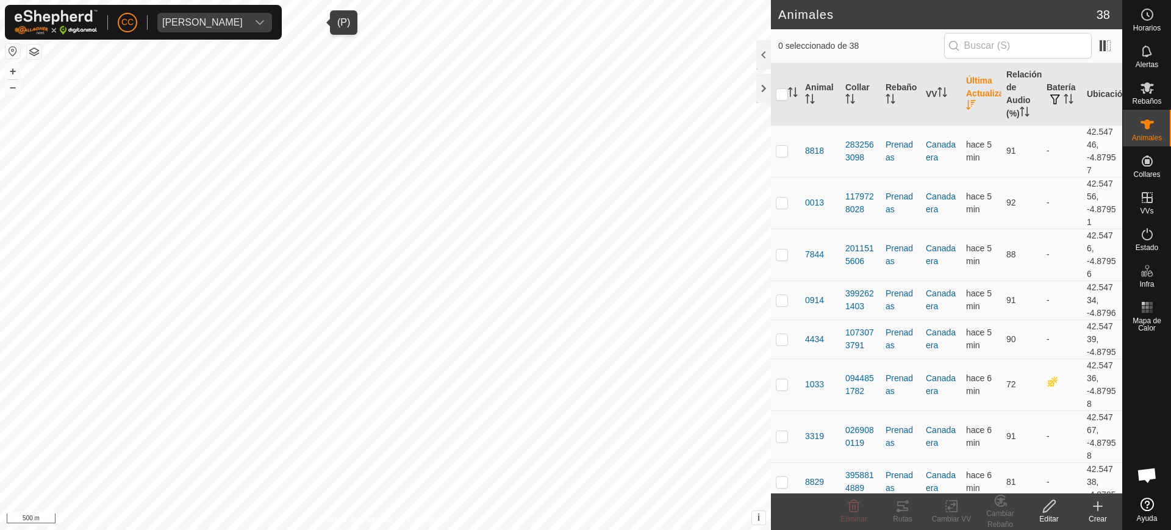
click at [968, 95] on th "Última Actualización" at bounding box center [981, 94] width 40 height 62
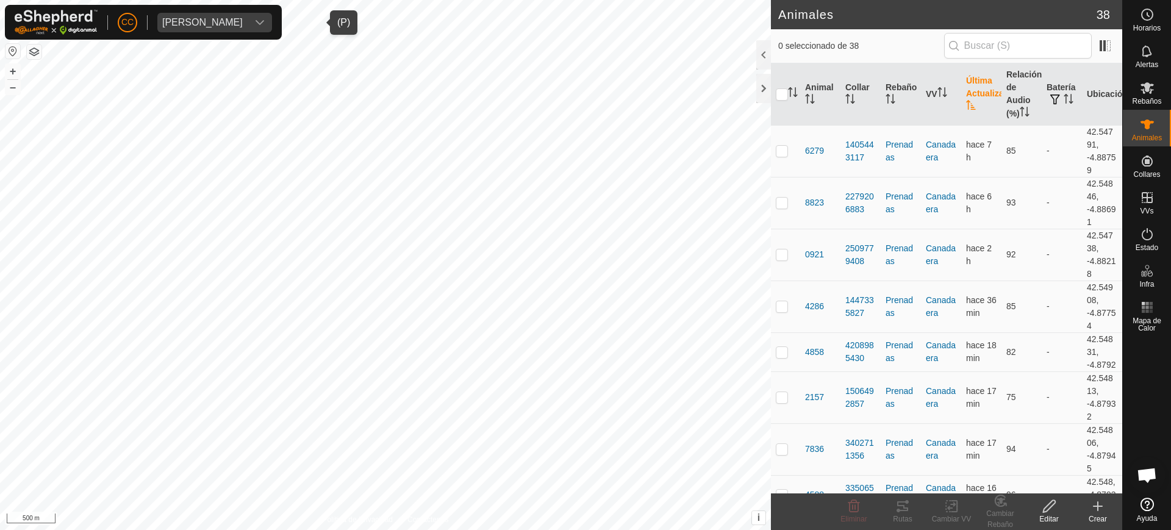
click at [968, 95] on th "Última Actualización" at bounding box center [981, 94] width 40 height 62
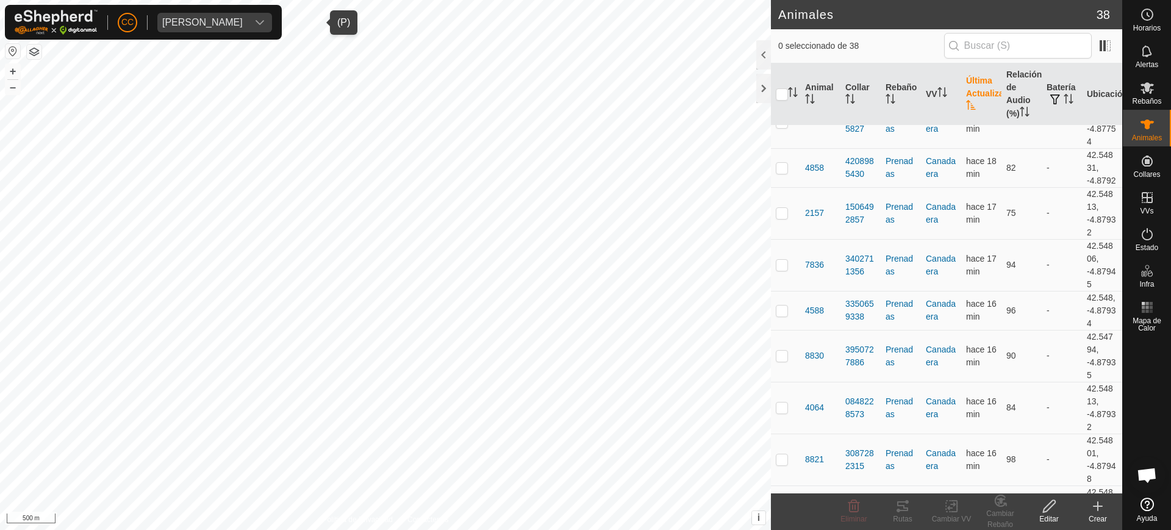
scroll to position [76, 0]
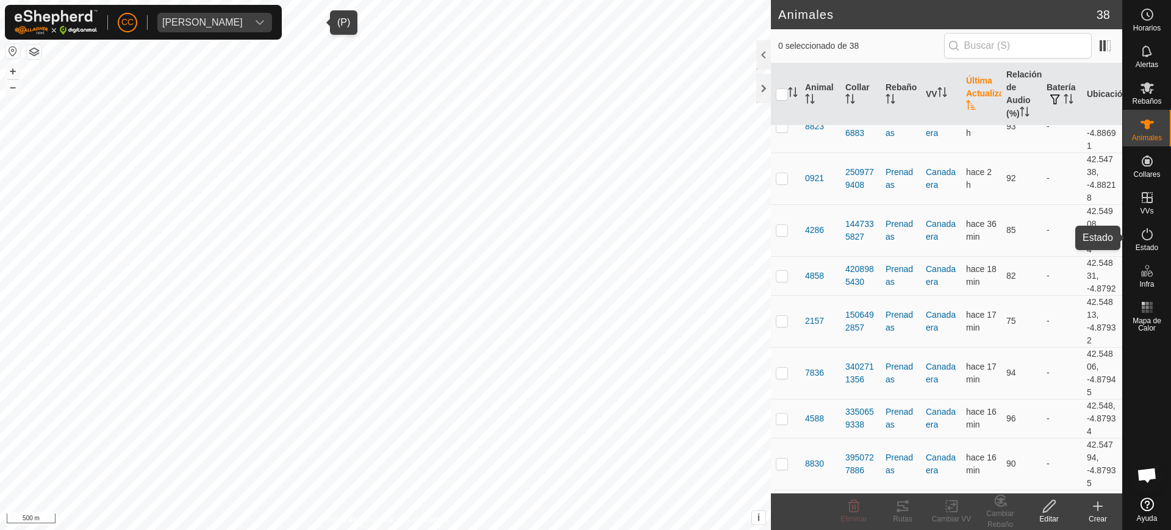
click at [1147, 236] on icon at bounding box center [1147, 234] width 15 height 15
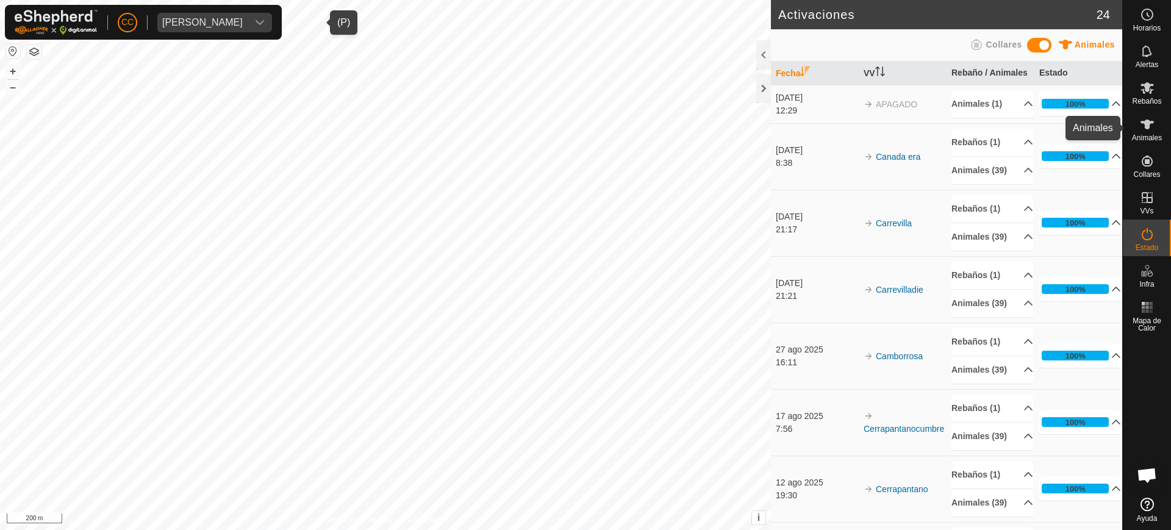
click at [1141, 132] on es-animals-svg-icon at bounding box center [1148, 125] width 22 height 20
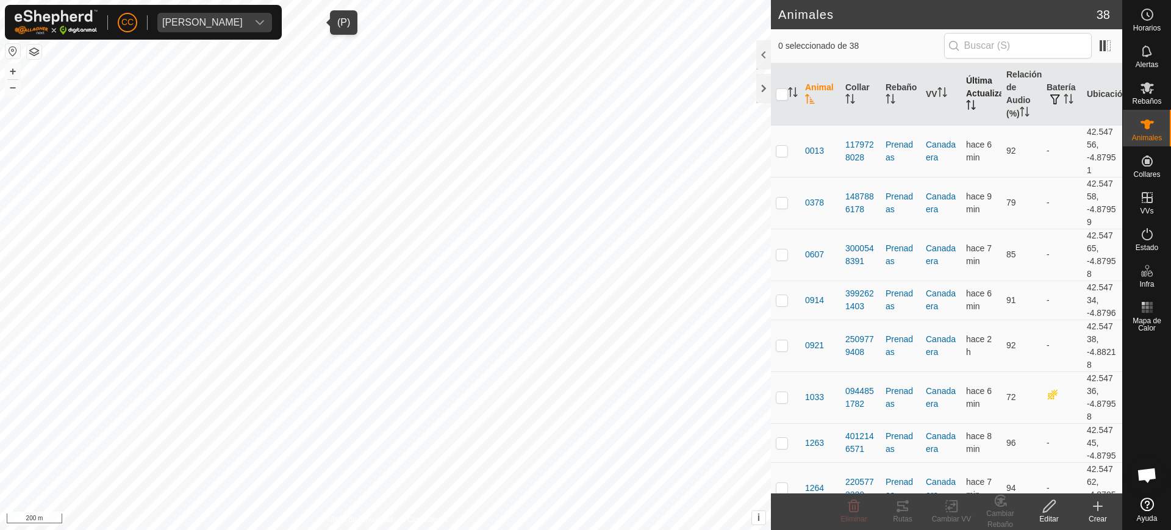
click at [966, 106] on icon "Activar para ordenar" at bounding box center [971, 105] width 10 height 10
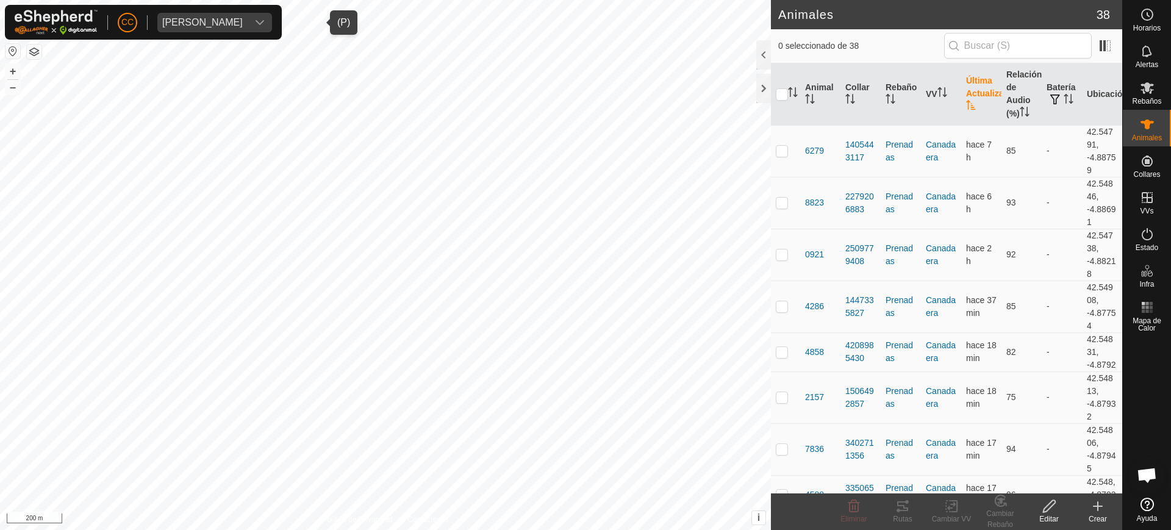
click at [966, 106] on icon "Activar para ordenar" at bounding box center [971, 105] width 10 height 10
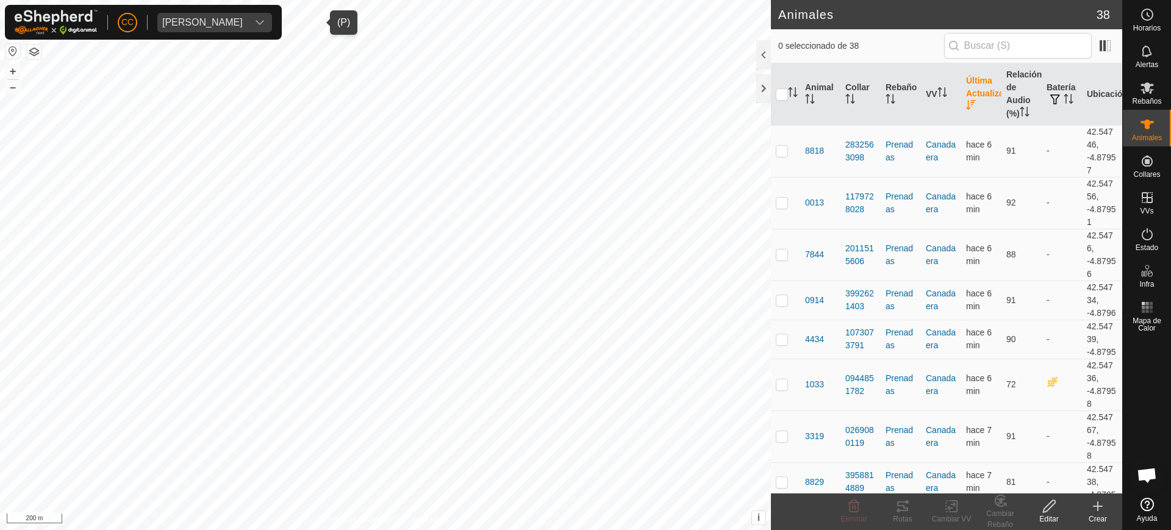
click at [966, 106] on icon "Activar para ordenar" at bounding box center [971, 105] width 10 height 10
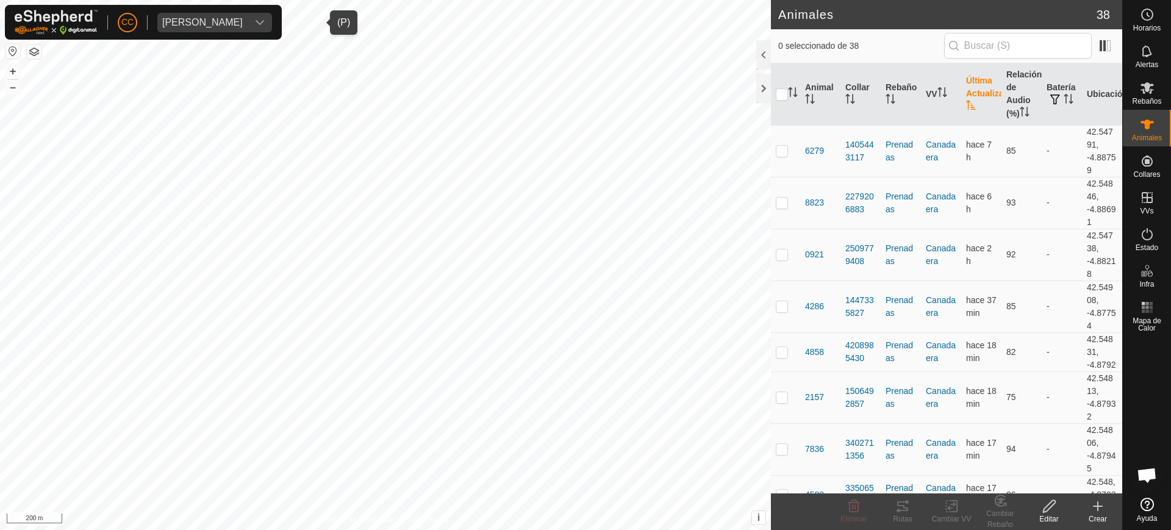
click at [961, 109] on th "Última Actualización" at bounding box center [981, 94] width 40 height 62
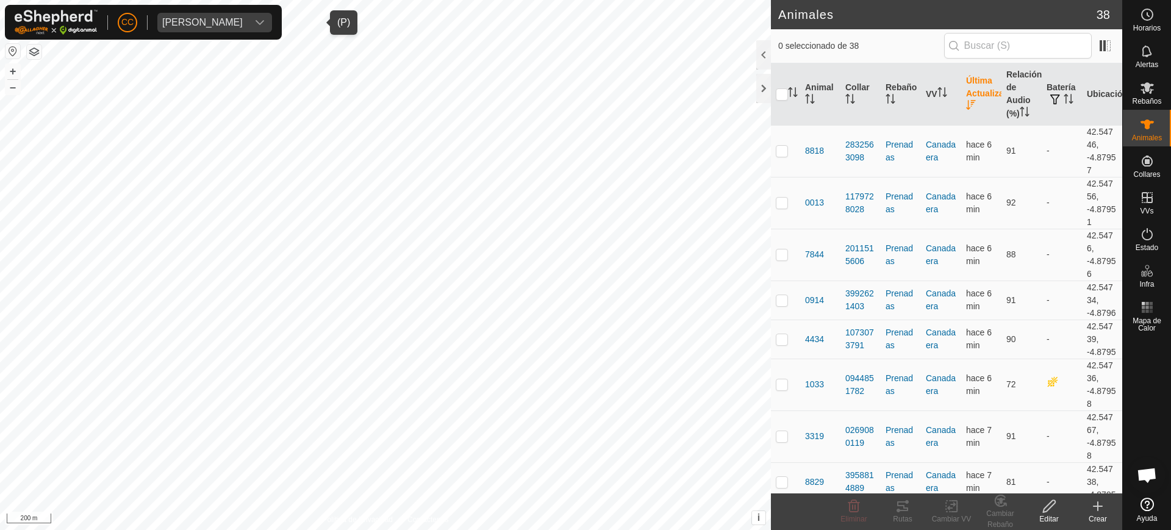
click at [1100, 503] on icon at bounding box center [1098, 506] width 15 height 15
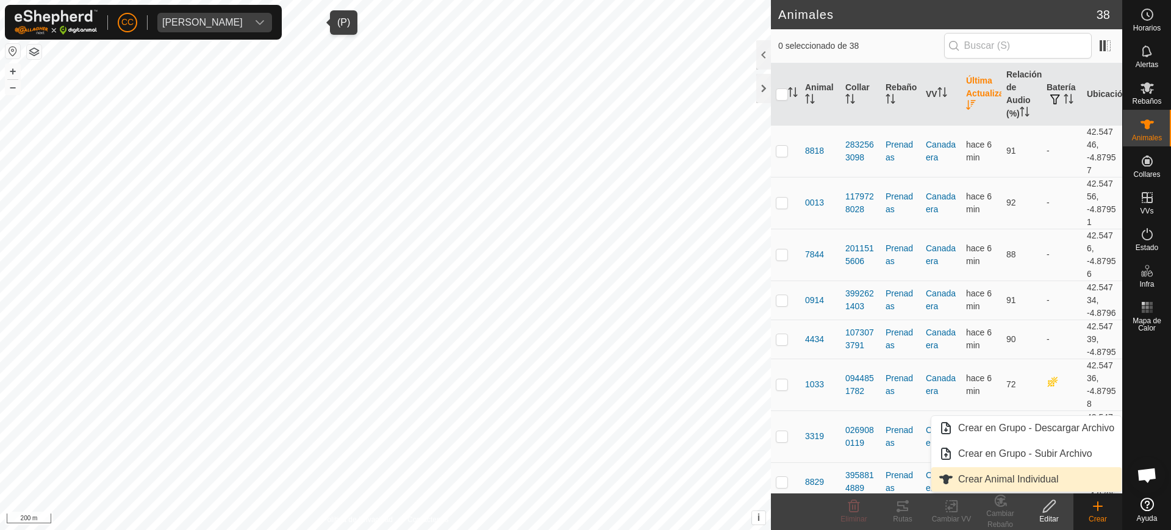
click at [1035, 486] on link "Crear Animal Individual" at bounding box center [1027, 479] width 190 height 24
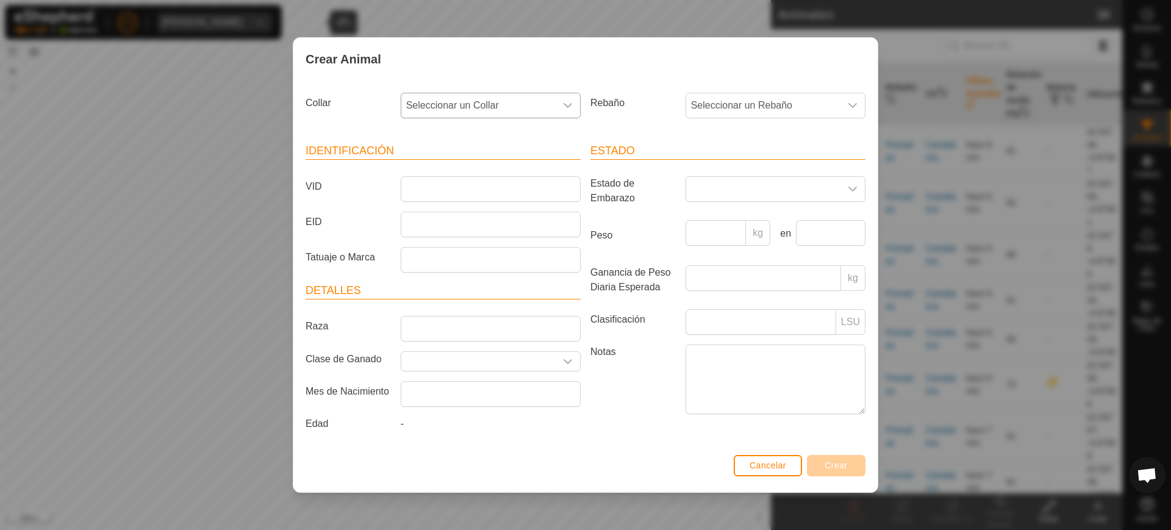
click at [506, 97] on span "Seleccionar un Collar" at bounding box center [478, 105] width 154 height 24
click at [649, 76] on div "Crear Animal" at bounding box center [585, 59] width 584 height 43
click at [769, 461] on span "Cancelar" at bounding box center [768, 466] width 37 height 10
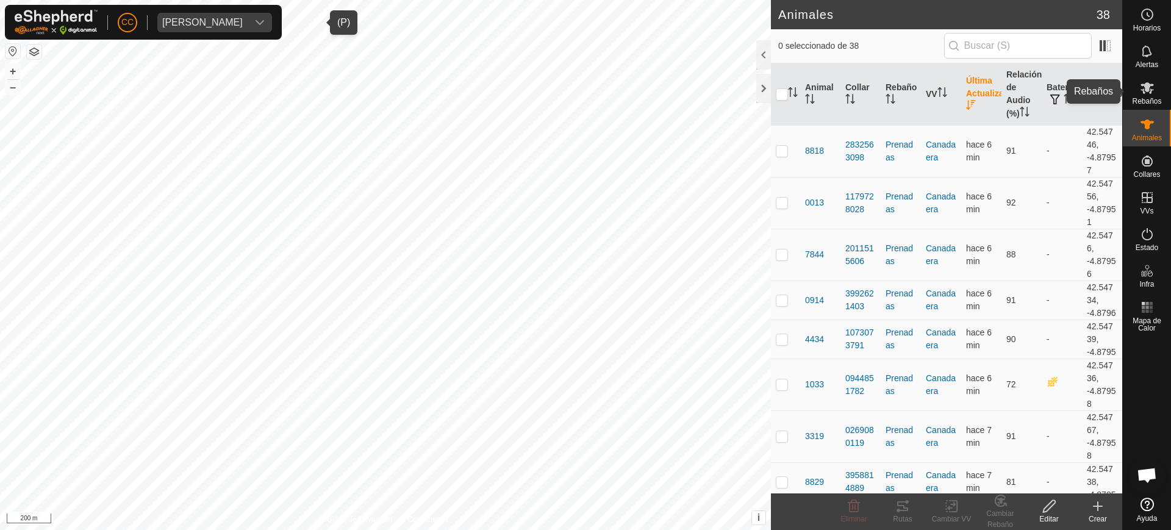
click at [1153, 95] on es-mob-svg-icon at bounding box center [1148, 88] width 22 height 20
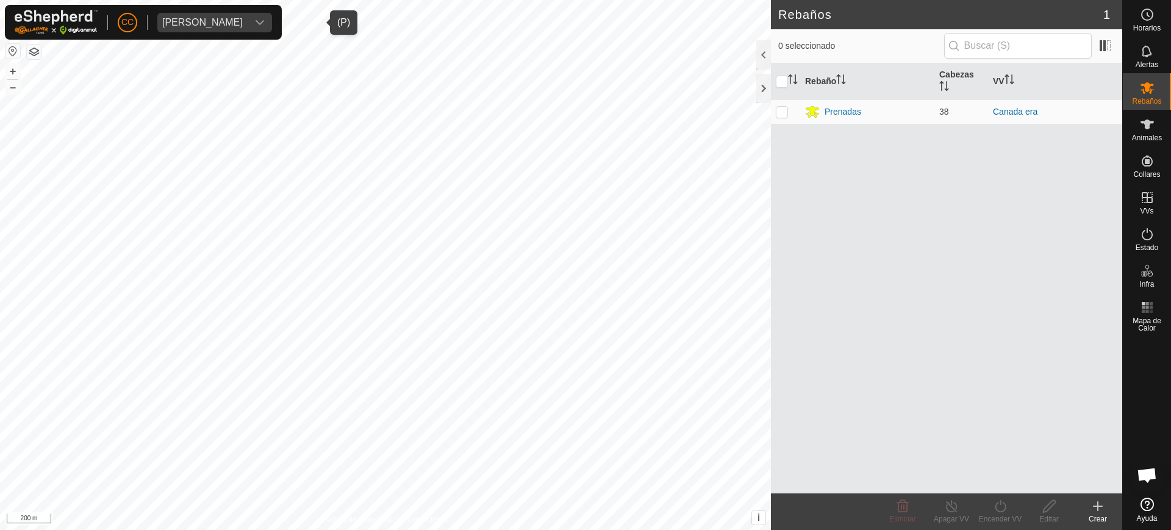
click at [243, 21] on div "ALBINO APARICIO MARTINEZ" at bounding box center [202, 23] width 81 height 10
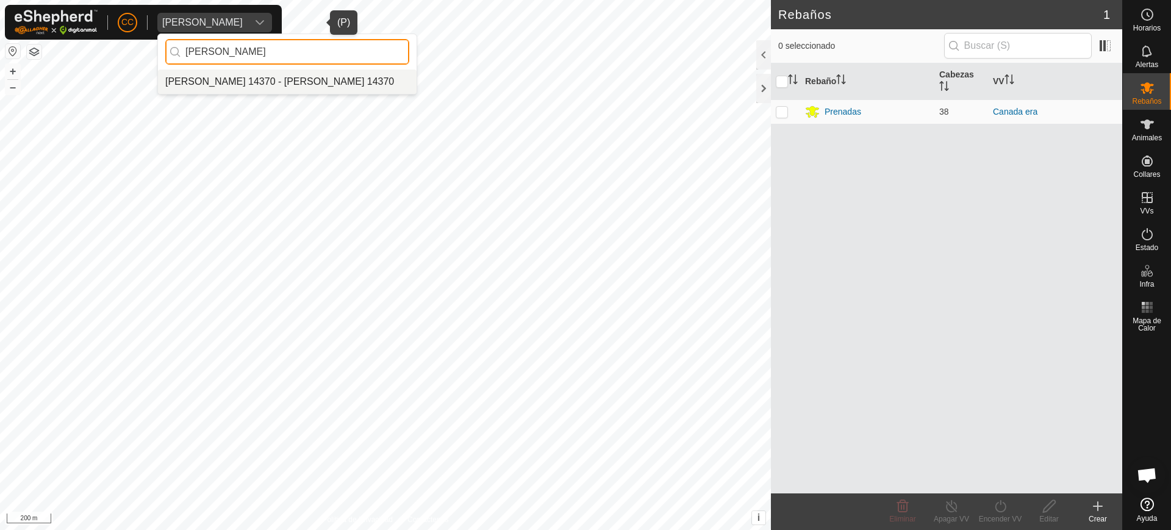
type input "miguel ma"
click at [272, 87] on li "[PERSON_NAME] 14370 - [PERSON_NAME] 14370" at bounding box center [287, 82] width 259 height 24
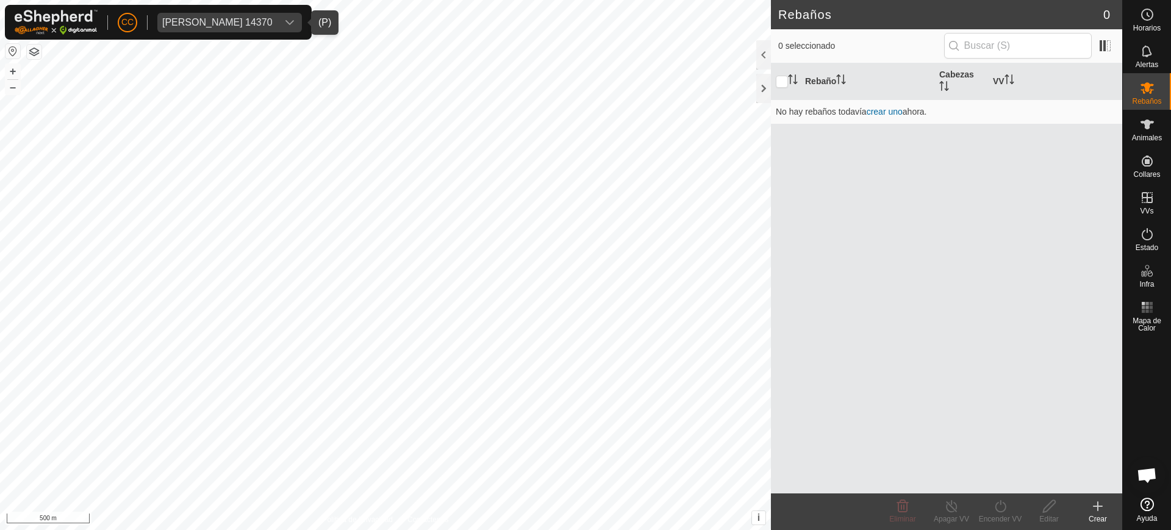
click at [10, 49] on button "button" at bounding box center [12, 51] width 15 height 15
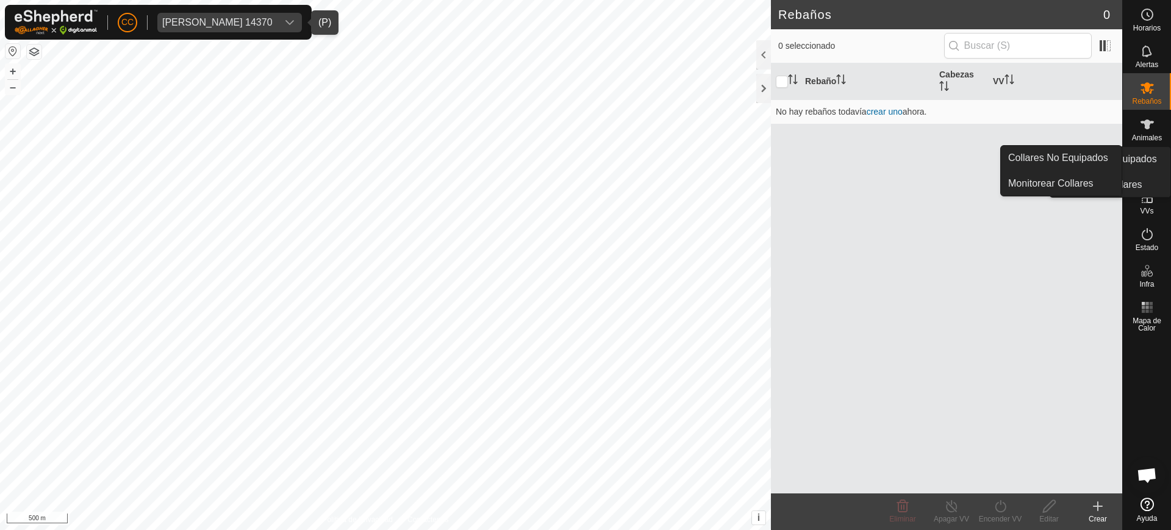
drag, startPoint x: 1127, startPoint y: 174, endPoint x: 1147, endPoint y: 164, distance: 22.4
click at [1148, 164] on icon at bounding box center [1147, 161] width 15 height 15
click at [1094, 158] on link "Collares No Equipados" at bounding box center [1061, 158] width 121 height 24
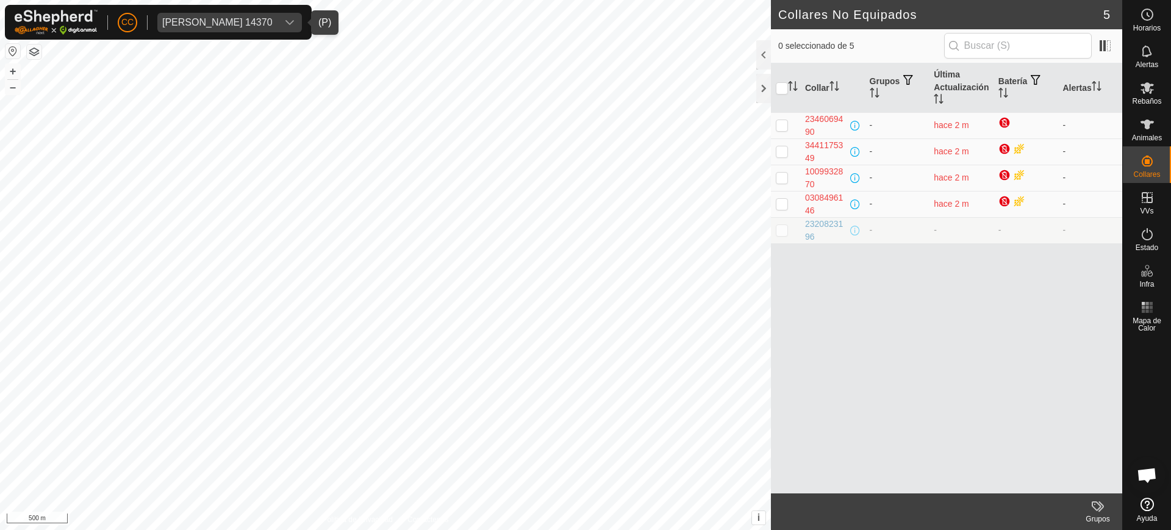
click at [195, 24] on div "Miguel Matas Lopez 14370" at bounding box center [217, 23] width 110 height 10
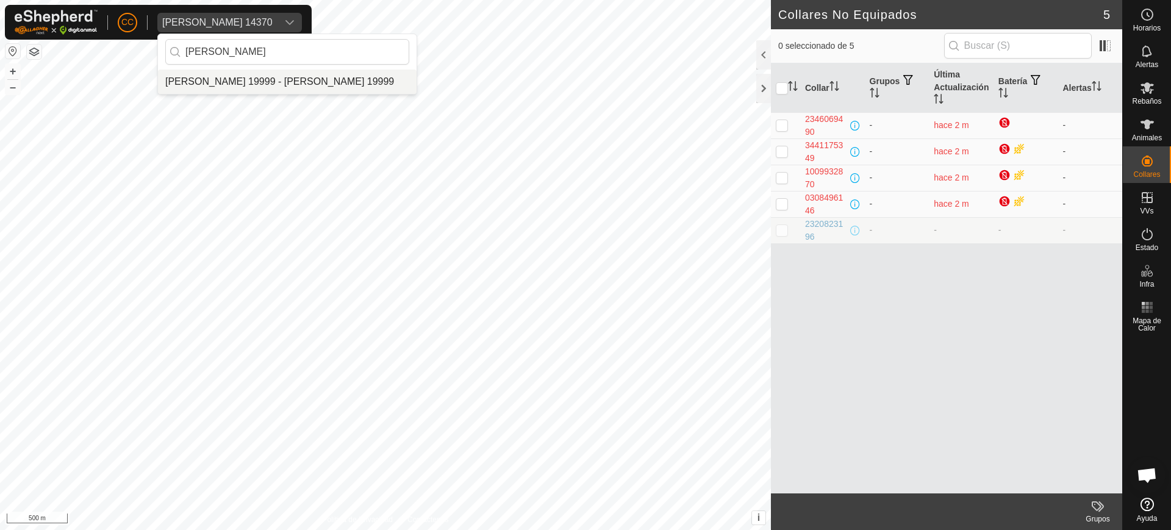
type input "alejandro b"
click at [249, 87] on li "[PERSON_NAME] 19999 - [PERSON_NAME] 19999" at bounding box center [287, 82] width 259 height 24
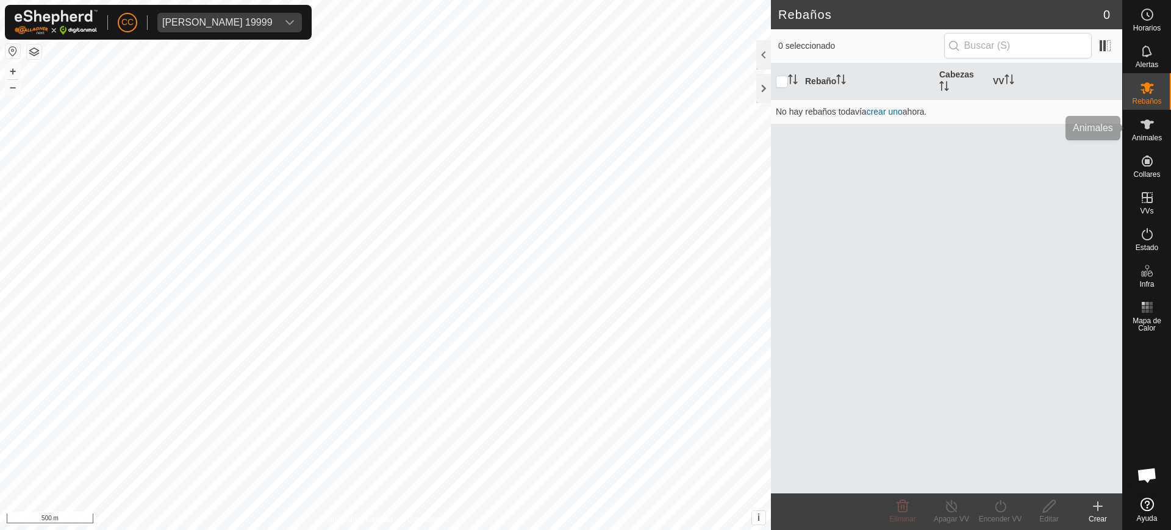
click at [1162, 130] on div "Animales" at bounding box center [1147, 128] width 48 height 37
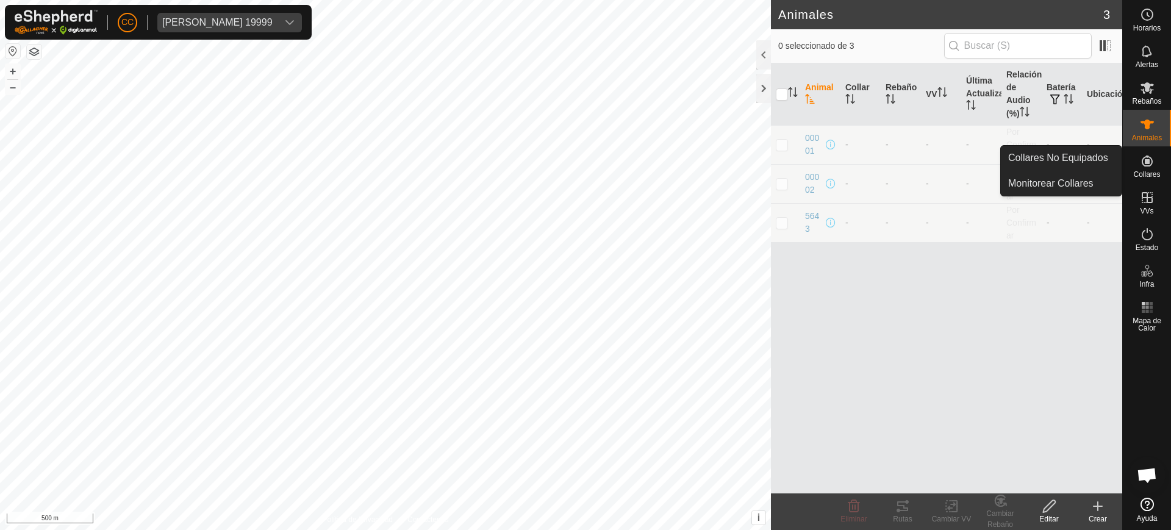
click at [1147, 165] on icon at bounding box center [1147, 161] width 11 height 11
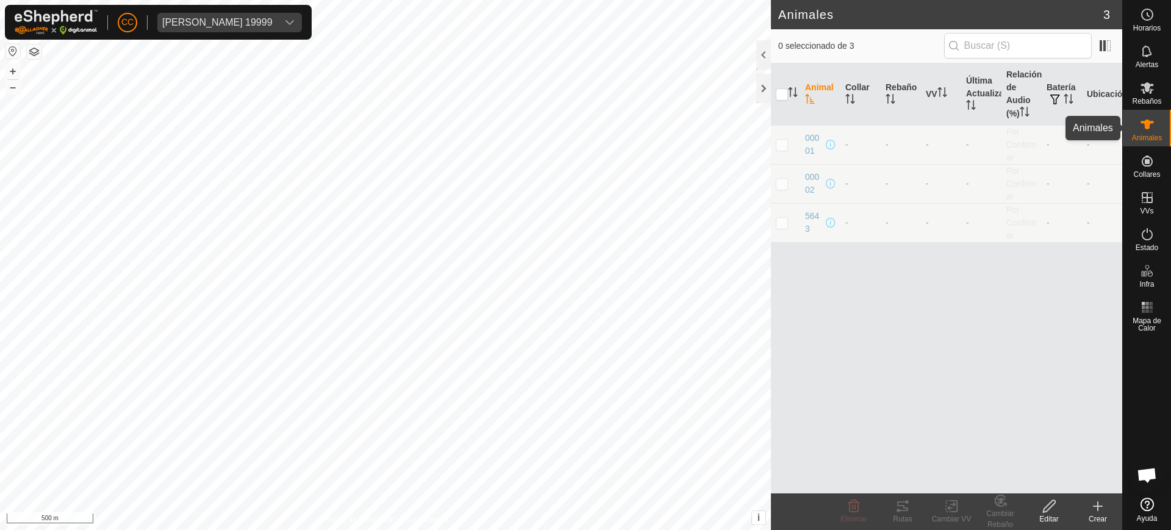
click at [1143, 137] on span "Animales" at bounding box center [1147, 137] width 30 height 7
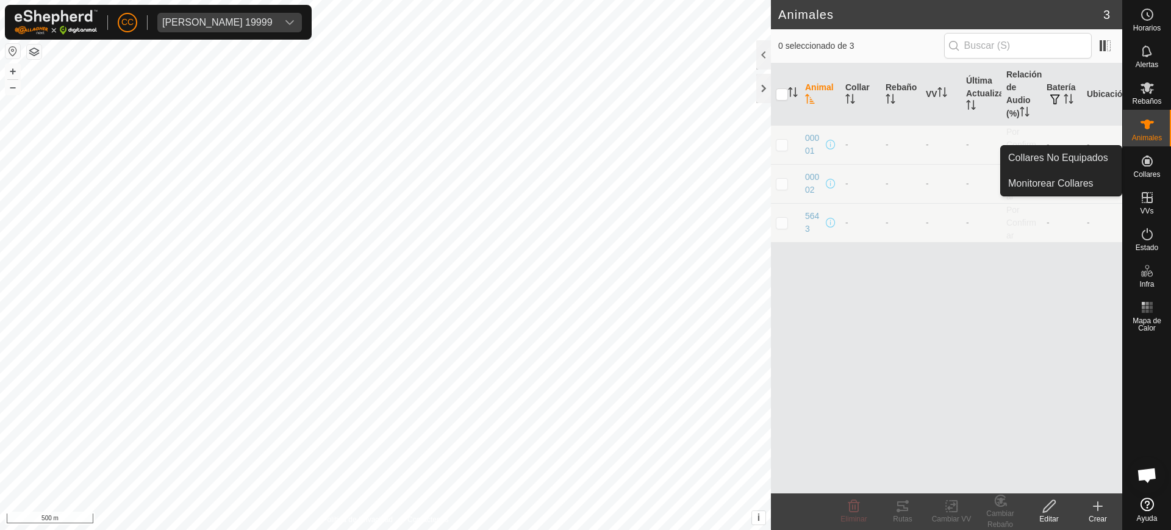
click at [1148, 165] on icon at bounding box center [1147, 161] width 11 height 11
click at [1072, 151] on link "Collares No Equipados" at bounding box center [1061, 158] width 121 height 24
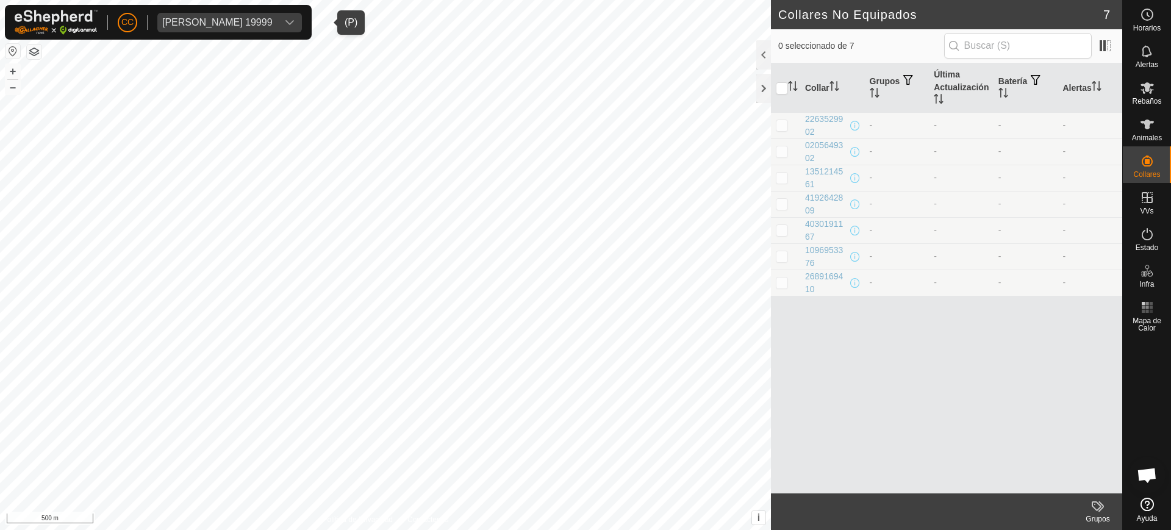
click at [215, 18] on div "[PERSON_NAME] 19999" at bounding box center [217, 23] width 110 height 10
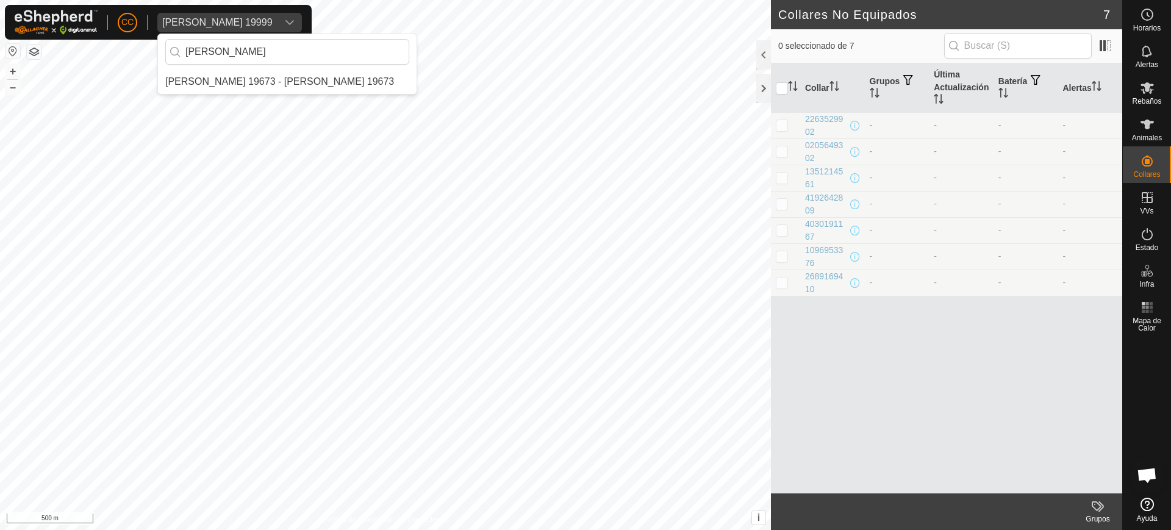
type input "[PERSON_NAME]"
click at [285, 84] on li "[PERSON_NAME] 19673 - [PERSON_NAME] 19673" at bounding box center [287, 82] width 259 height 24
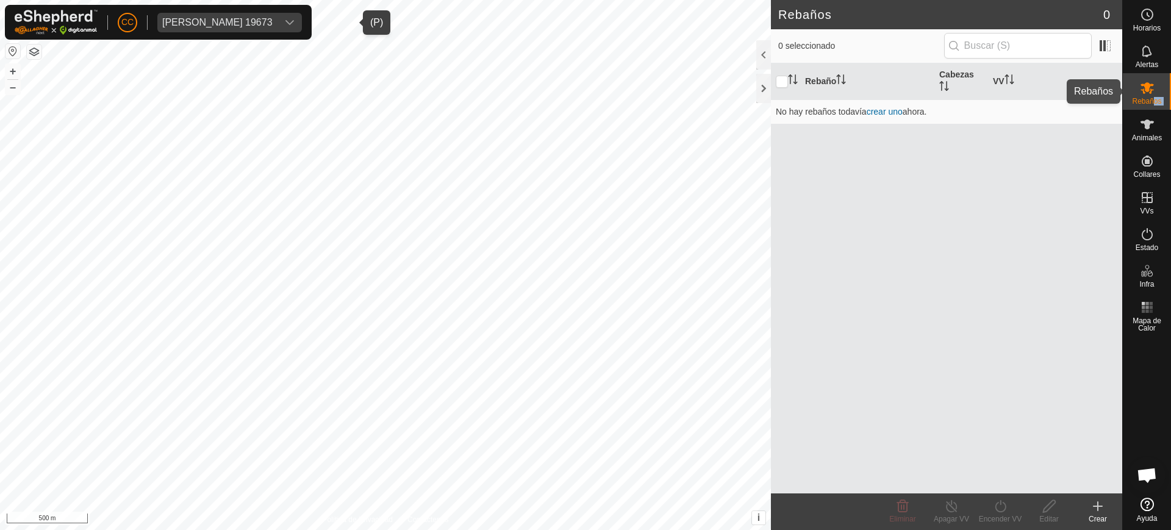
drag, startPoint x: 1152, startPoint y: 104, endPoint x: 1153, endPoint y: 117, distance: 13.4
click at [1153, 117] on nav "Horarios Alertas Rebaños Animales Collares VVs Estado Infra Mapa de Calor Ayuda" at bounding box center [1147, 265] width 48 height 530
click at [1153, 125] on icon at bounding box center [1147, 124] width 15 height 15
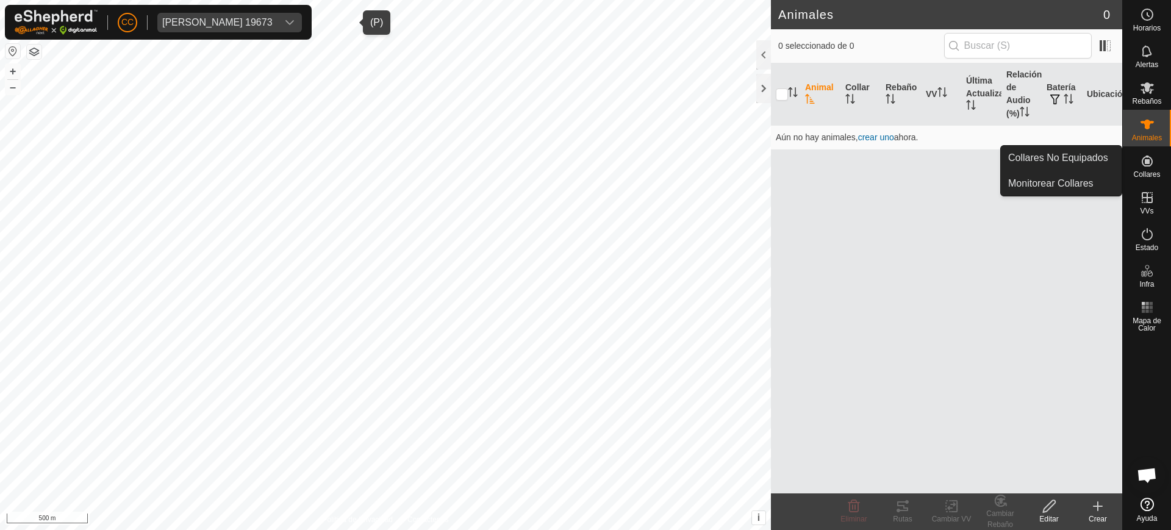
click at [1145, 167] on icon at bounding box center [1147, 161] width 15 height 15
click at [1101, 155] on link "Collares No Equipados" at bounding box center [1061, 158] width 121 height 24
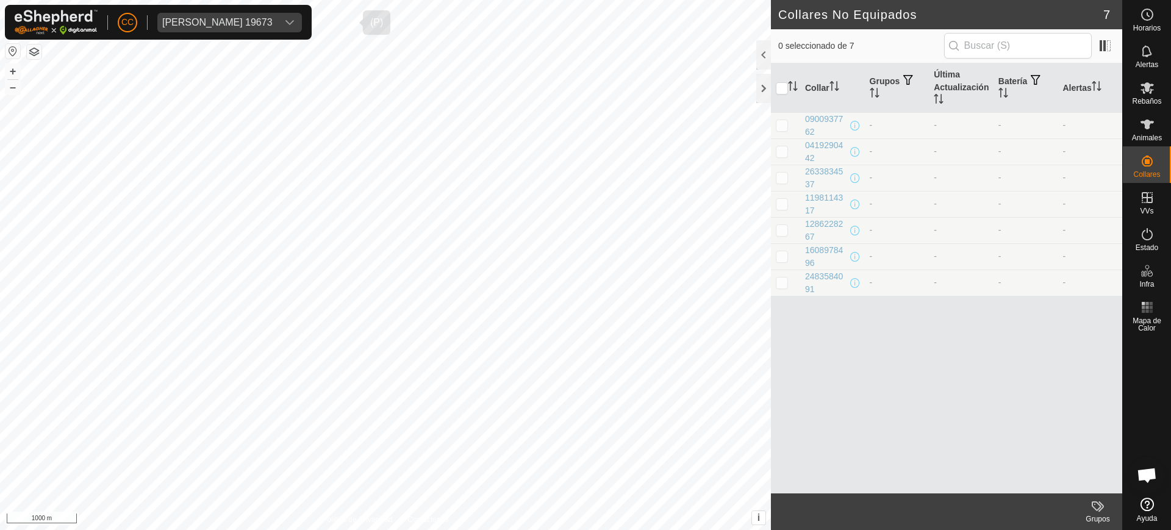
click at [272, 21] on div "[PERSON_NAME] 19673" at bounding box center [217, 23] width 110 height 10
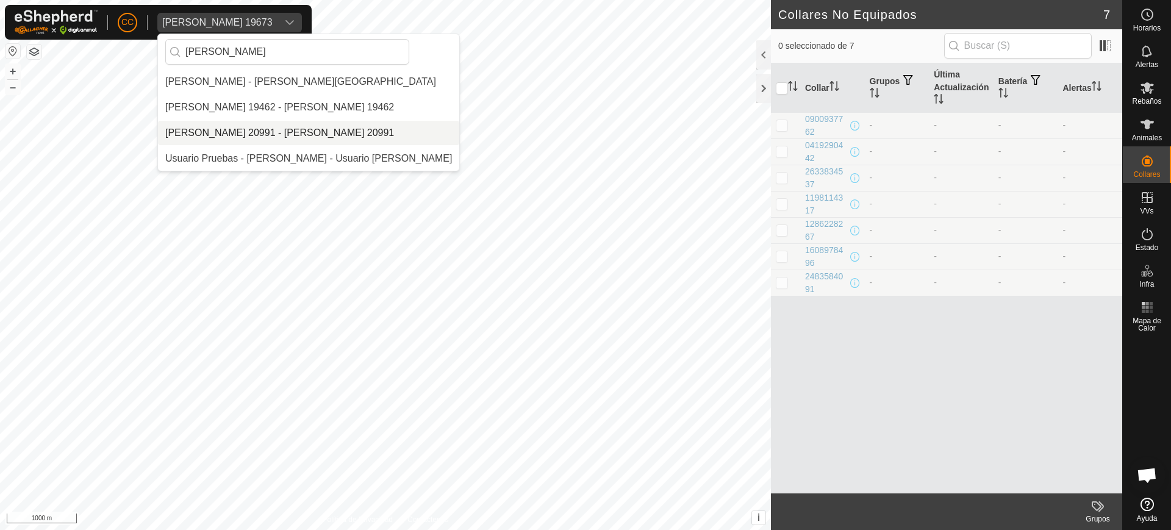
type input "[PERSON_NAME]"
click at [309, 126] on li "[PERSON_NAME] 20991 - [PERSON_NAME] 20991" at bounding box center [308, 133] width 301 height 24
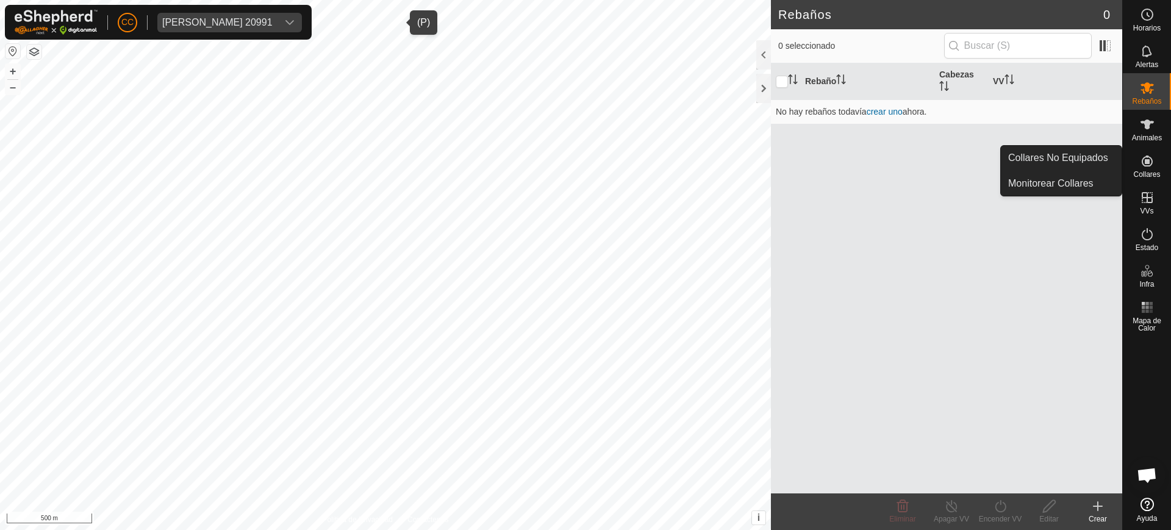
click at [1151, 148] on div "Collares" at bounding box center [1147, 164] width 48 height 37
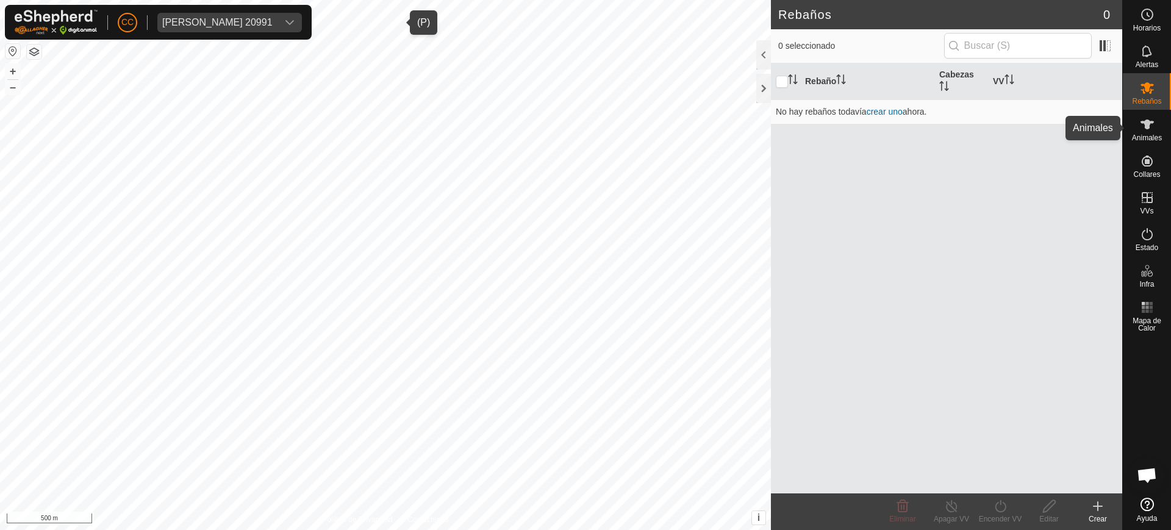
click at [1150, 134] on span "Animales" at bounding box center [1147, 137] width 30 height 7
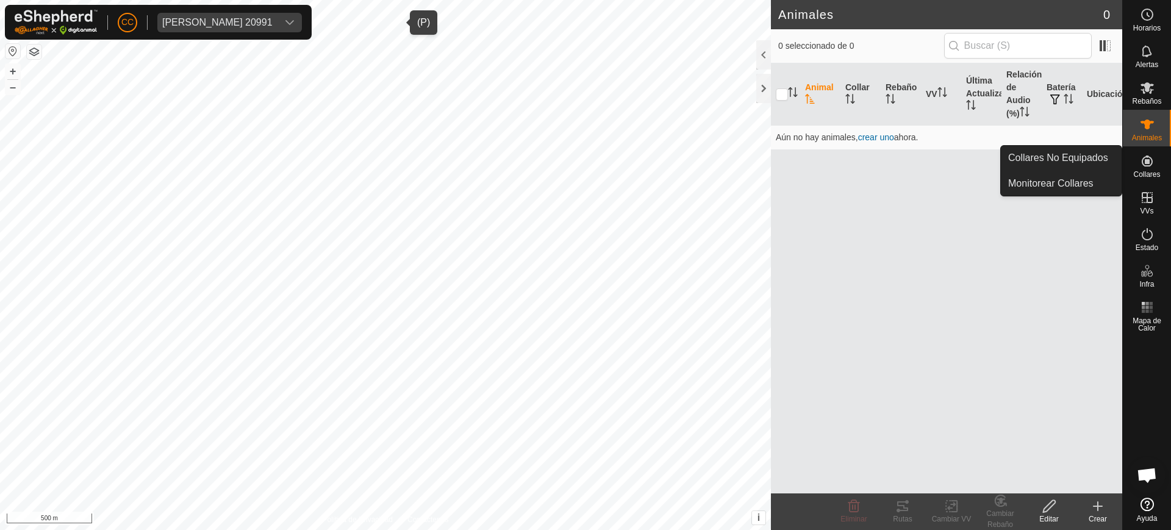
click at [1154, 159] on icon at bounding box center [1147, 161] width 15 height 15
click at [1105, 155] on link "Collares No Equipados" at bounding box center [1061, 158] width 121 height 24
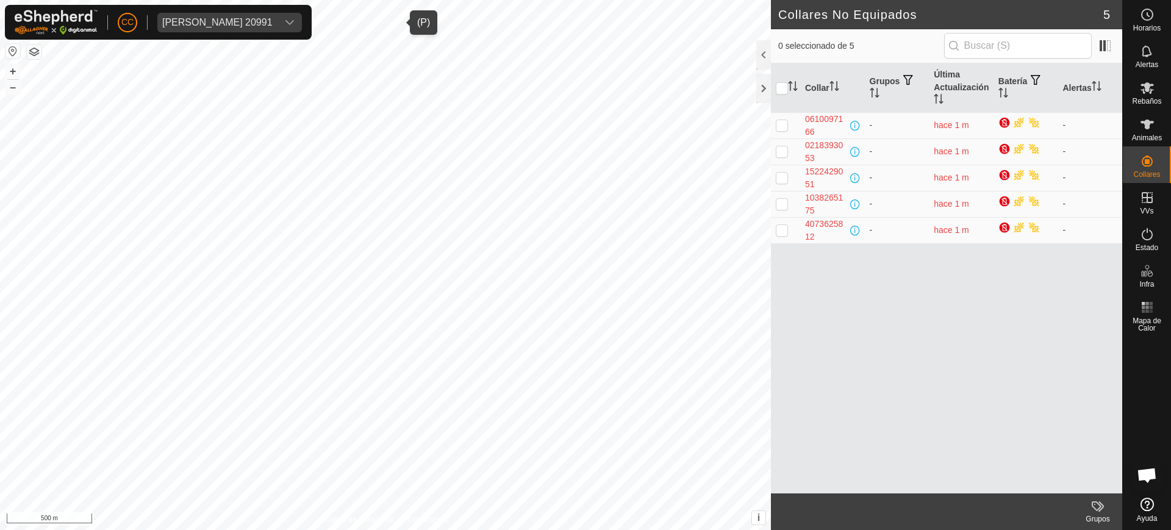
click at [270, 24] on div "[PERSON_NAME] 20991" at bounding box center [217, 23] width 110 height 10
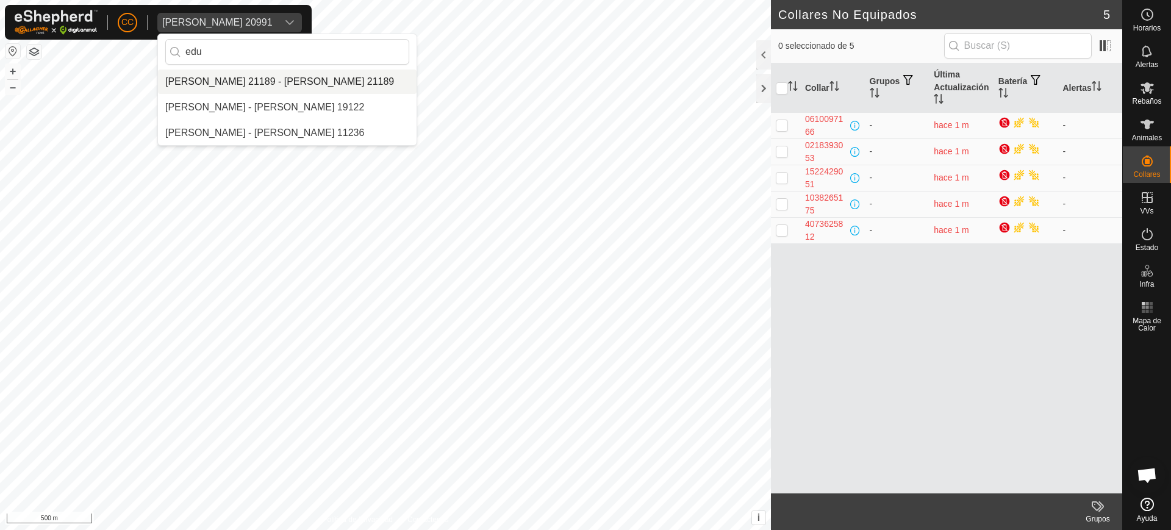
type input "edu"
click at [318, 80] on li "[PERSON_NAME] 21189 - [PERSON_NAME] 21189" at bounding box center [287, 82] width 259 height 24
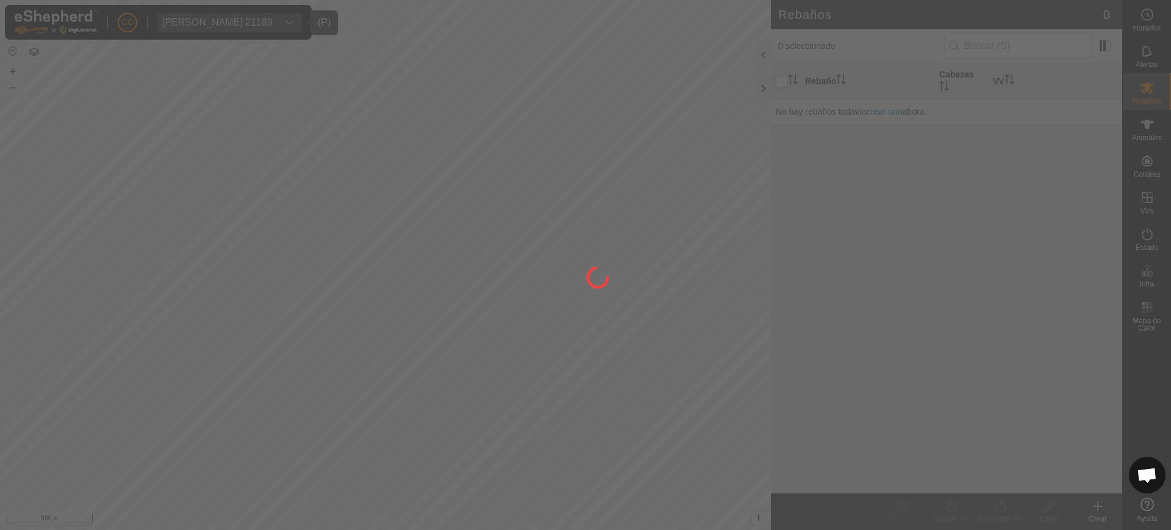
click at [1149, 128] on div at bounding box center [585, 265] width 1171 height 530
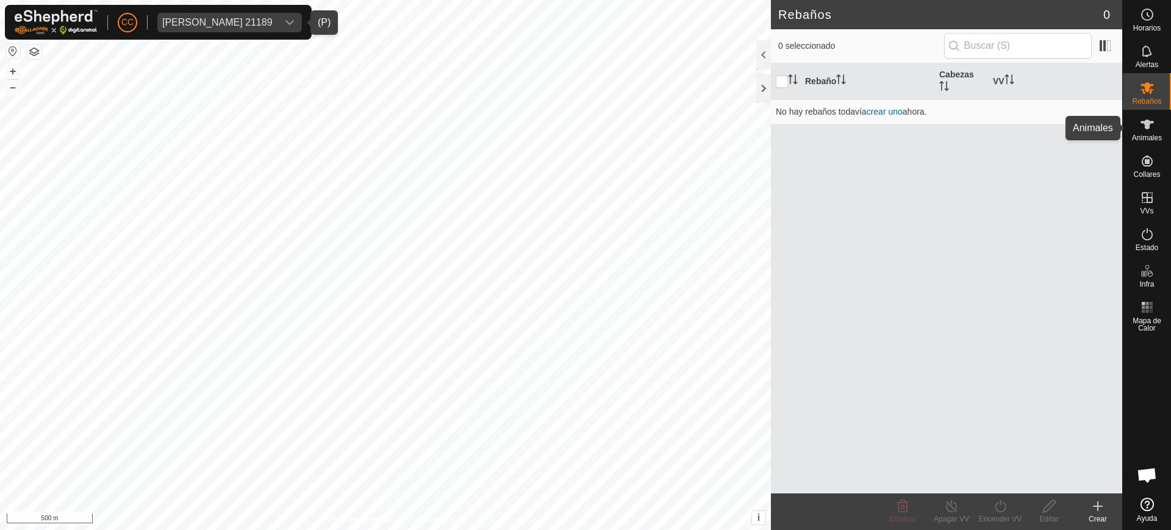
click at [1140, 126] on icon at bounding box center [1147, 124] width 15 height 15
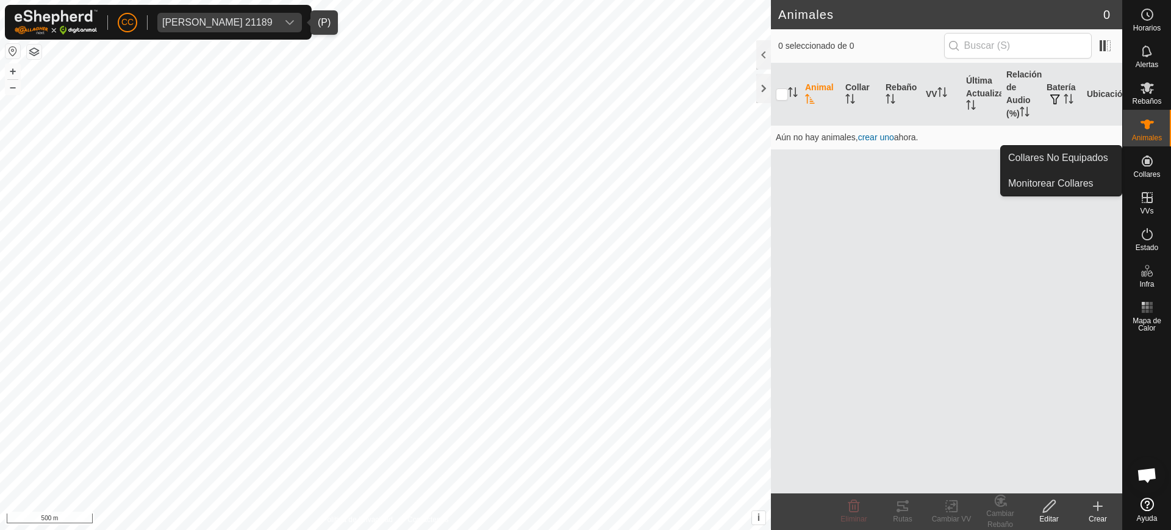
click at [1144, 164] on icon at bounding box center [1147, 161] width 11 height 11
click at [1103, 152] on link "Collares No Equipados" at bounding box center [1061, 158] width 121 height 24
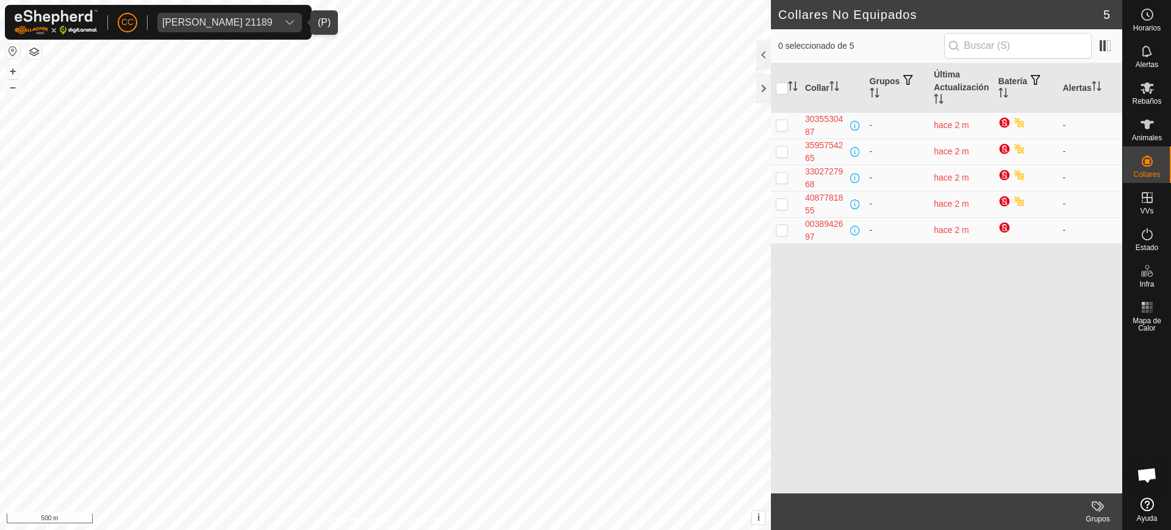
click at [272, 15] on span "[PERSON_NAME] 21189" at bounding box center [217, 23] width 120 height 20
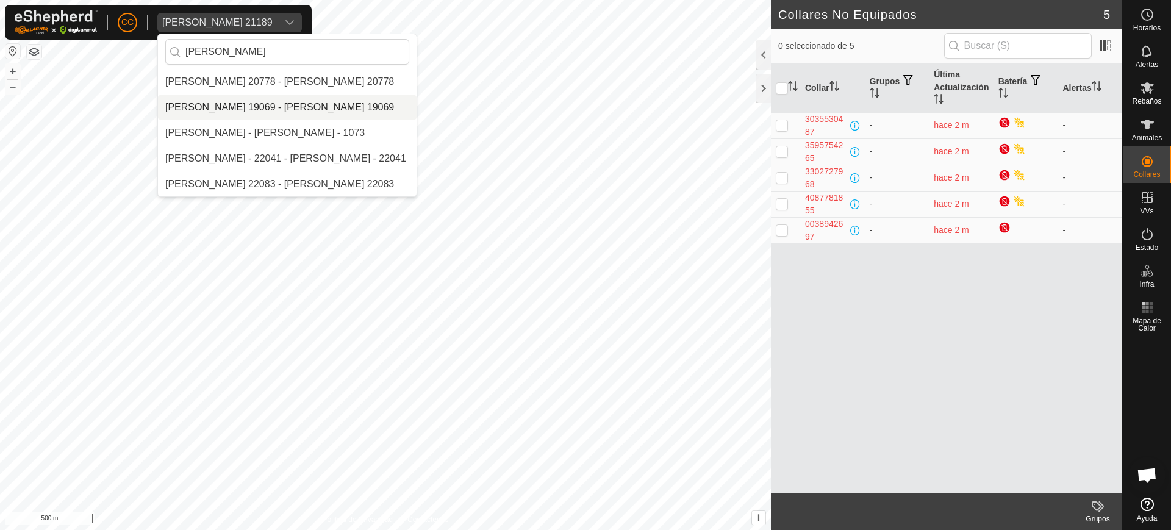
type input "[PERSON_NAME]"
click at [293, 109] on li "[PERSON_NAME] 19069 - [PERSON_NAME] 19069" at bounding box center [287, 107] width 259 height 24
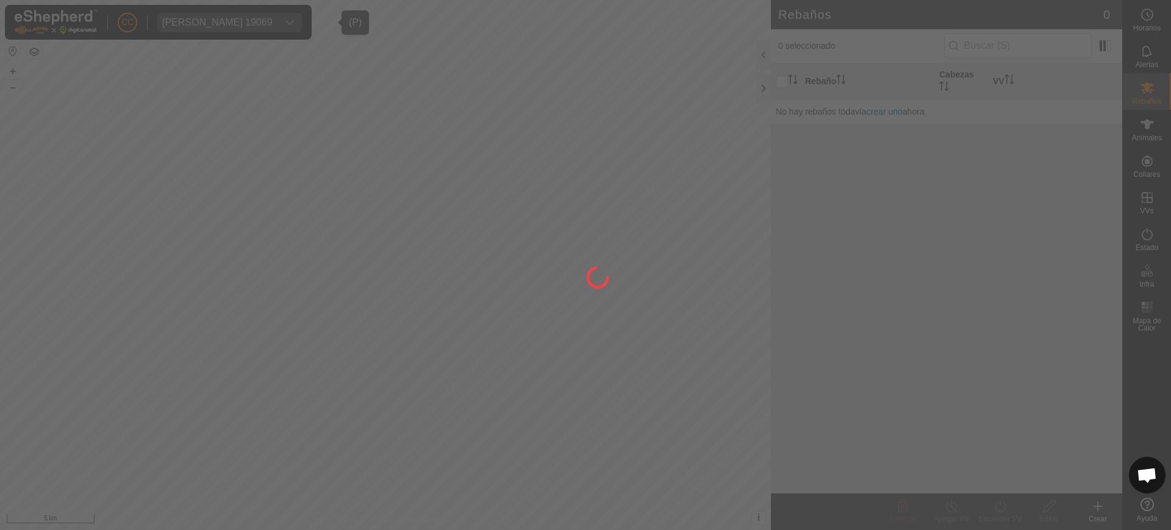
click at [1127, 104] on div at bounding box center [585, 265] width 1171 height 530
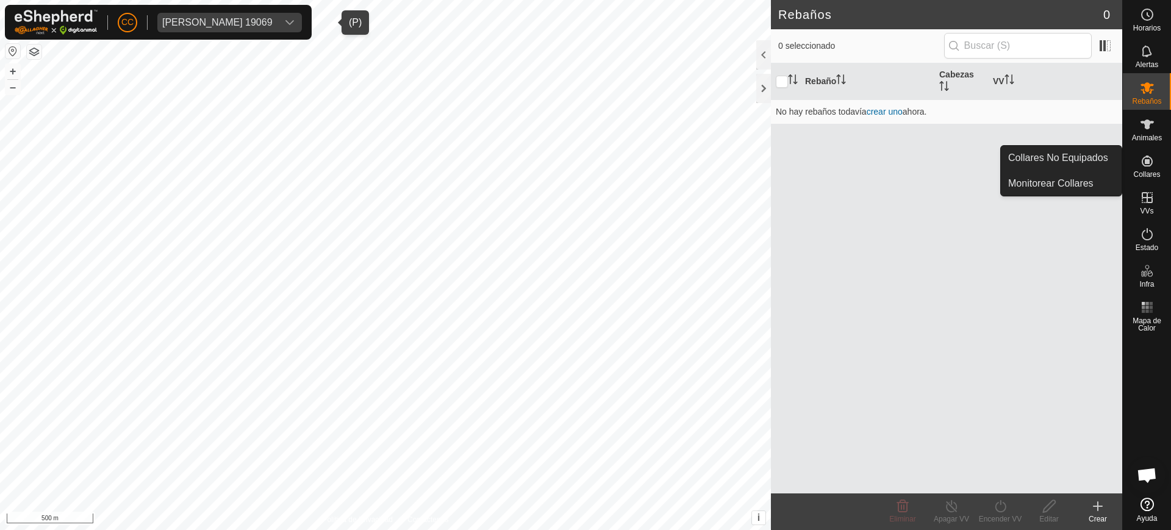
click at [1152, 157] on icon at bounding box center [1147, 161] width 15 height 15
click at [1110, 153] on link "Collares No Equipados" at bounding box center [1061, 158] width 121 height 24
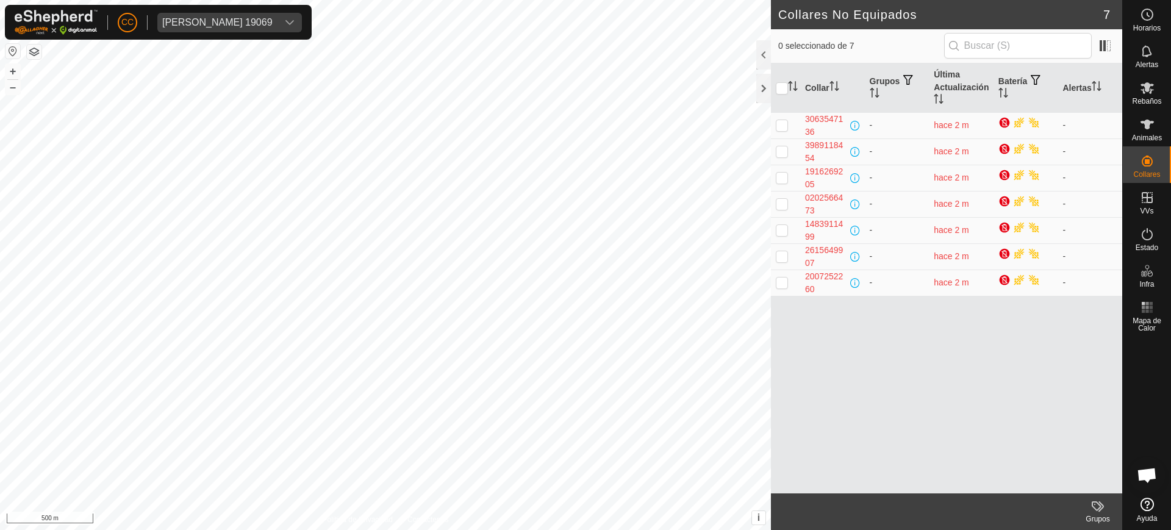
click at [7, 49] on button "button" at bounding box center [12, 51] width 15 height 15
click at [270, 21] on div "Jose Antonio Gistau Dueso 19069" at bounding box center [217, 23] width 110 height 10
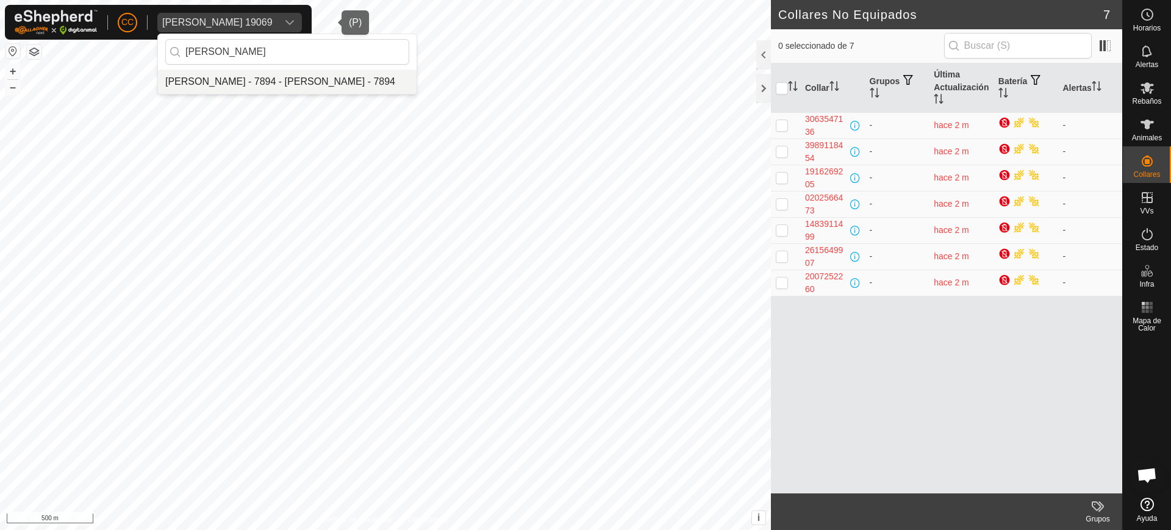
type input "hector"
click at [267, 82] on li "[PERSON_NAME] - 7894 - [PERSON_NAME] - 7894" at bounding box center [287, 82] width 259 height 24
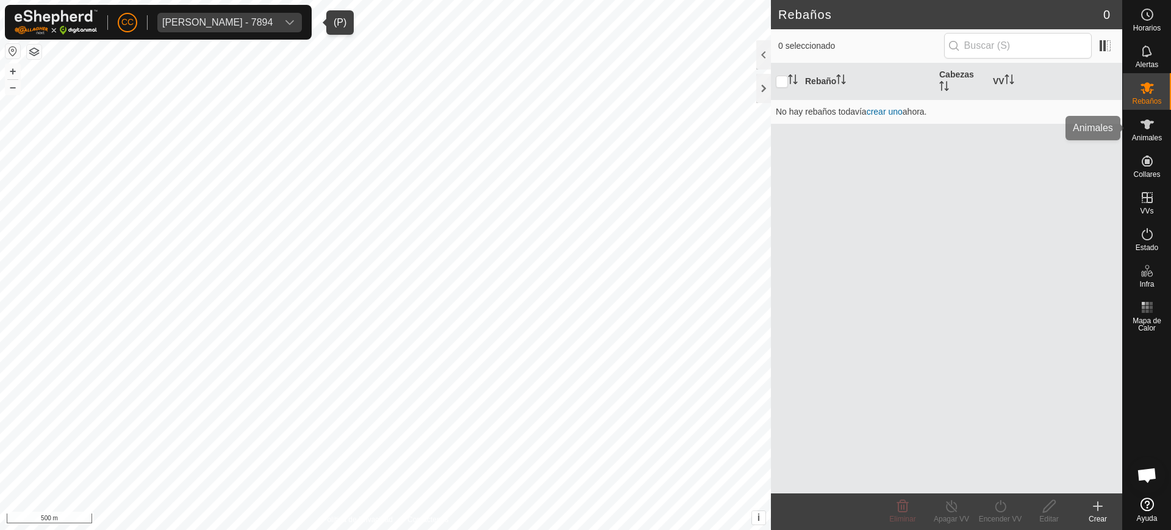
click at [1141, 119] on icon at bounding box center [1147, 124] width 15 height 15
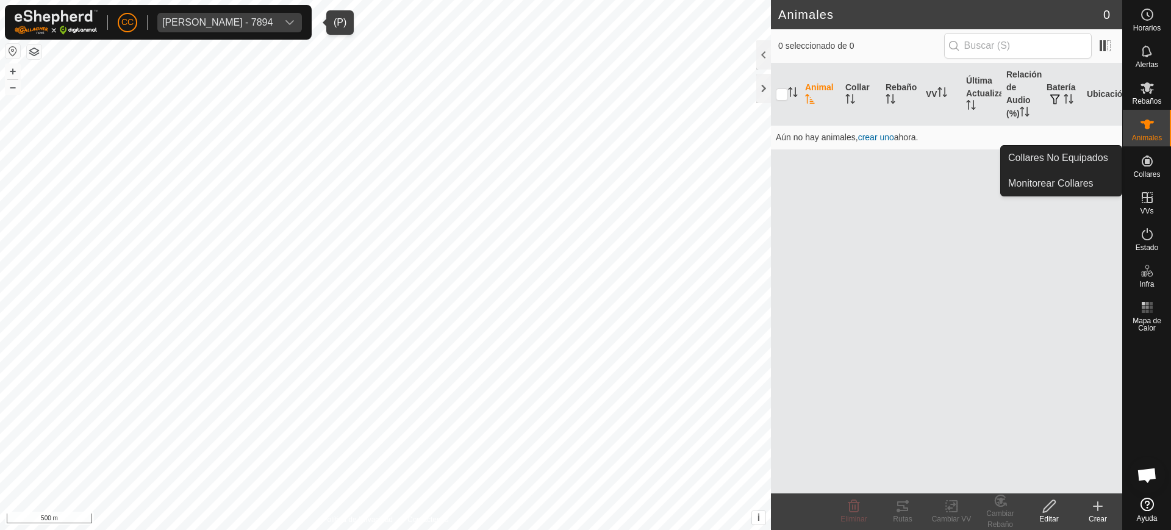
click at [1159, 156] on div "Collares" at bounding box center [1147, 164] width 48 height 37
click at [1115, 154] on link "Collares No Equipados" at bounding box center [1061, 158] width 121 height 24
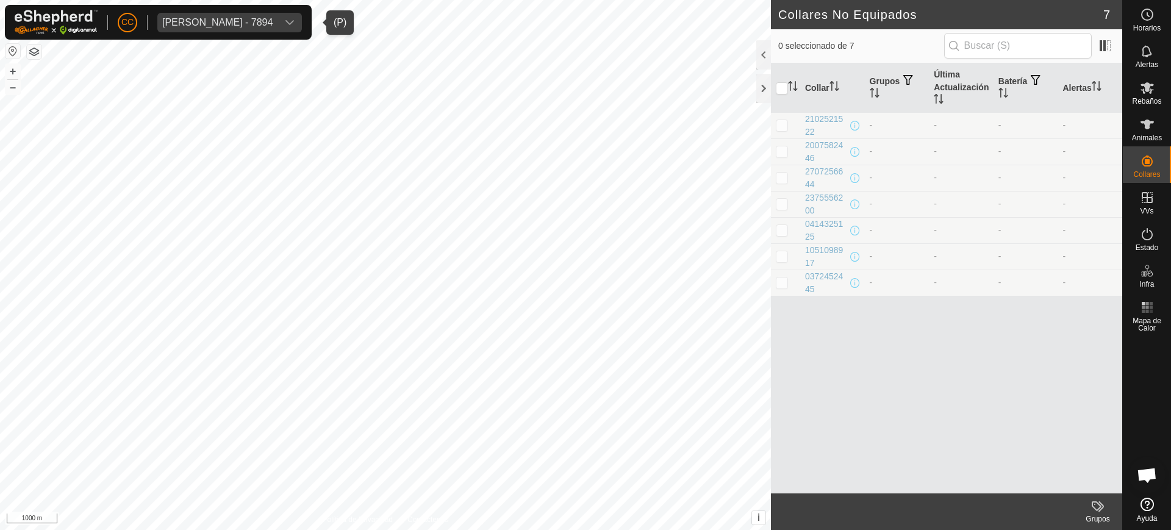
click at [259, 20] on div "[PERSON_NAME] - 7894" at bounding box center [217, 23] width 110 height 10
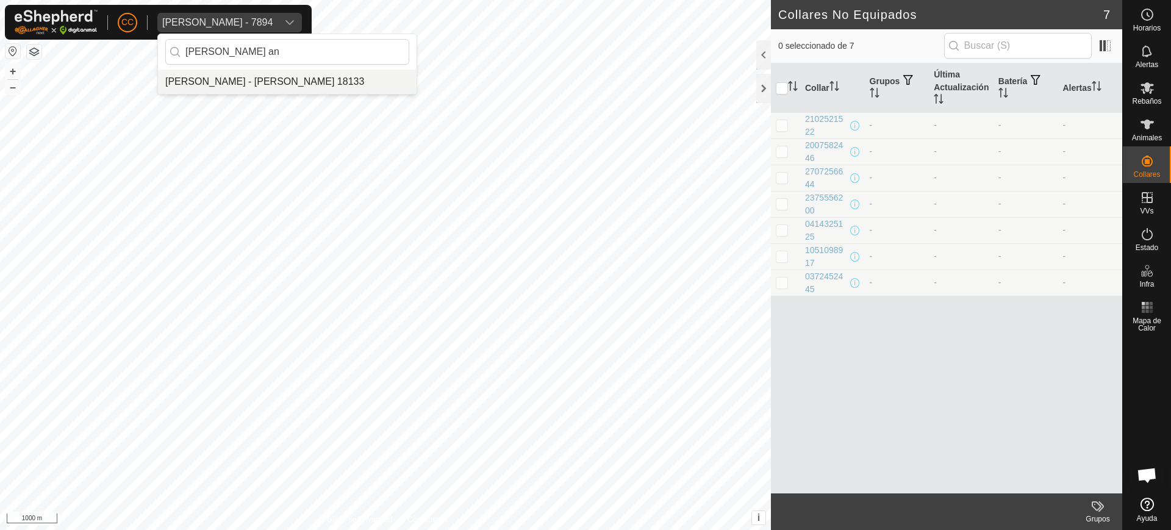
type input "maria an"
click at [265, 84] on li "[PERSON_NAME] - [PERSON_NAME] 18133" at bounding box center [287, 82] width 259 height 24
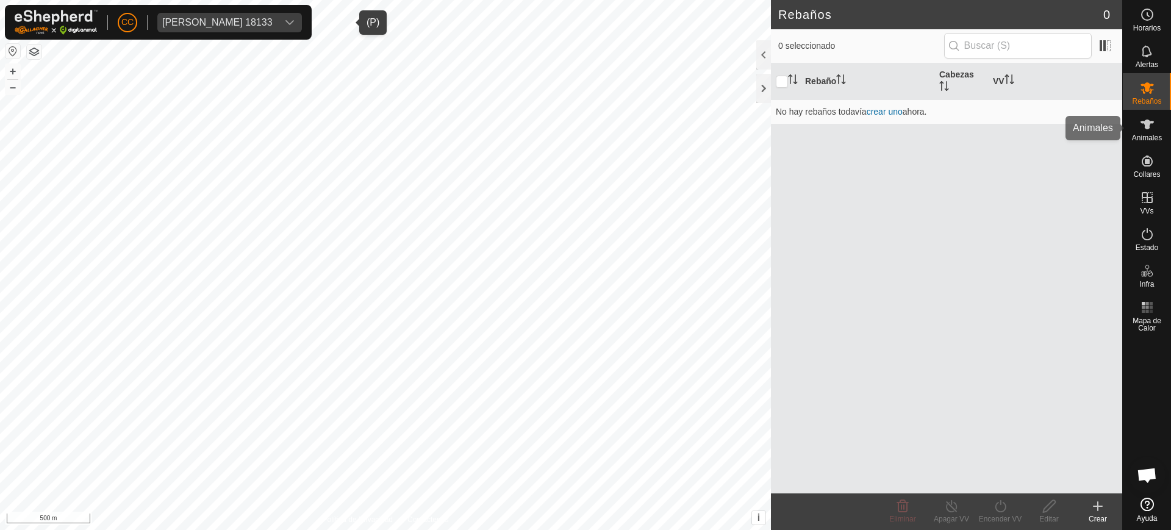
click at [1146, 129] on icon at bounding box center [1147, 124] width 15 height 15
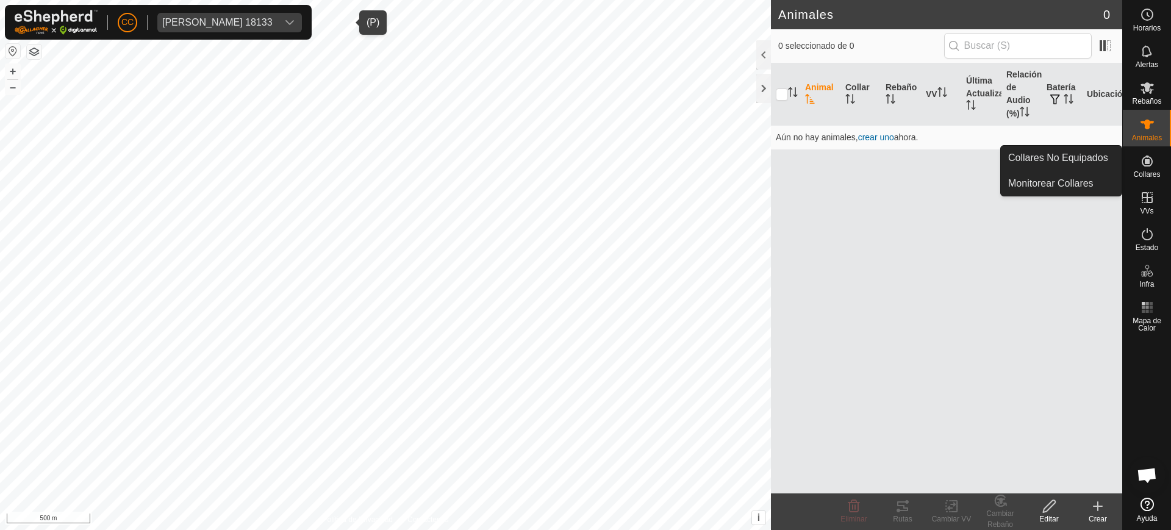
click at [1151, 168] on es-neckbands-svg-icon at bounding box center [1148, 161] width 22 height 20
click at [1149, 164] on icon at bounding box center [1147, 161] width 15 height 15
click at [1105, 159] on link "Collares No Equipados" at bounding box center [1061, 158] width 121 height 24
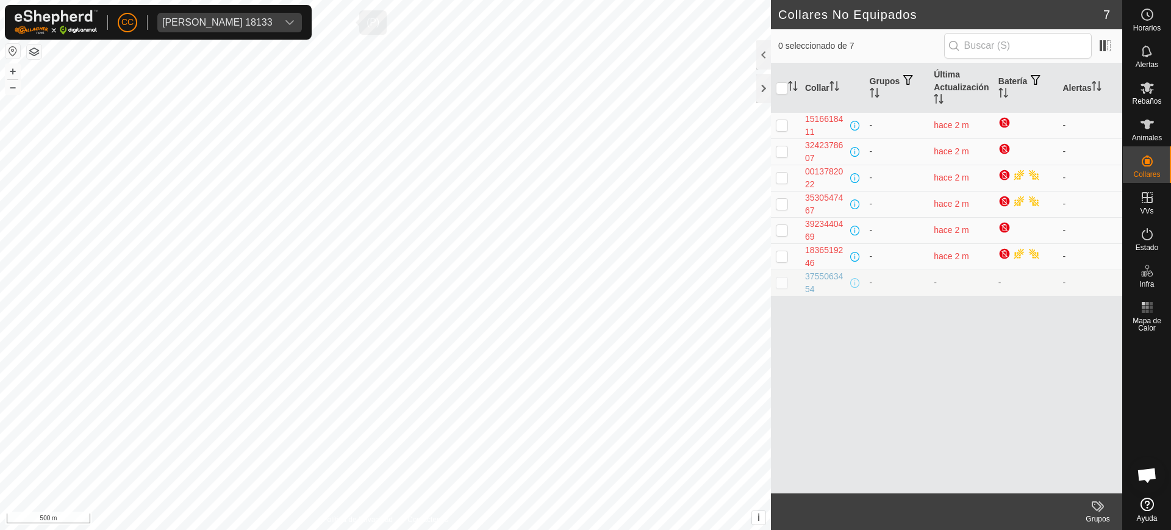
click at [240, 21] on div "Maria Angeles Gonzalez Martin 18133" at bounding box center [217, 23] width 110 height 10
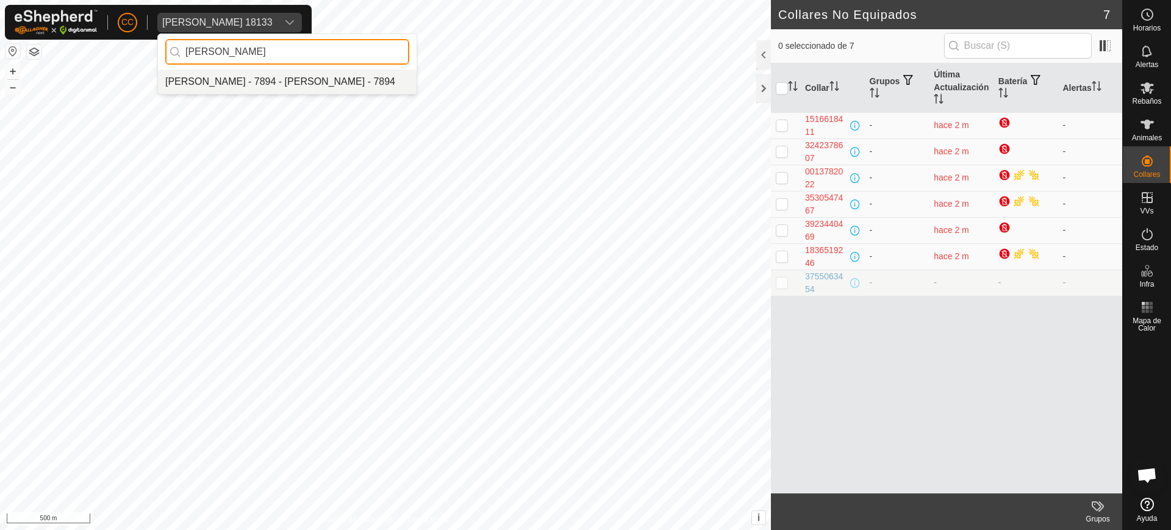
type input "hector"
click at [264, 82] on li "[PERSON_NAME] - 7894 - [PERSON_NAME] - 7894" at bounding box center [287, 82] width 259 height 24
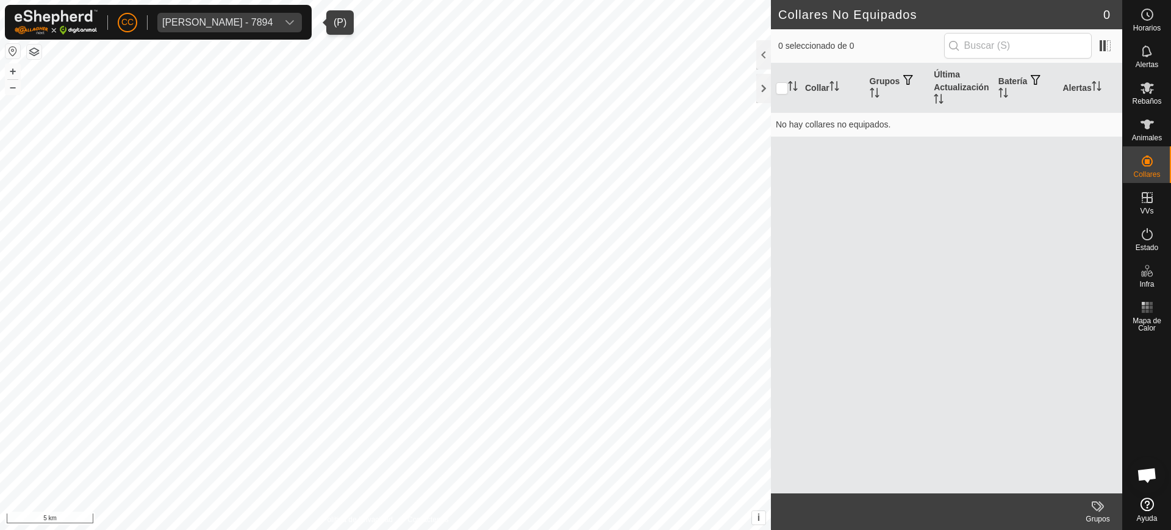
click at [985, 171] on div "Collar Grupos Última Actualización Batería Alertas No hay collares no equipados." at bounding box center [946, 278] width 351 height 430
click at [1171, 129] on div "Animales" at bounding box center [1147, 128] width 48 height 37
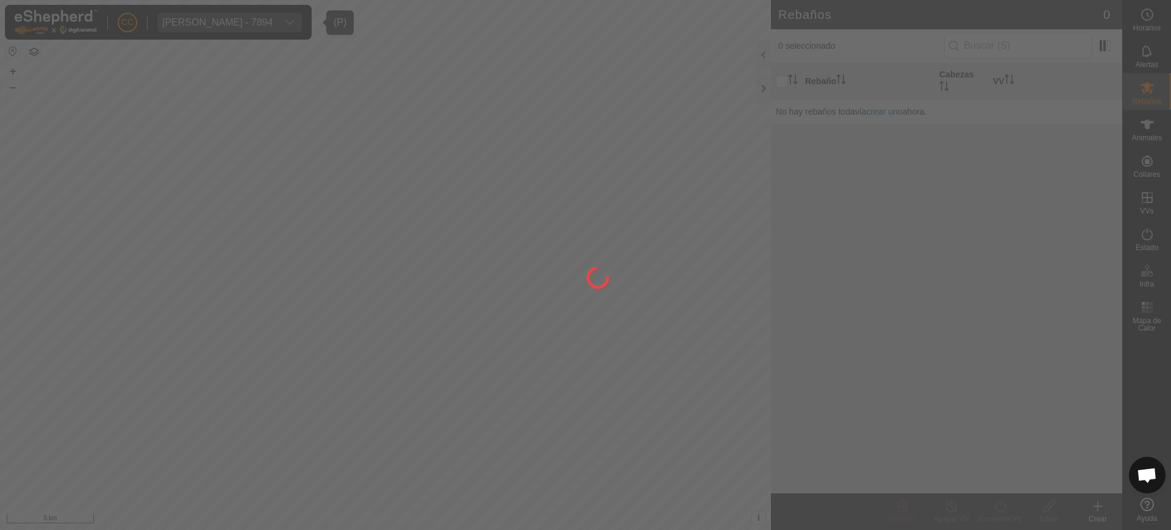
click at [1150, 168] on div at bounding box center [585, 265] width 1171 height 530
click at [1148, 170] on div at bounding box center [585, 265] width 1171 height 530
click at [1148, 164] on div at bounding box center [585, 265] width 1171 height 530
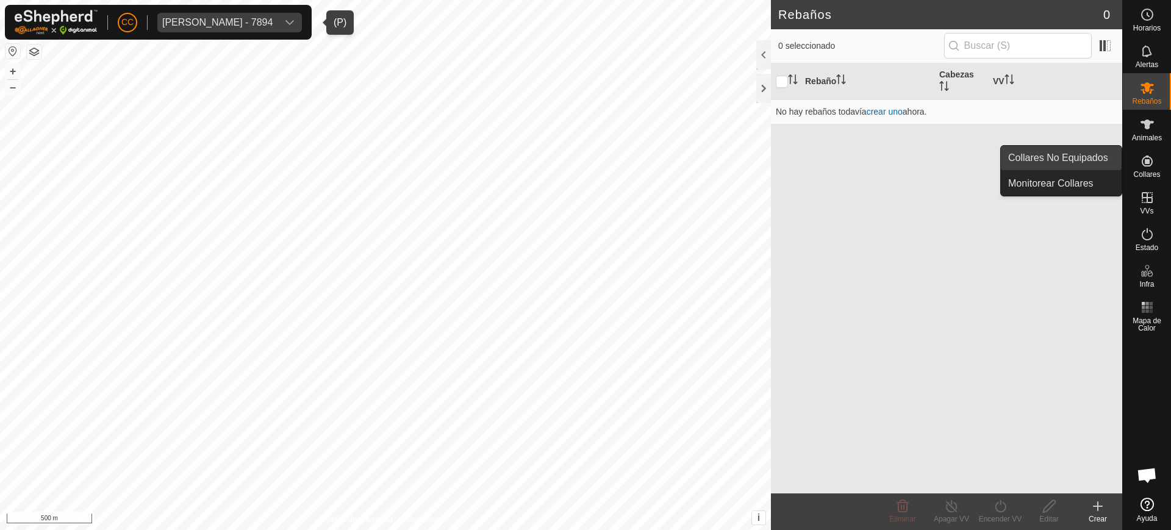
click at [1100, 162] on link "Collares No Equipados" at bounding box center [1061, 158] width 121 height 24
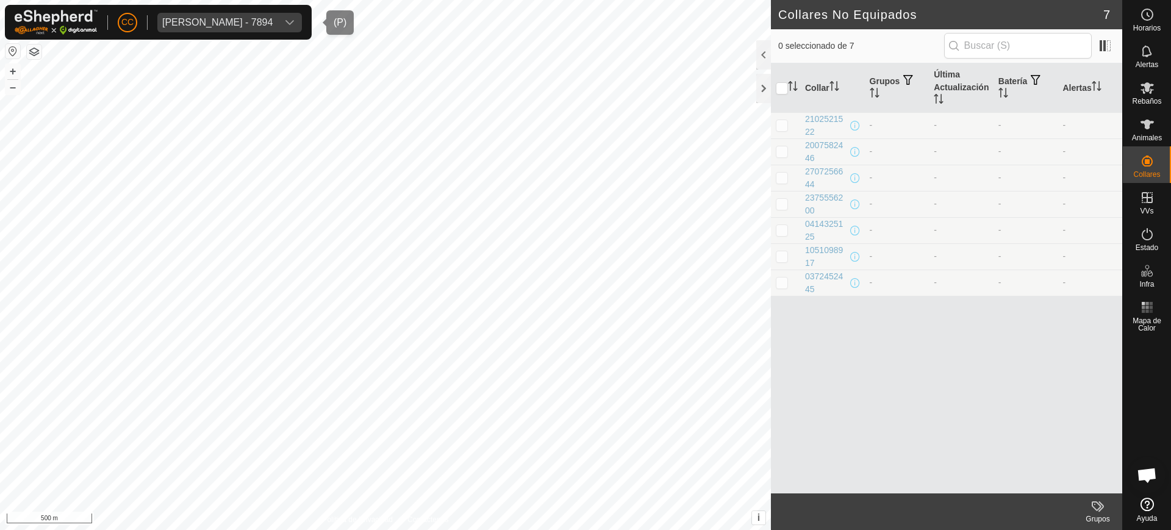
click at [221, 18] on div "[PERSON_NAME] - 7894" at bounding box center [217, 23] width 110 height 10
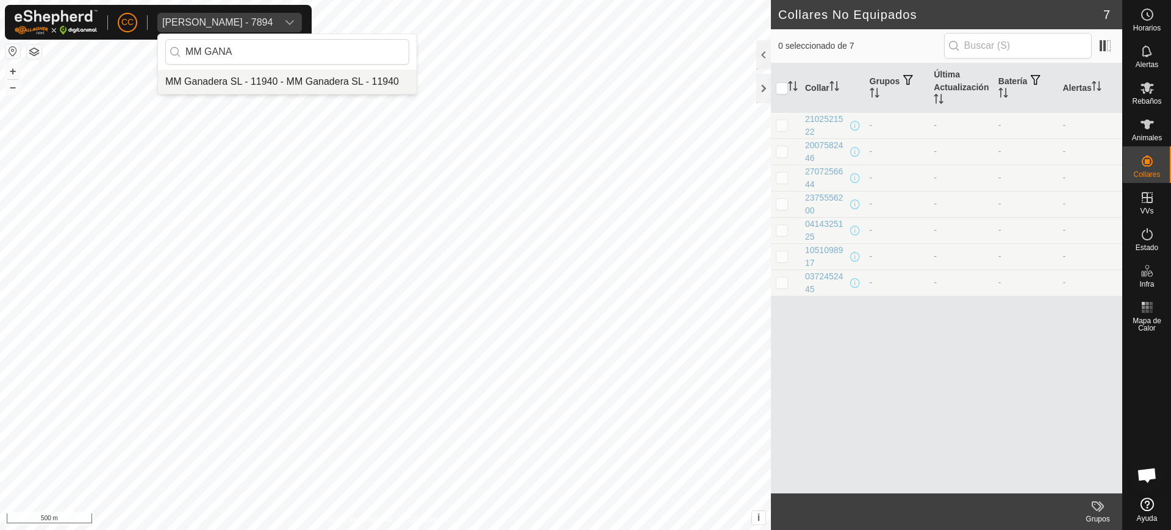
type input "MM GANA"
click at [273, 75] on li "MM Ganadera SL - 11940 - MM Ganadera SL - 11940" at bounding box center [287, 82] width 259 height 24
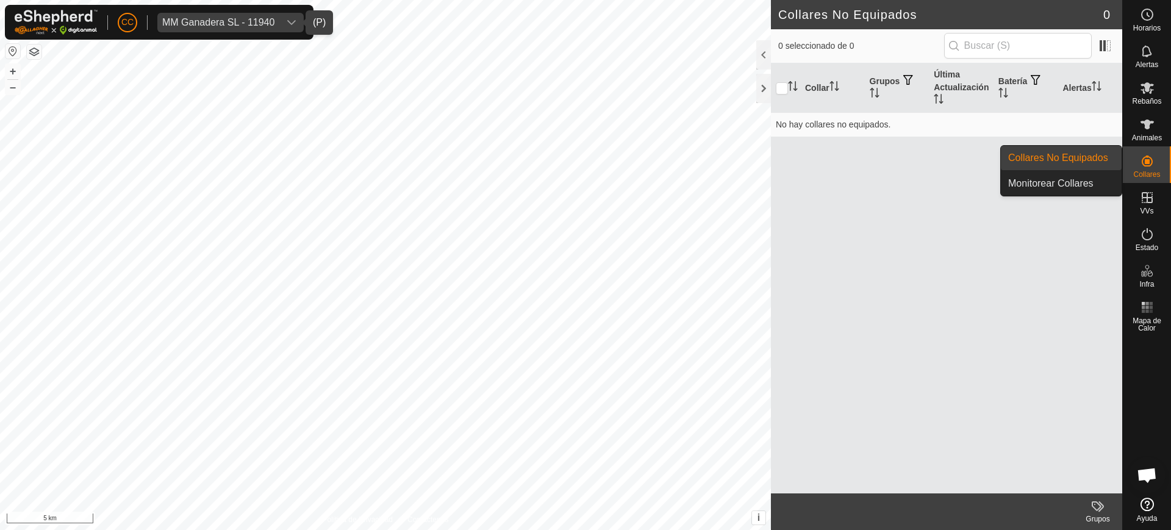
click at [1123, 157] on div "Collares" at bounding box center [1147, 164] width 48 height 37
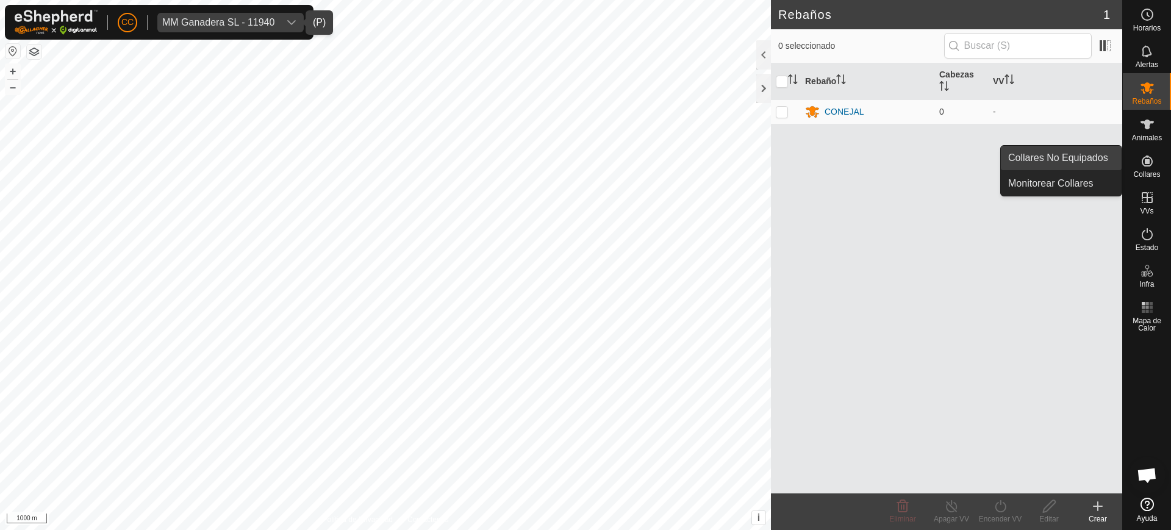
click at [1090, 151] on link "Collares No Equipados" at bounding box center [1061, 158] width 121 height 24
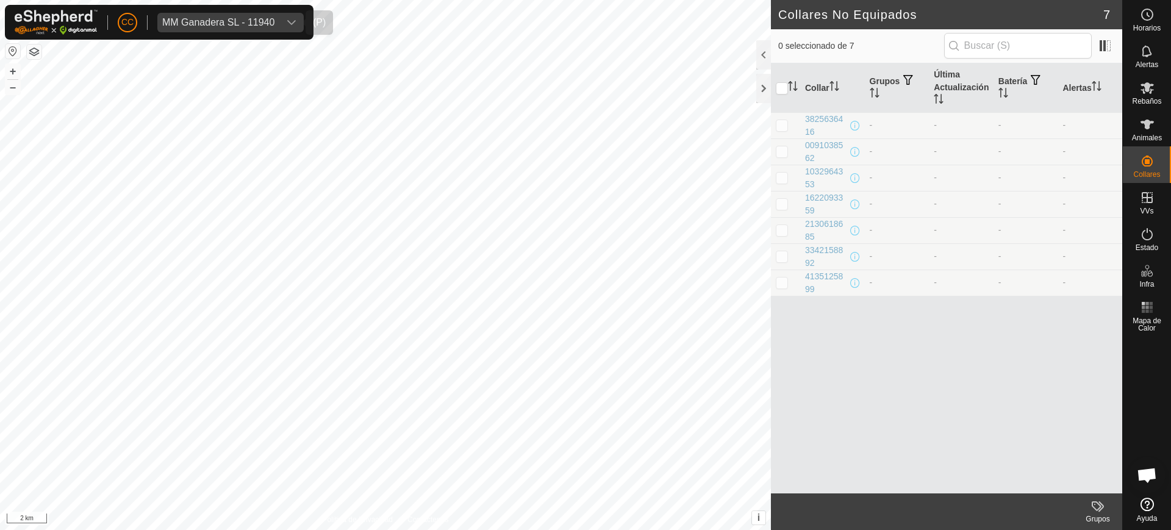
click at [262, 15] on span "MM Ganadera SL - 11940" at bounding box center [218, 23] width 122 height 20
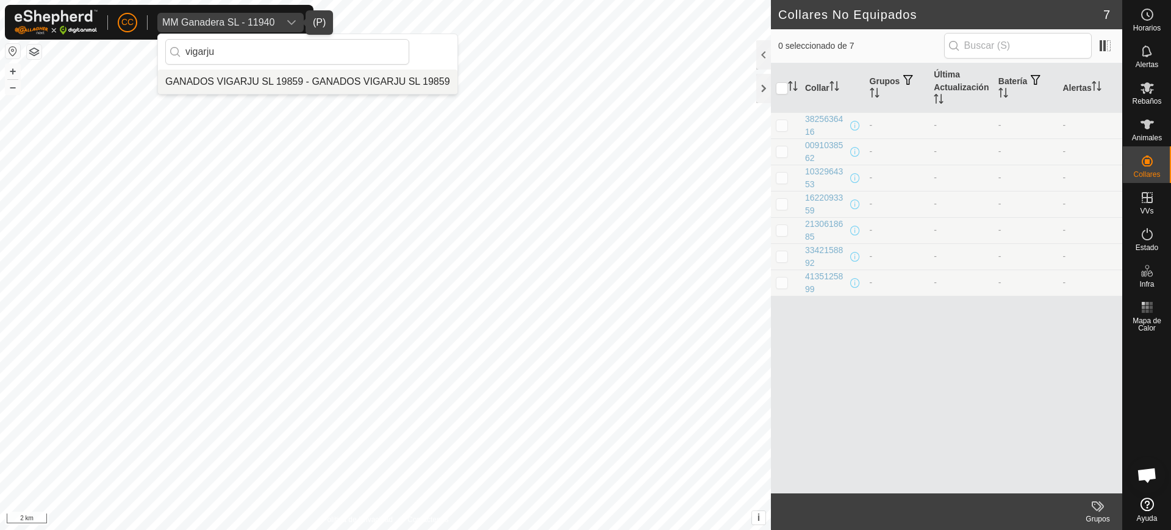
type input "vigarju"
click at [417, 79] on li "GANADOS VIGARJU SL 19859 - GANADOS VIGARJU SL 19859" at bounding box center [308, 82] width 300 height 24
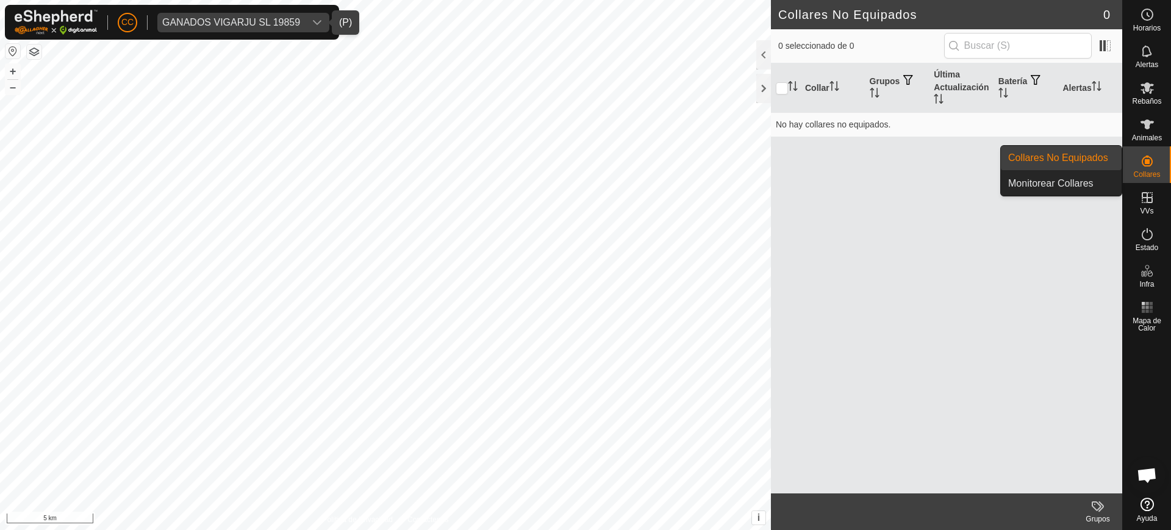
click at [1143, 162] on icon at bounding box center [1147, 161] width 11 height 11
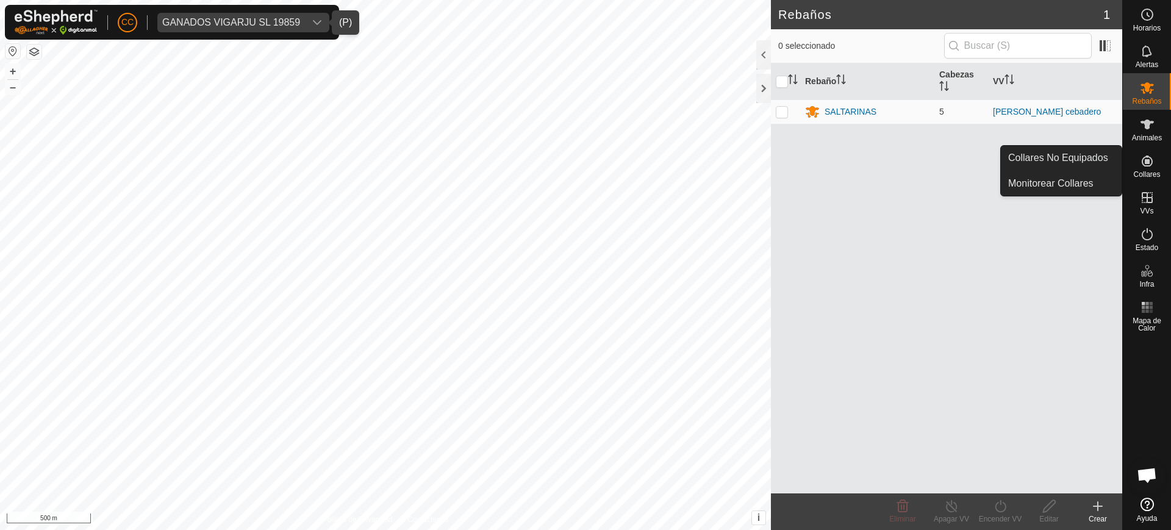
click at [1146, 168] on es-neckbands-svg-icon at bounding box center [1148, 161] width 22 height 20
click at [1031, 151] on link "Collares No Equipados" at bounding box center [1061, 158] width 121 height 24
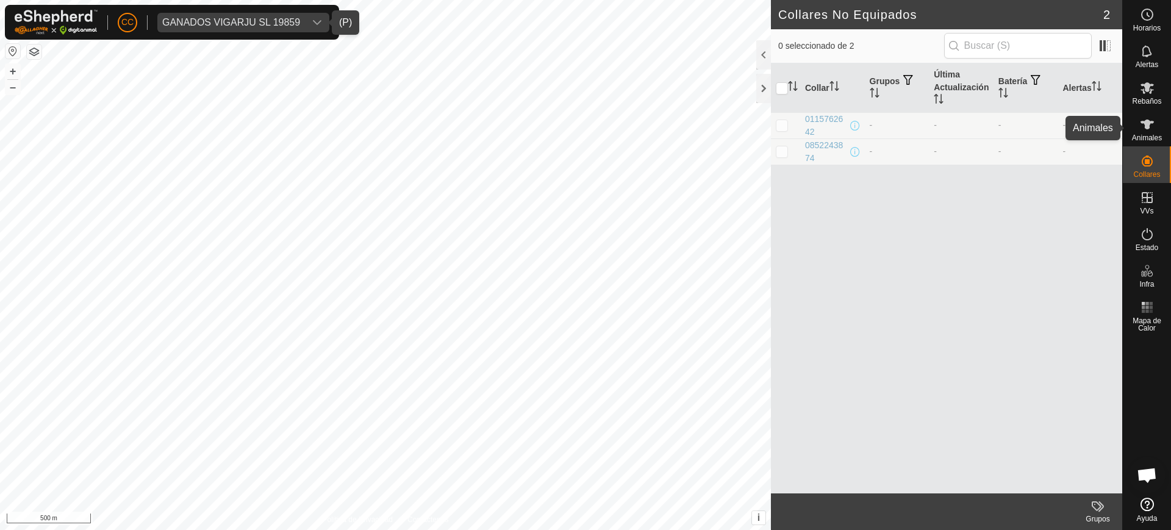
click at [1146, 140] on span "Animales" at bounding box center [1147, 137] width 30 height 7
